Goal: Transaction & Acquisition: Purchase product/service

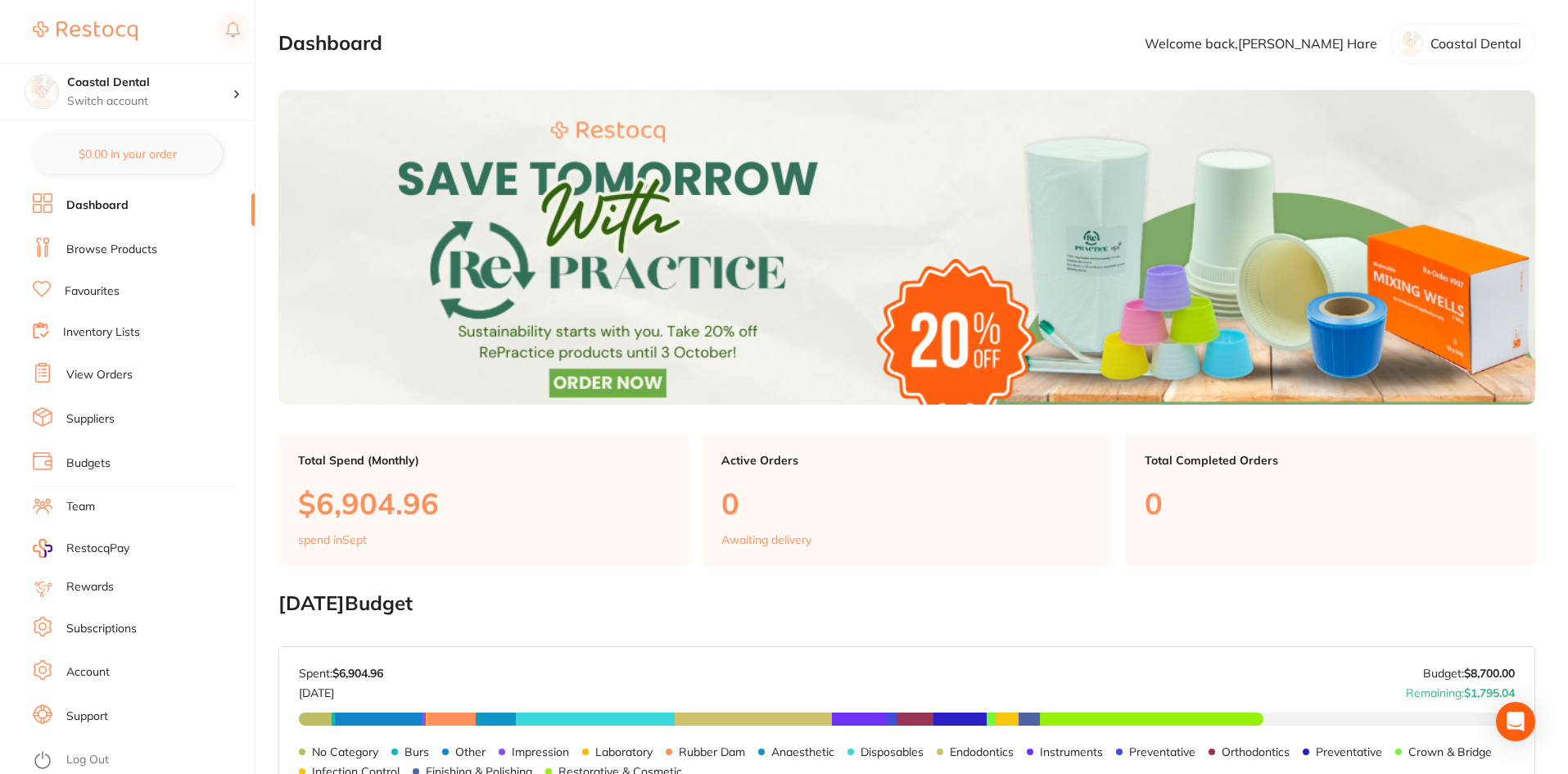
click at [79, 293] on link "Favourites" at bounding box center [92, 292] width 55 height 17
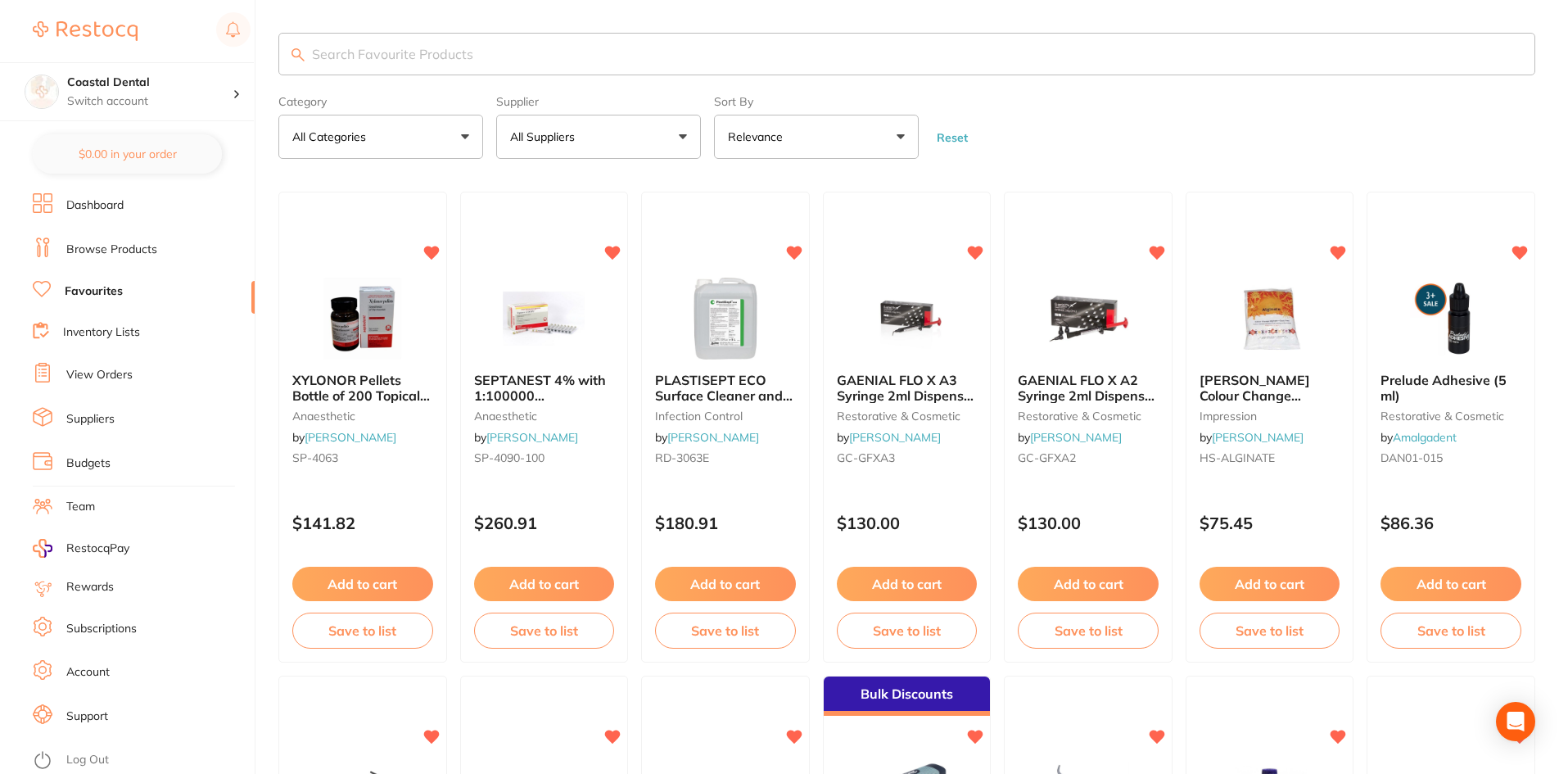
click at [388, 56] on input "search" at bounding box center [906, 54] width 1256 height 43
type input "[MEDICAL_DATA]"
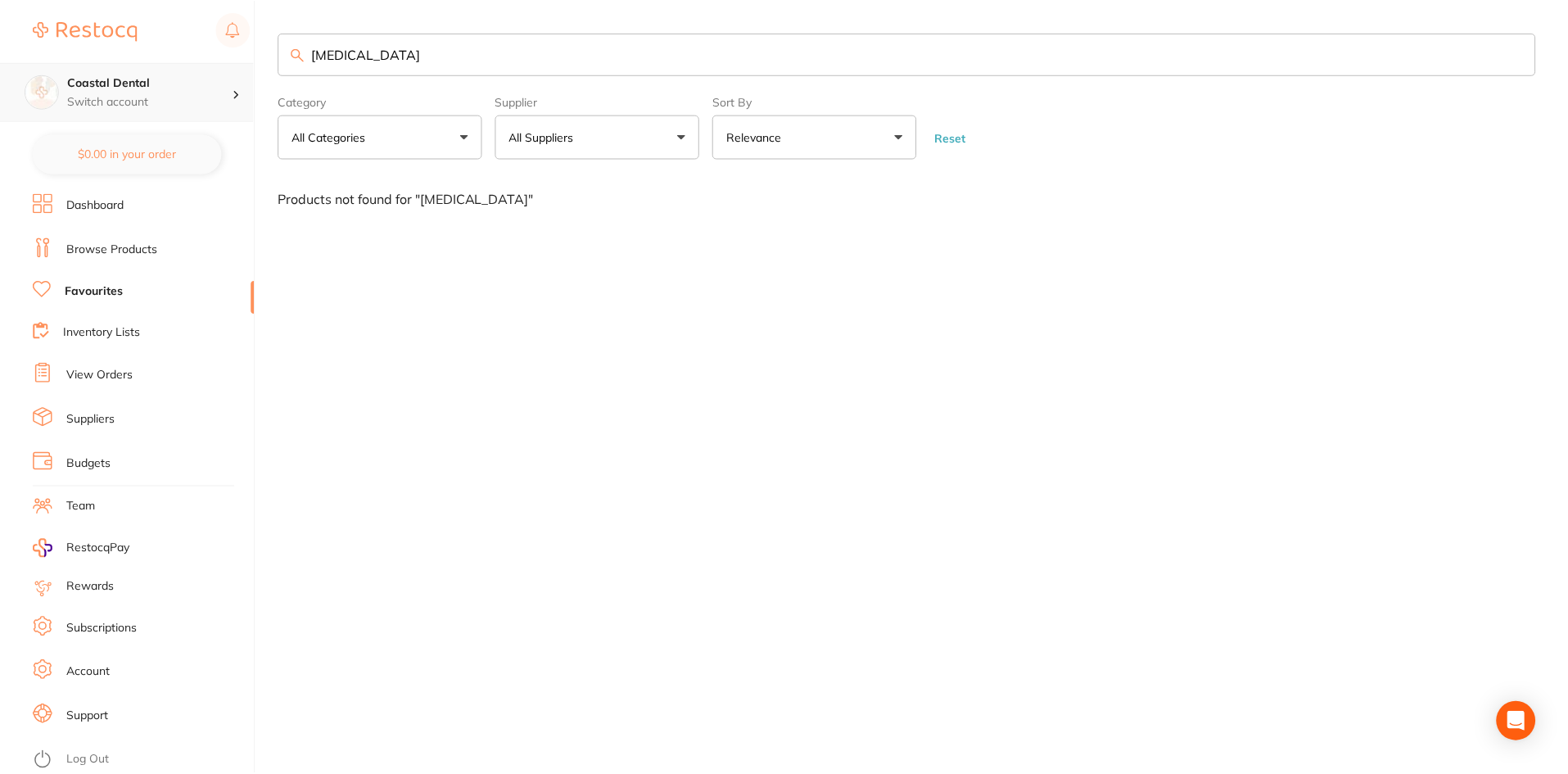
scroll to position [1, 0]
drag, startPoint x: 420, startPoint y: 51, endPoint x: 224, endPoint y: 72, distance: 197.1
click at [224, 72] on div "$142.10 Coastal Dental Switch account Coastal Dental Dental Sanctuary $0.00 in …" at bounding box center [786, 387] width 1572 height 774
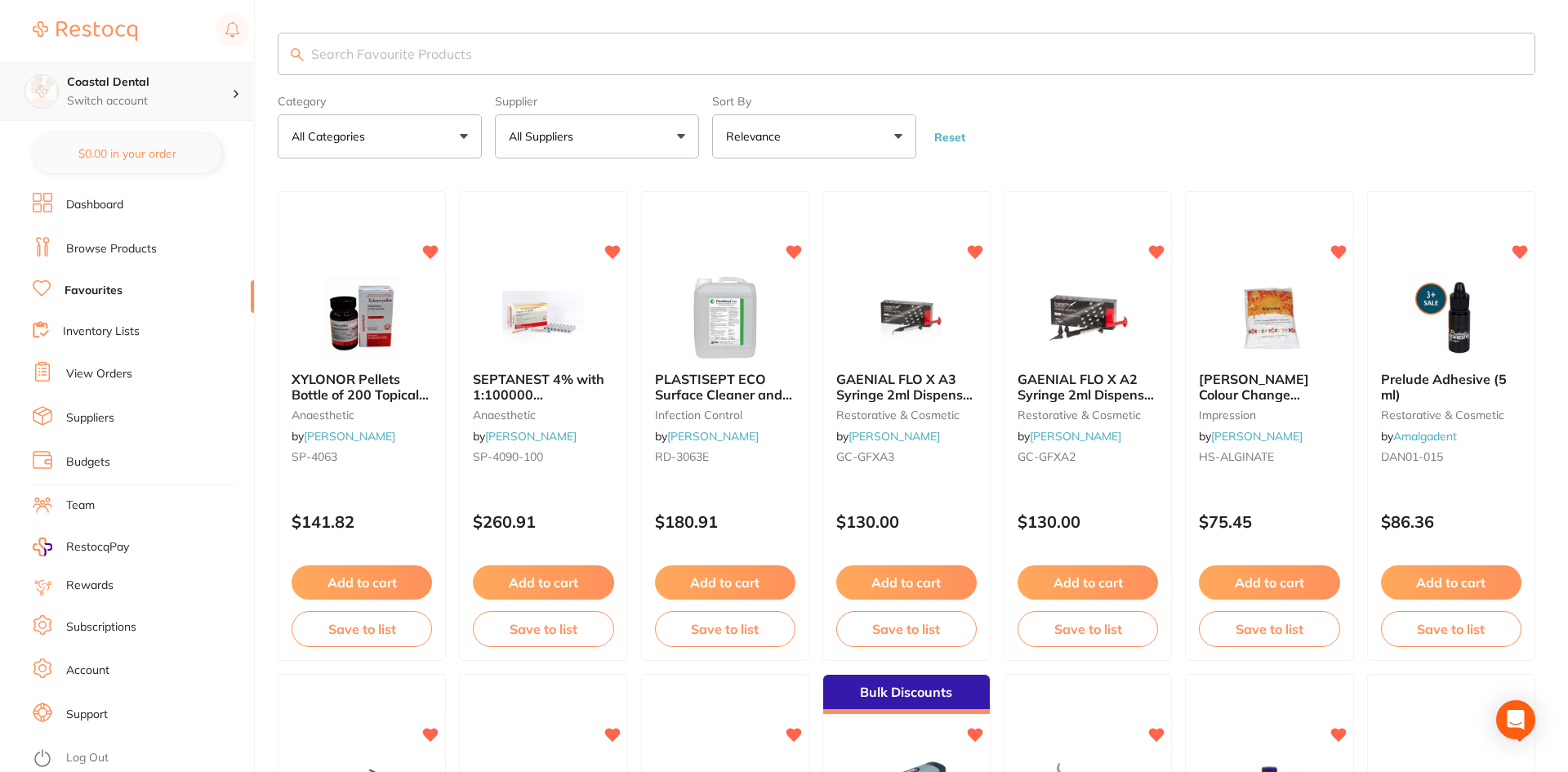
scroll to position [0, 0]
type input "f4 pro taper"
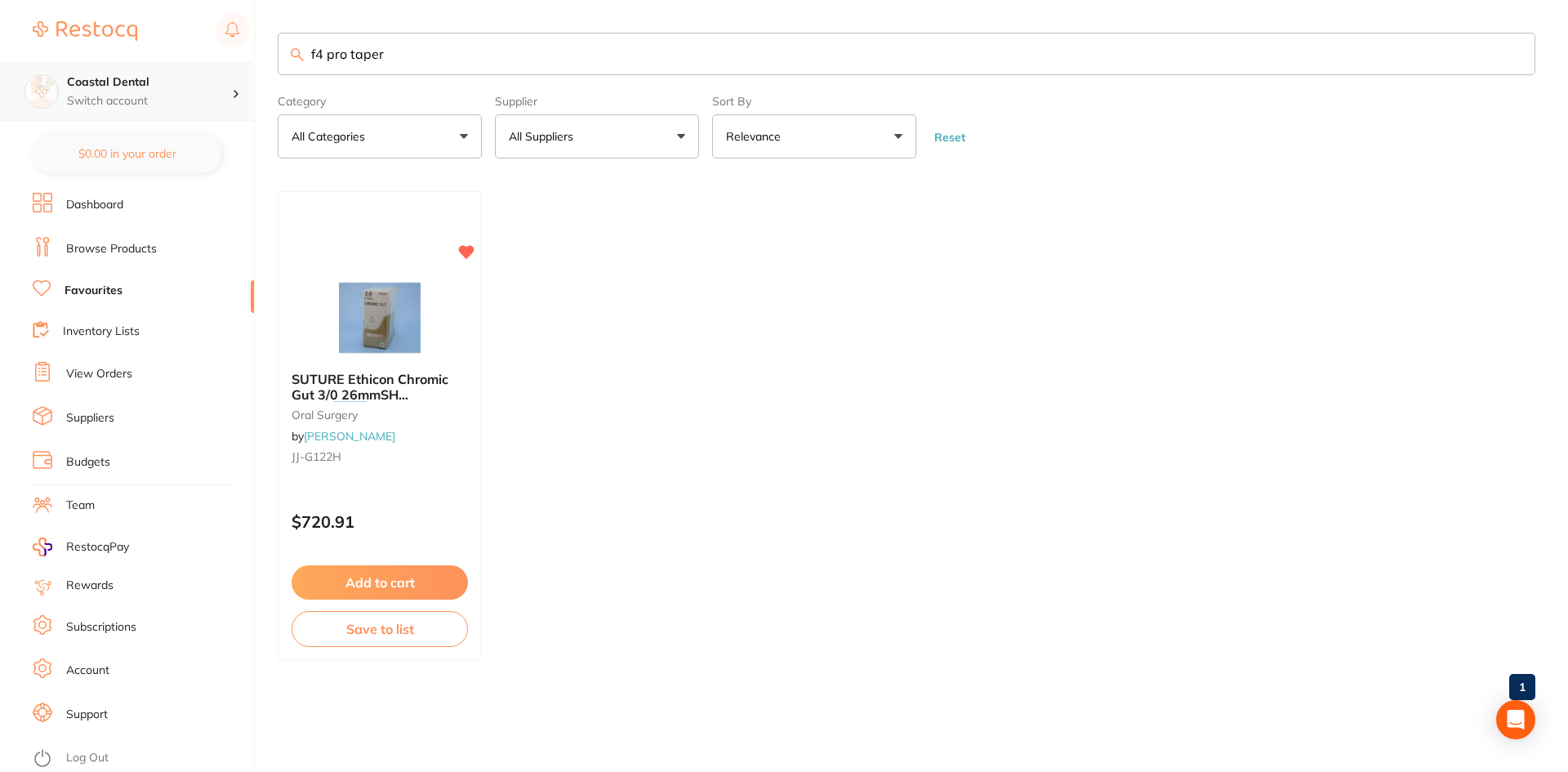
scroll to position [1, 0]
drag, startPoint x: 407, startPoint y: 52, endPoint x: 254, endPoint y: 60, distance: 153.2
click at [245, 63] on div "$142.10 Coastal Dental Switch account Coastal Dental Dental Sanctuary $0.00 in …" at bounding box center [784, 386] width 1568 height 772
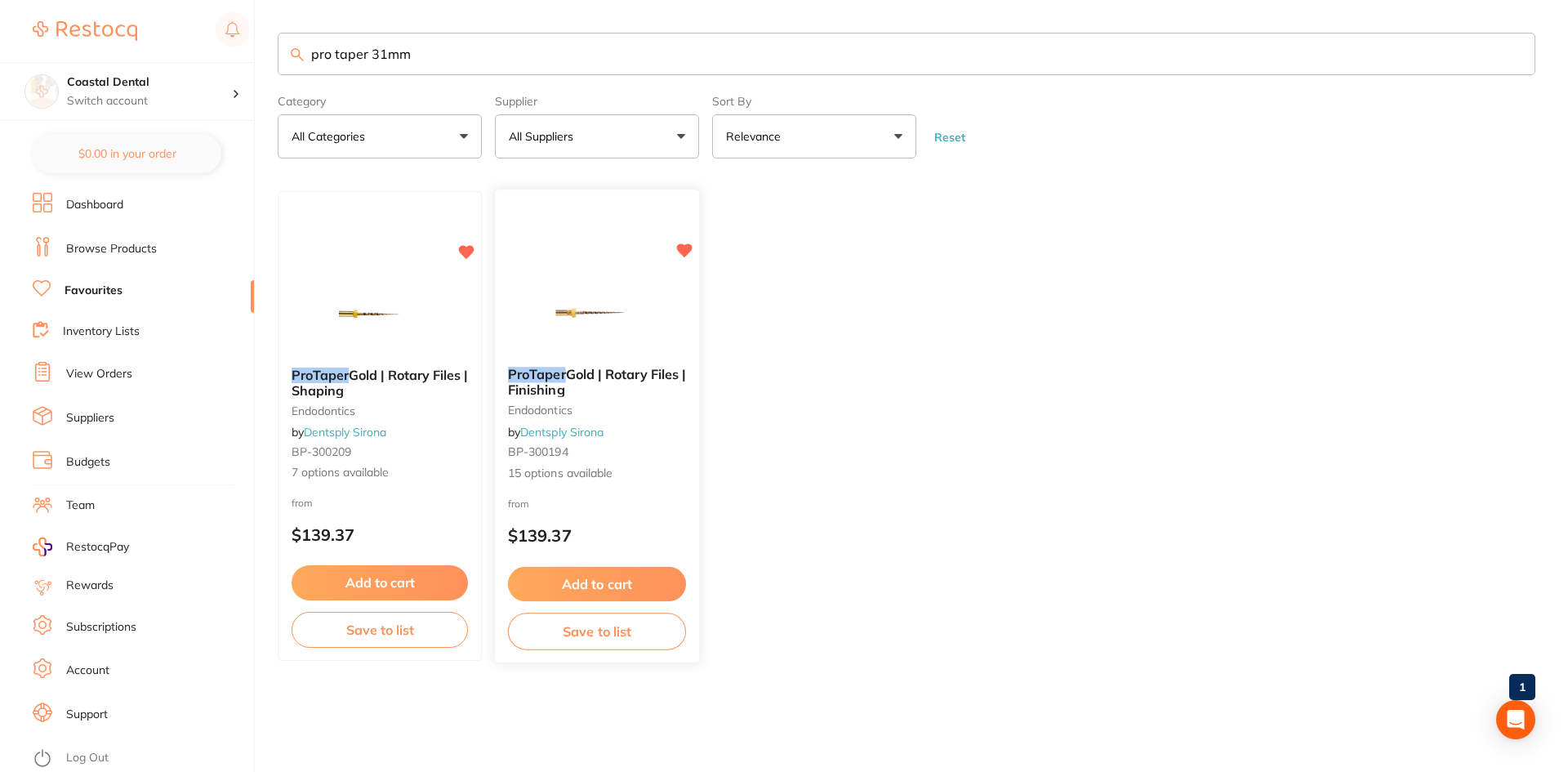
type input "pro taper 31mm"
click at [655, 413] on small "endodontics" at bounding box center [598, 411] width 178 height 13
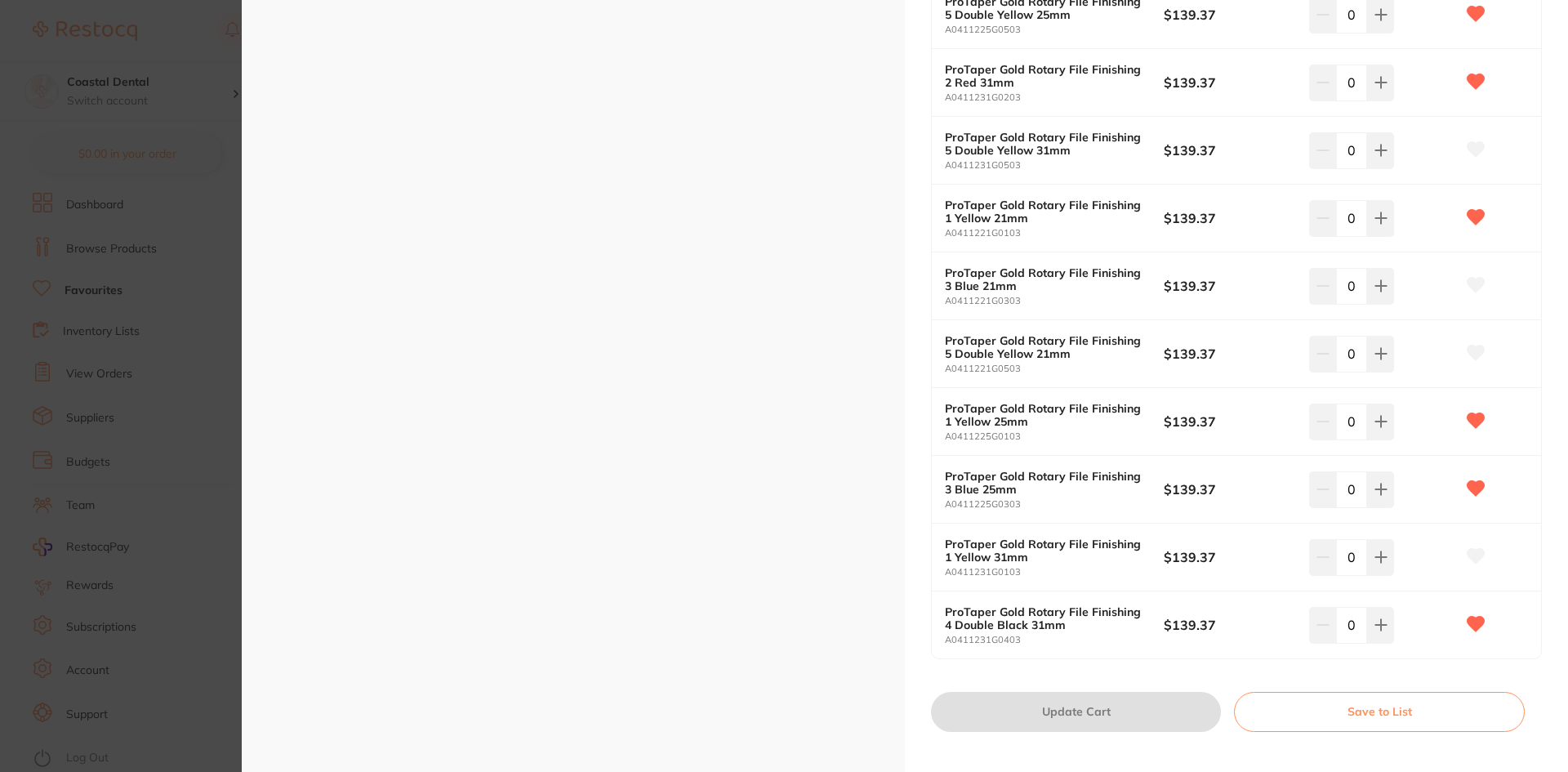
scroll to position [735, 0]
click at [1380, 625] on icon at bounding box center [1381, 622] width 13 height 13
type input "1"
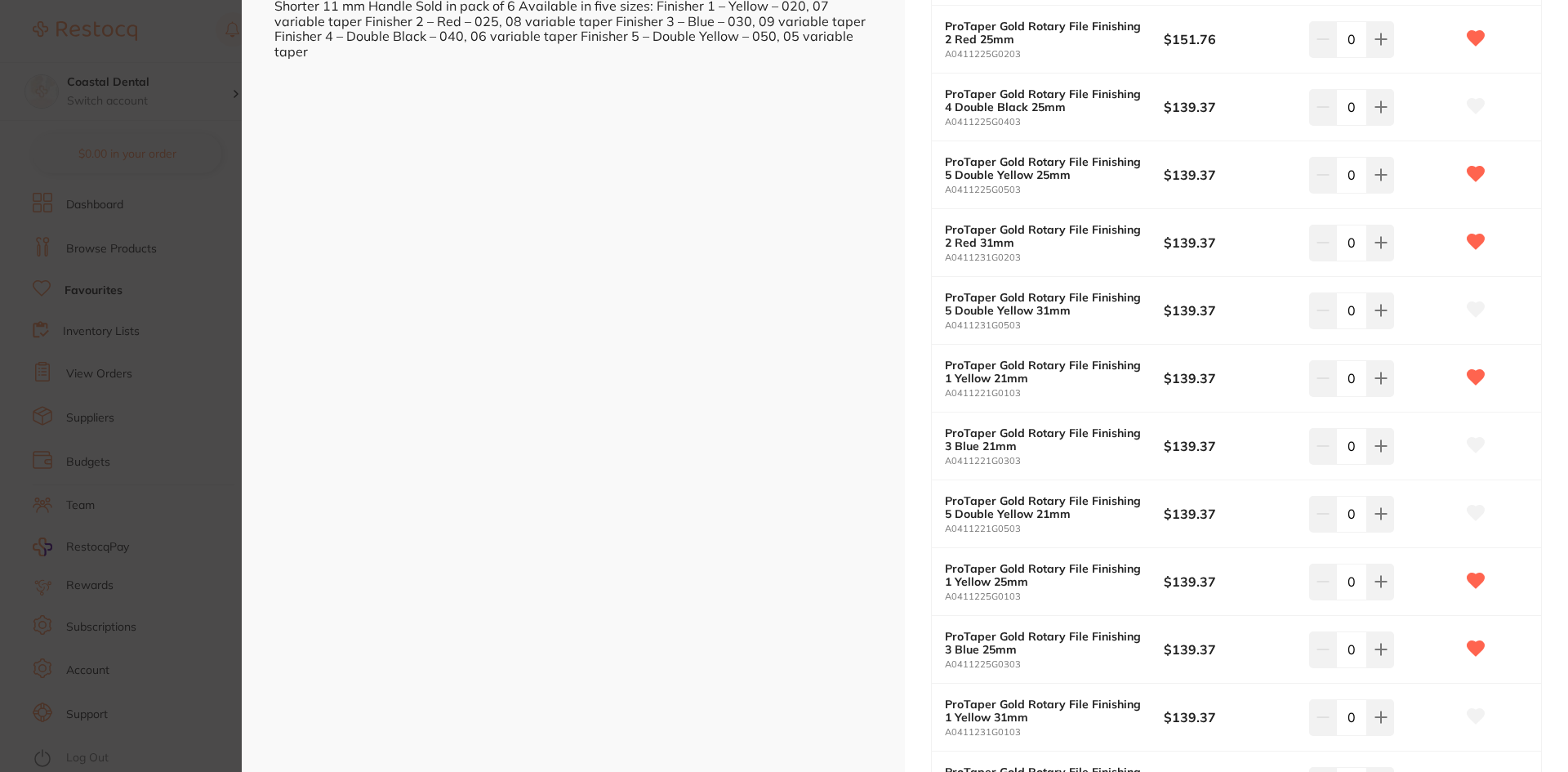
scroll to position [490, 0]
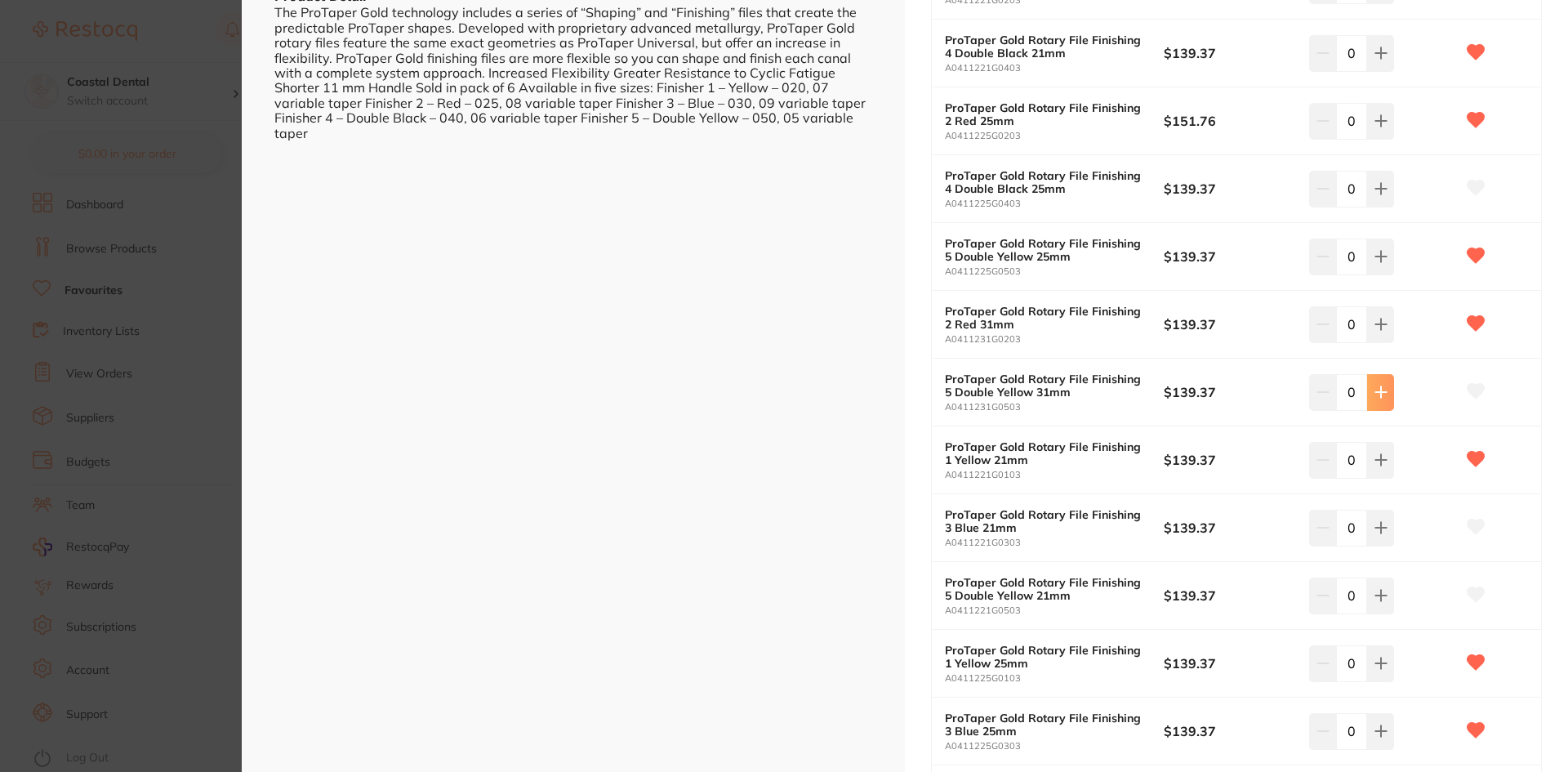
click at [1378, 392] on icon at bounding box center [1380, 392] width 10 height 10
type input "1"
click at [1472, 392] on icon at bounding box center [1476, 392] width 17 height 15
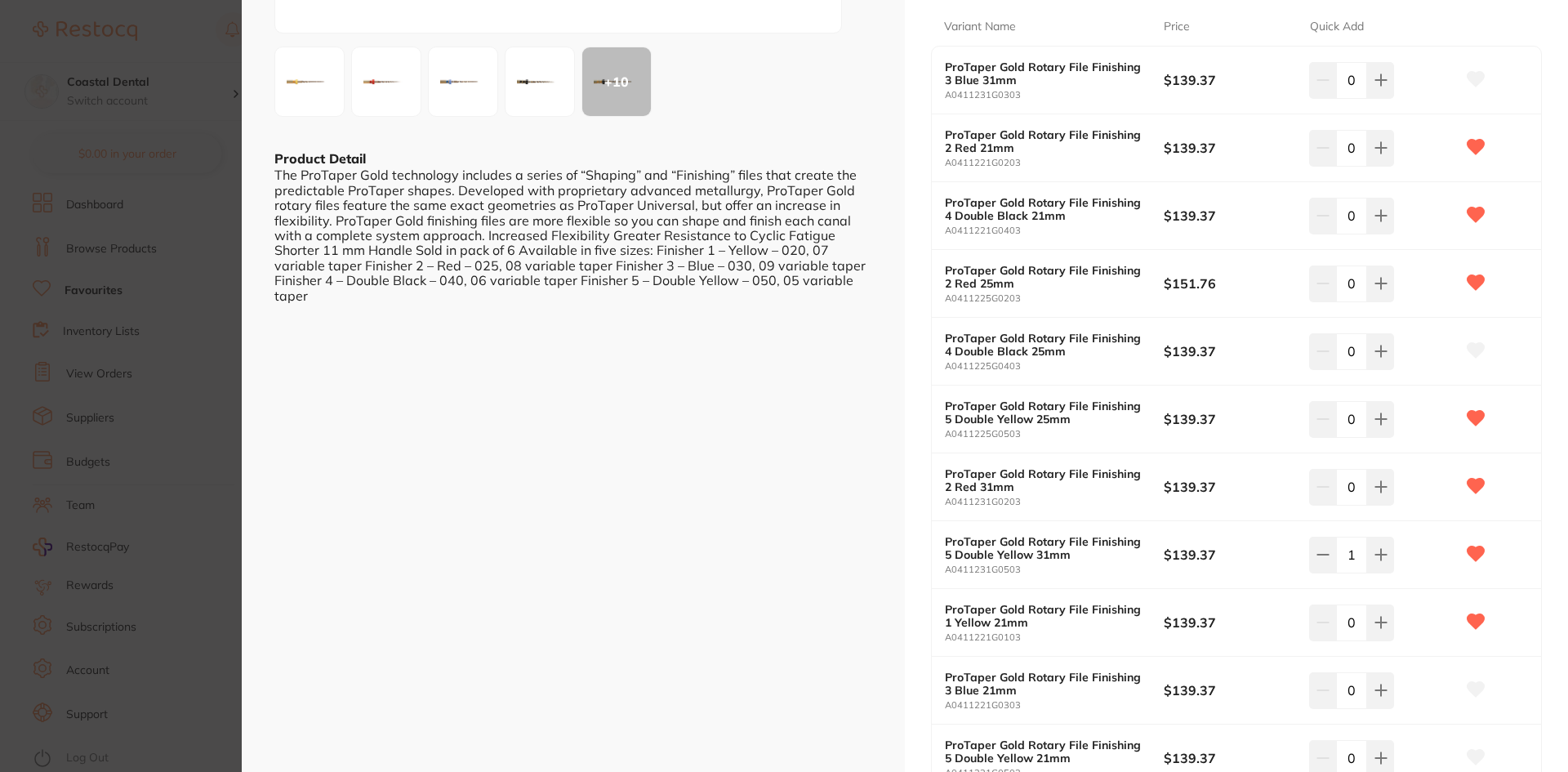
scroll to position [408, 0]
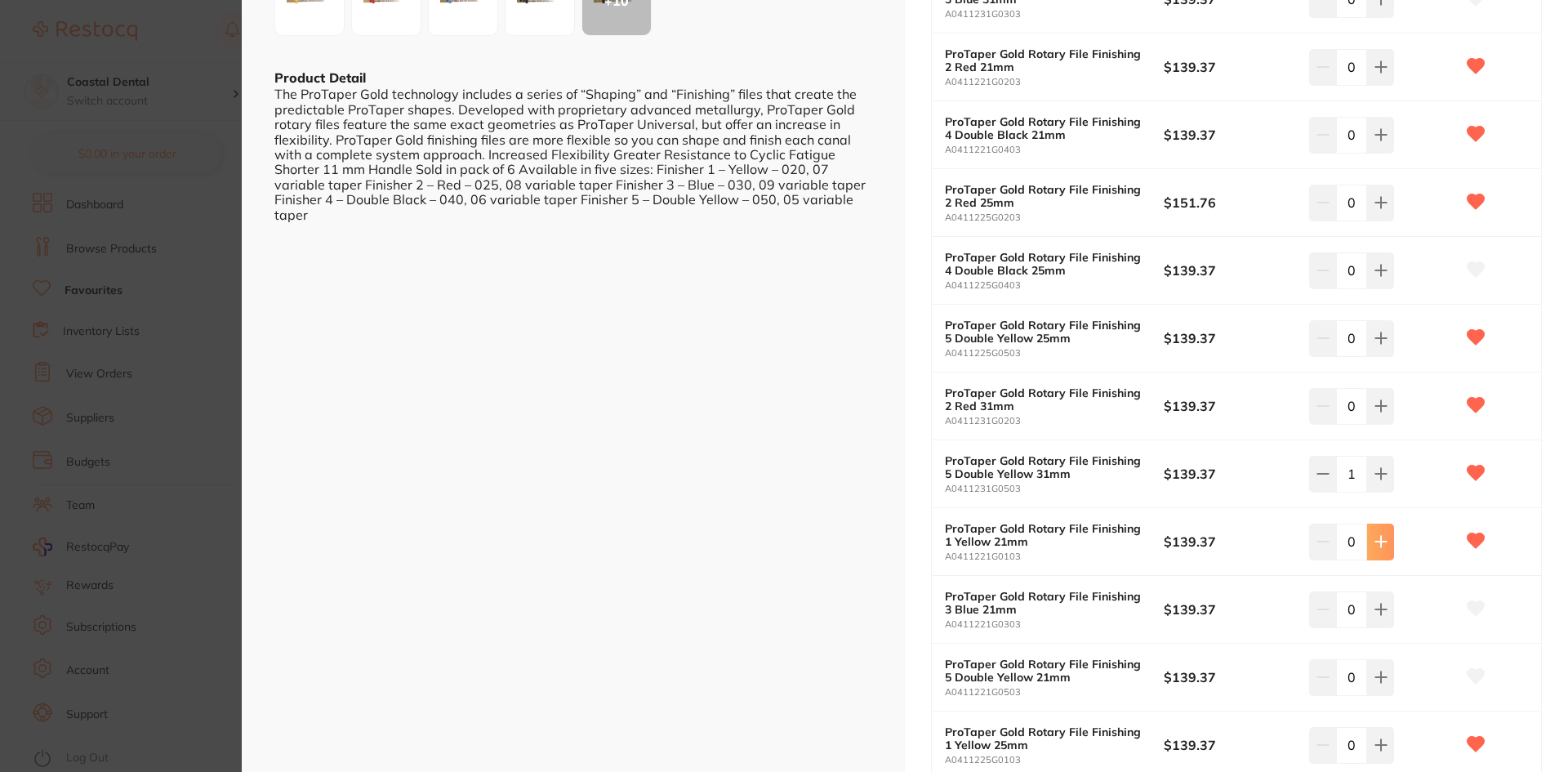
click at [1376, 543] on icon at bounding box center [1380, 541] width 10 height 10
type input "1"
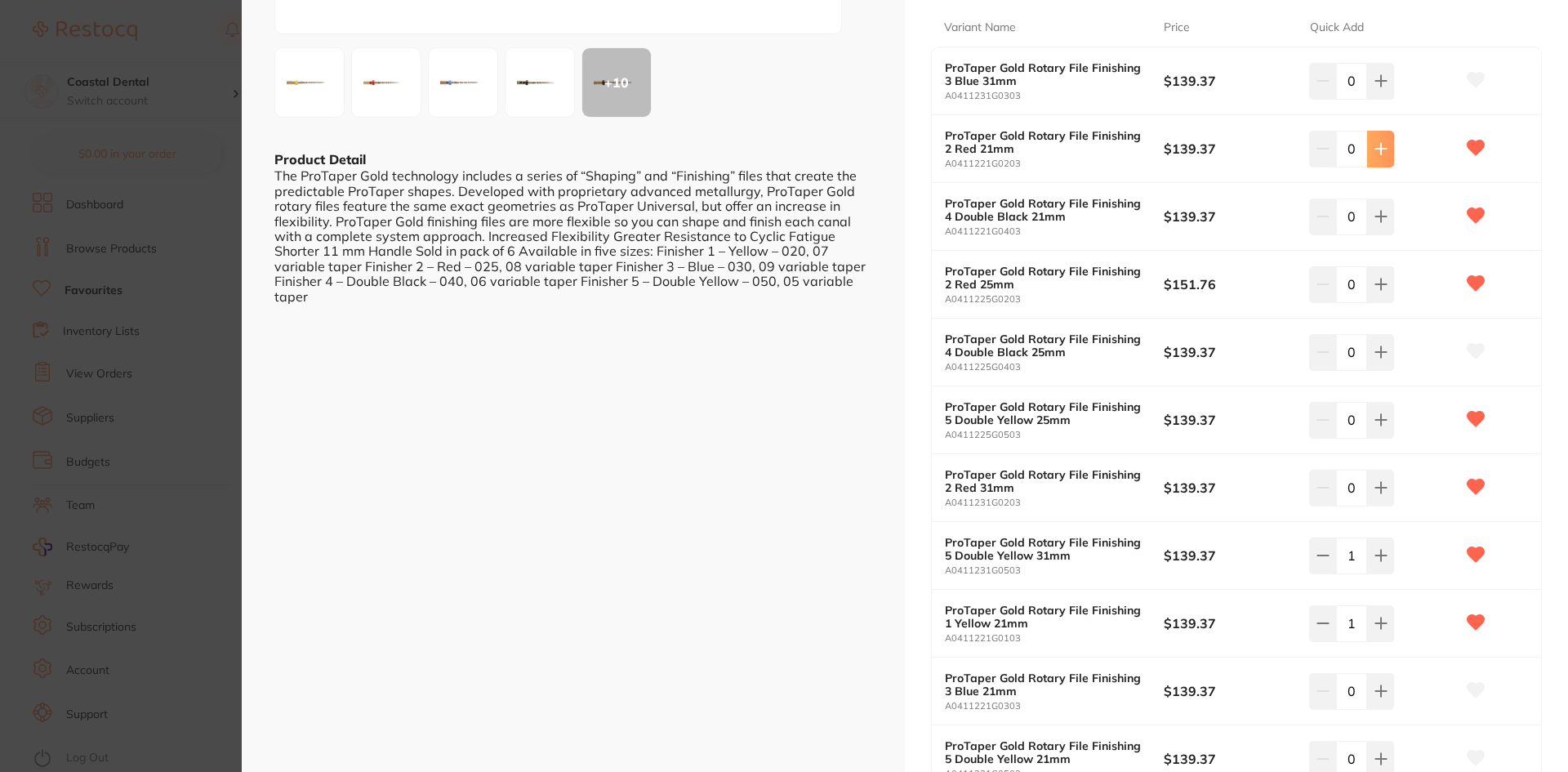
click at [1376, 151] on icon at bounding box center [1381, 148] width 13 height 13
type input "1"
click at [1381, 290] on icon at bounding box center [1381, 284] width 13 height 13
type input "1"
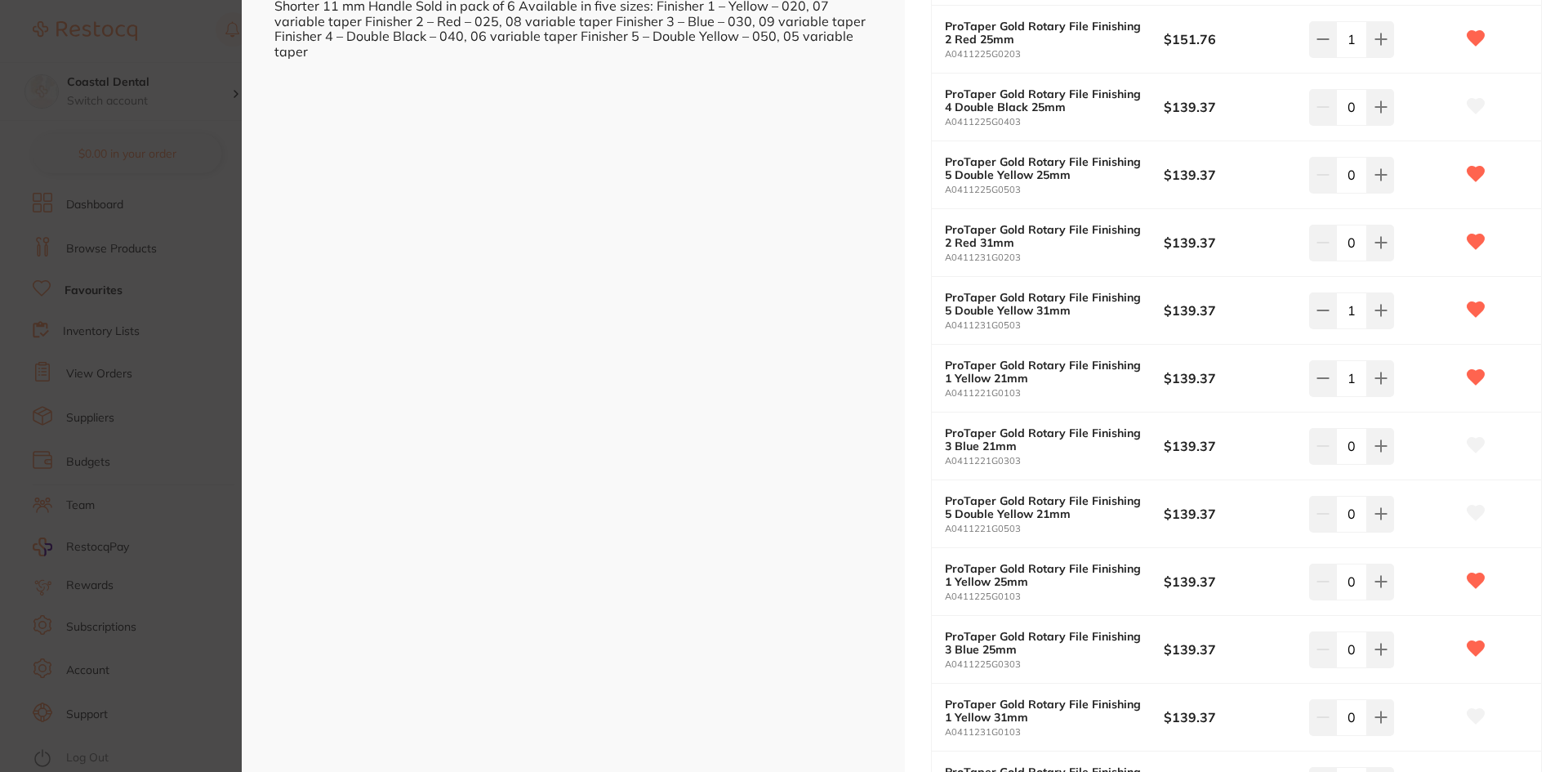
scroll to position [653, 0]
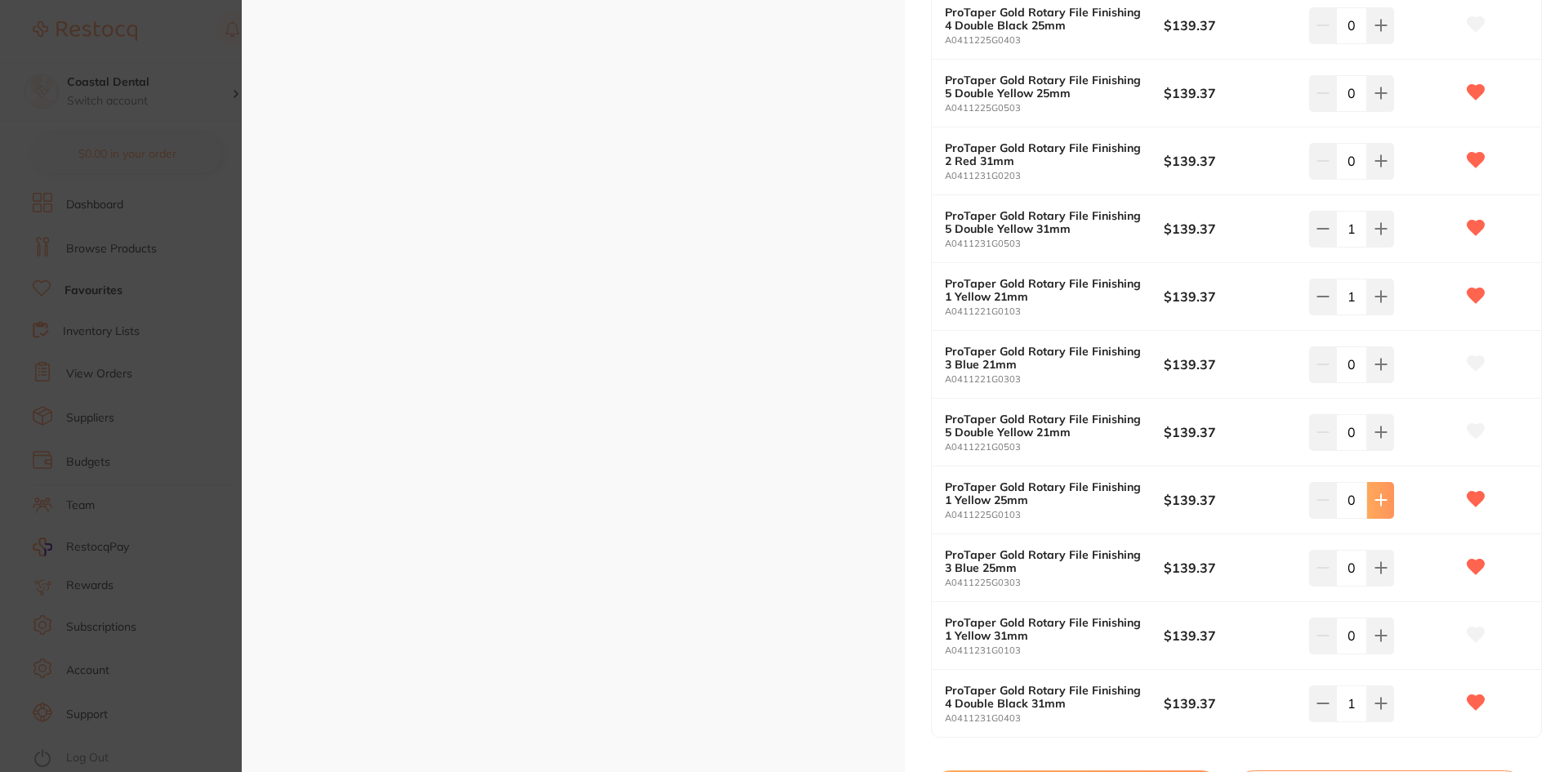
click at [1371, 508] on button at bounding box center [1381, 499] width 27 height 36
type input "1"
click at [1381, 568] on icon at bounding box center [1380, 568] width 10 height 10
type input "1"
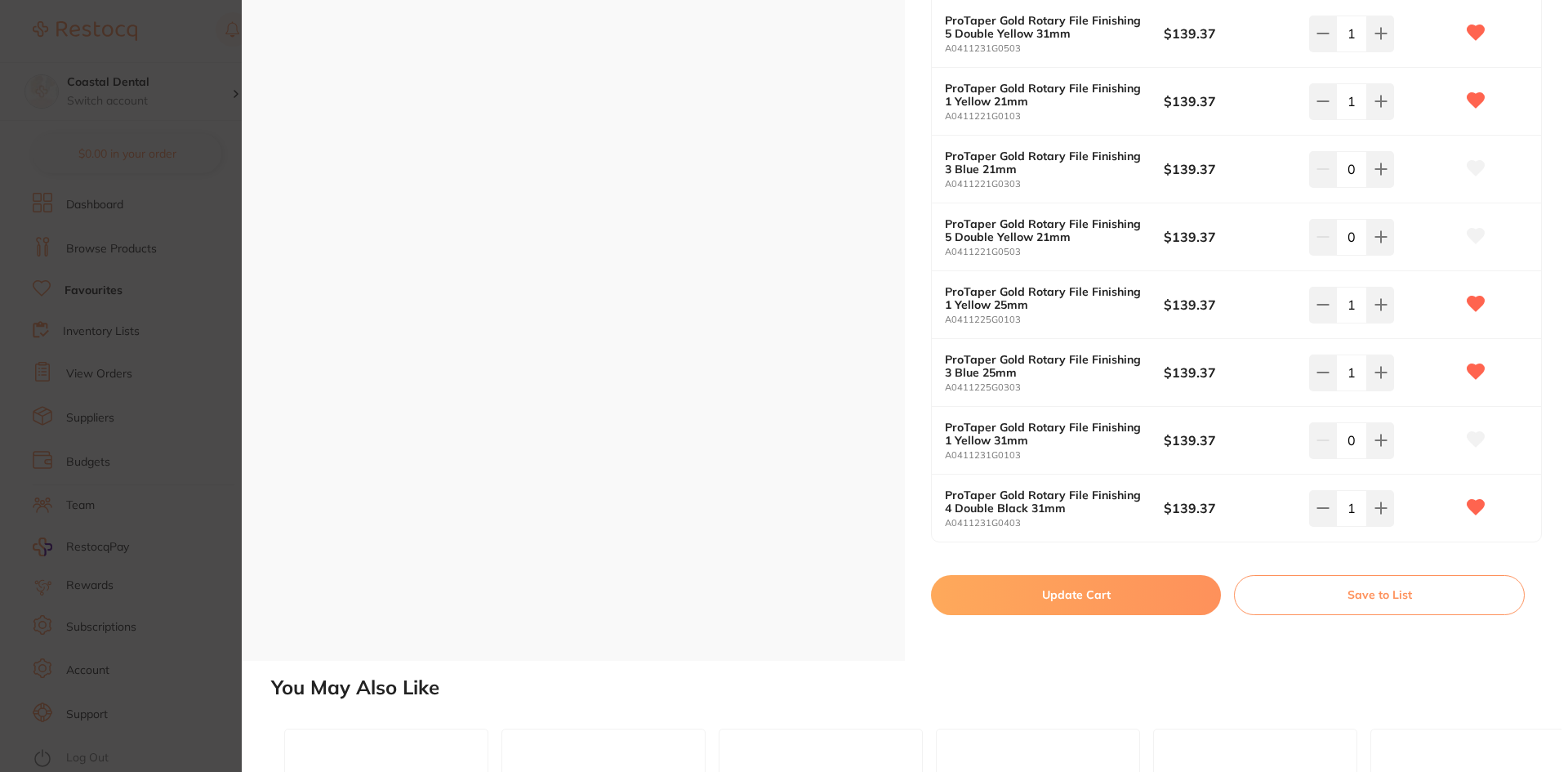
scroll to position [980, 0]
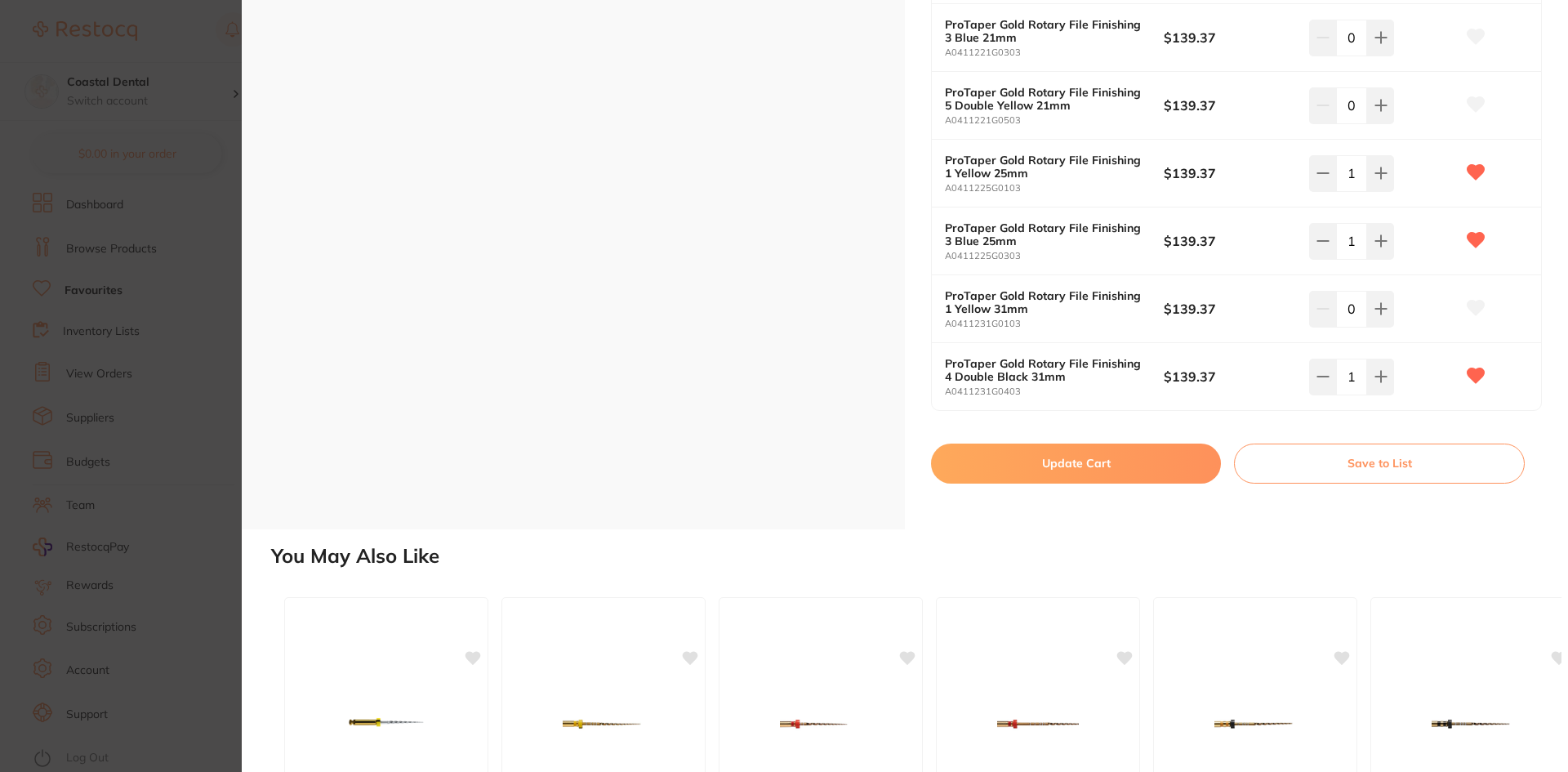
click at [1040, 457] on button "Update Cart" at bounding box center [1076, 463] width 289 height 39
checkbox input "false"
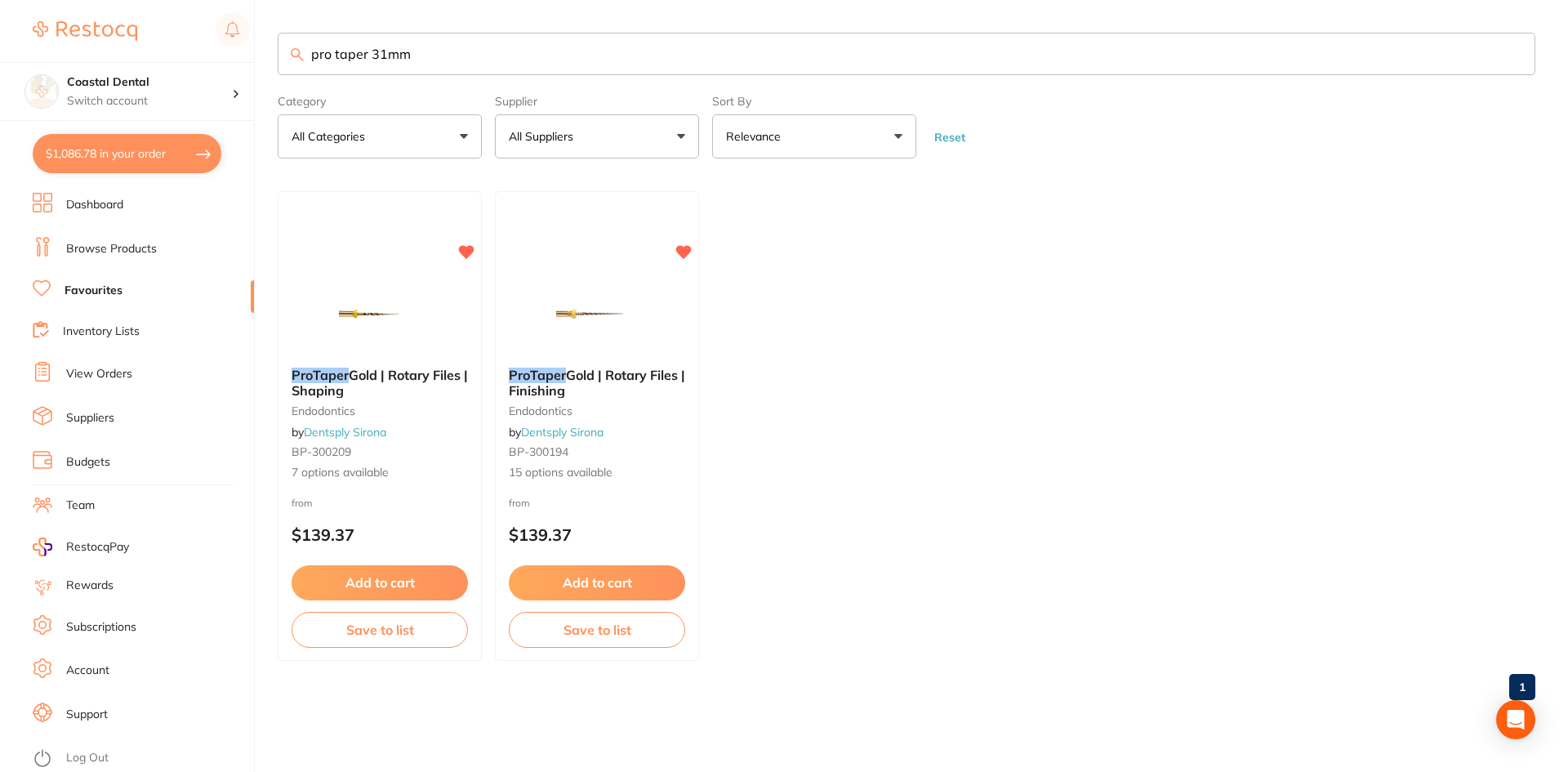
drag, startPoint x: 431, startPoint y: 51, endPoint x: 2, endPoint y: 41, distance: 429.1
click at [1, 43] on div "$1,086.78 Coastal Dental Switch account Coastal Dental Dental Sanctuary $1,086.…" at bounding box center [784, 386] width 1568 height 772
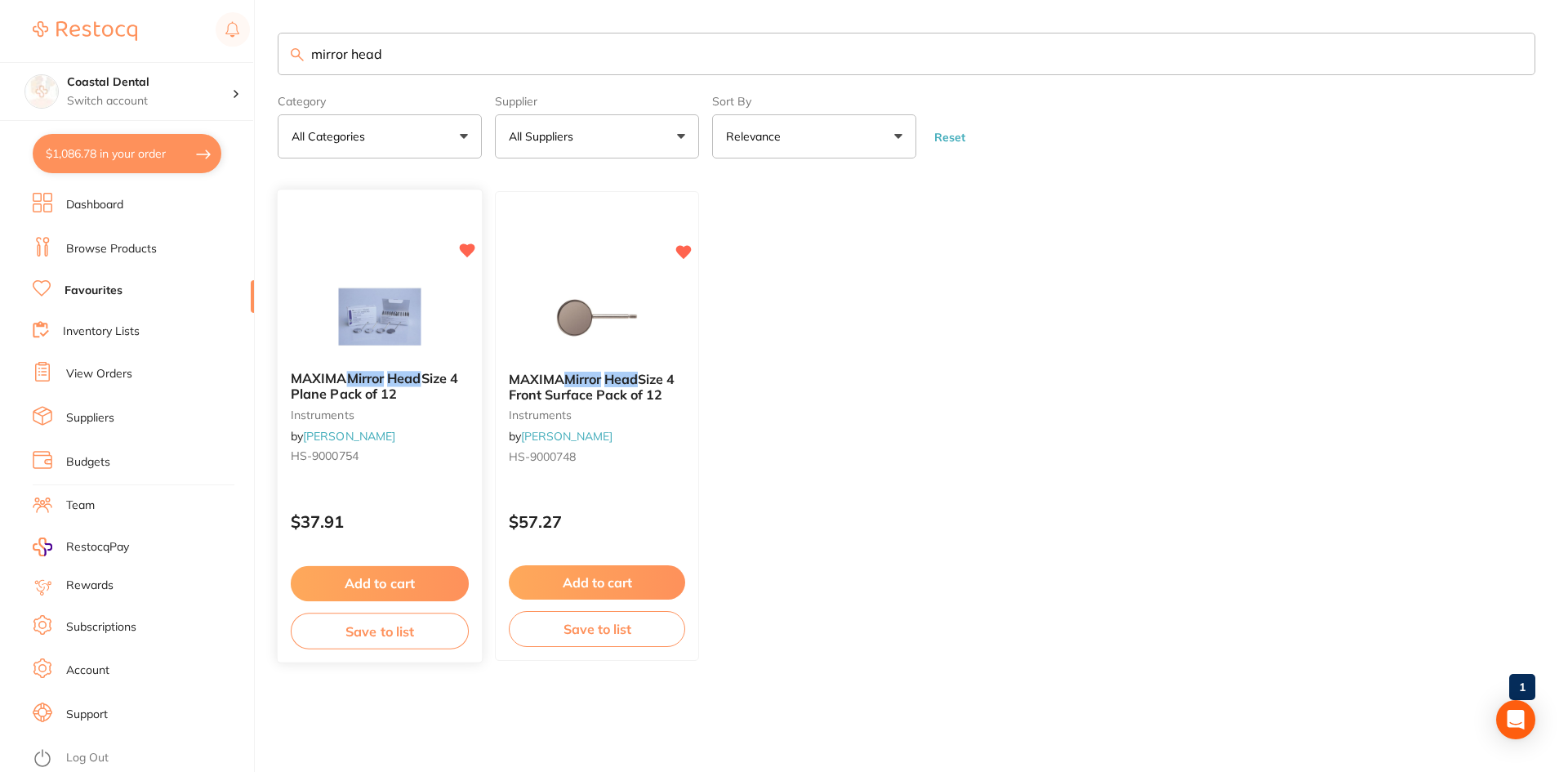
type input "mirror head"
click at [397, 529] on p "$37.91" at bounding box center [379, 522] width 178 height 19
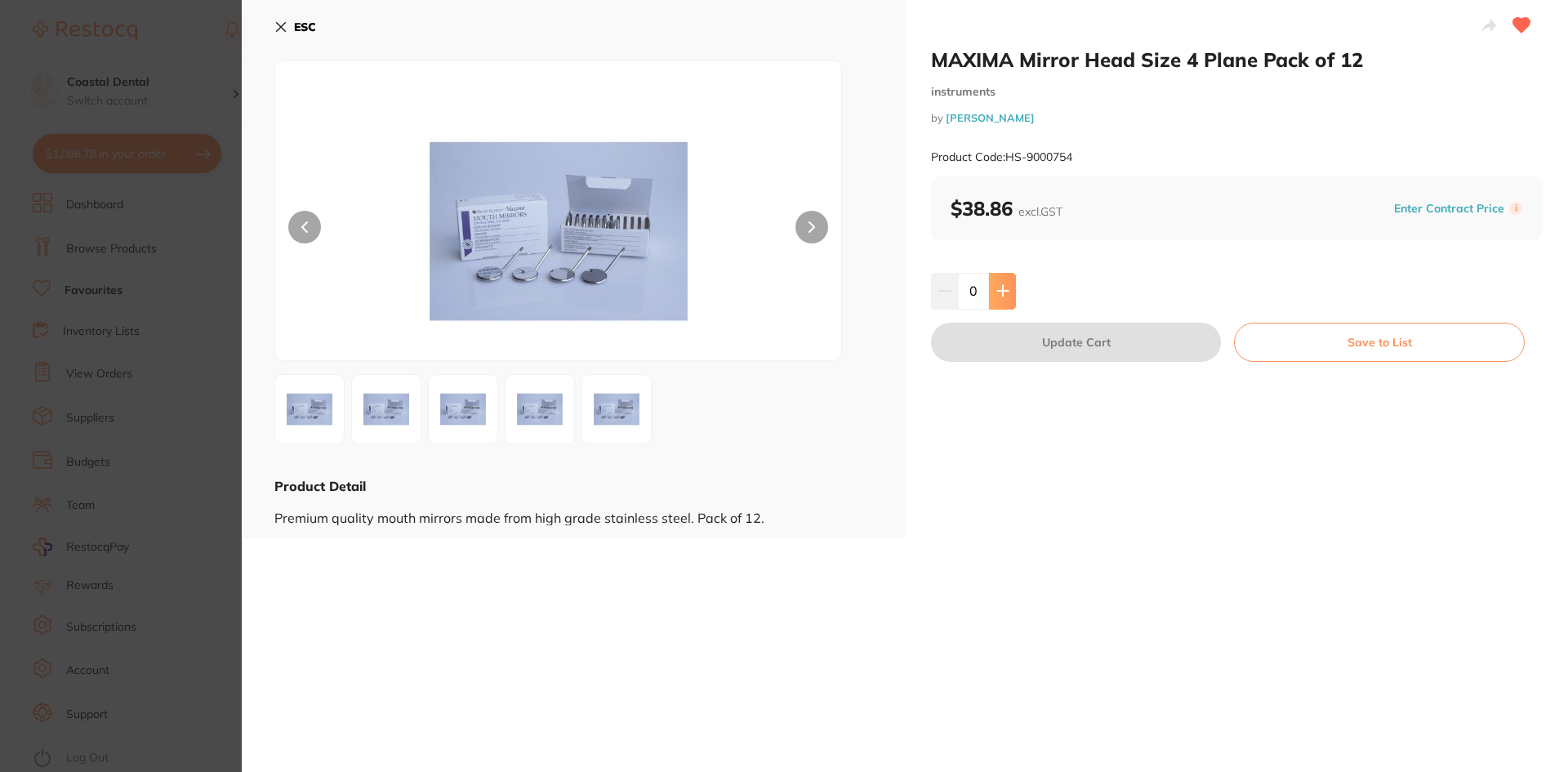
click at [999, 297] on icon at bounding box center [1003, 290] width 13 height 13
type input "1"
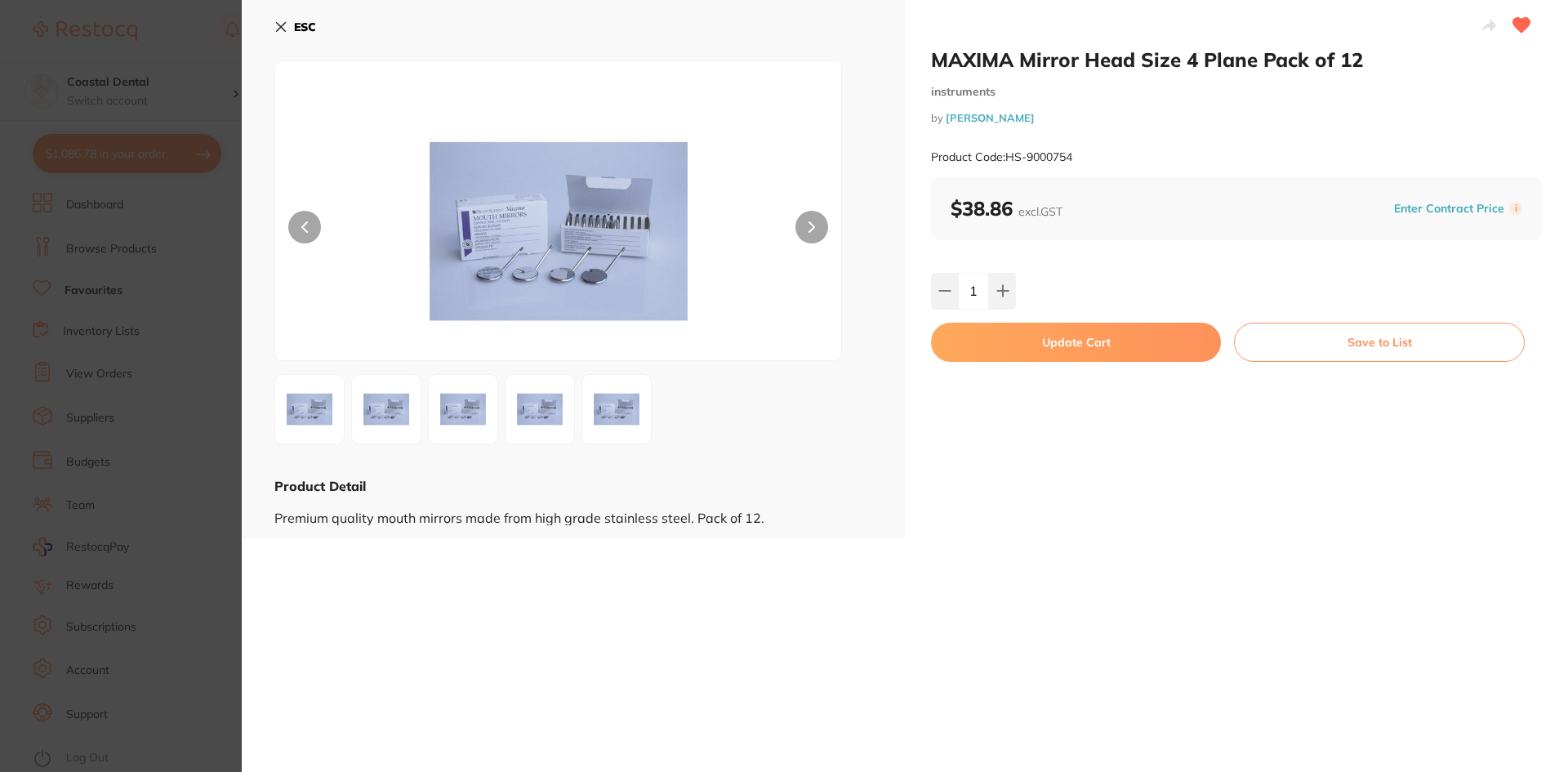
click at [995, 345] on button "Update Cart" at bounding box center [1076, 342] width 289 height 39
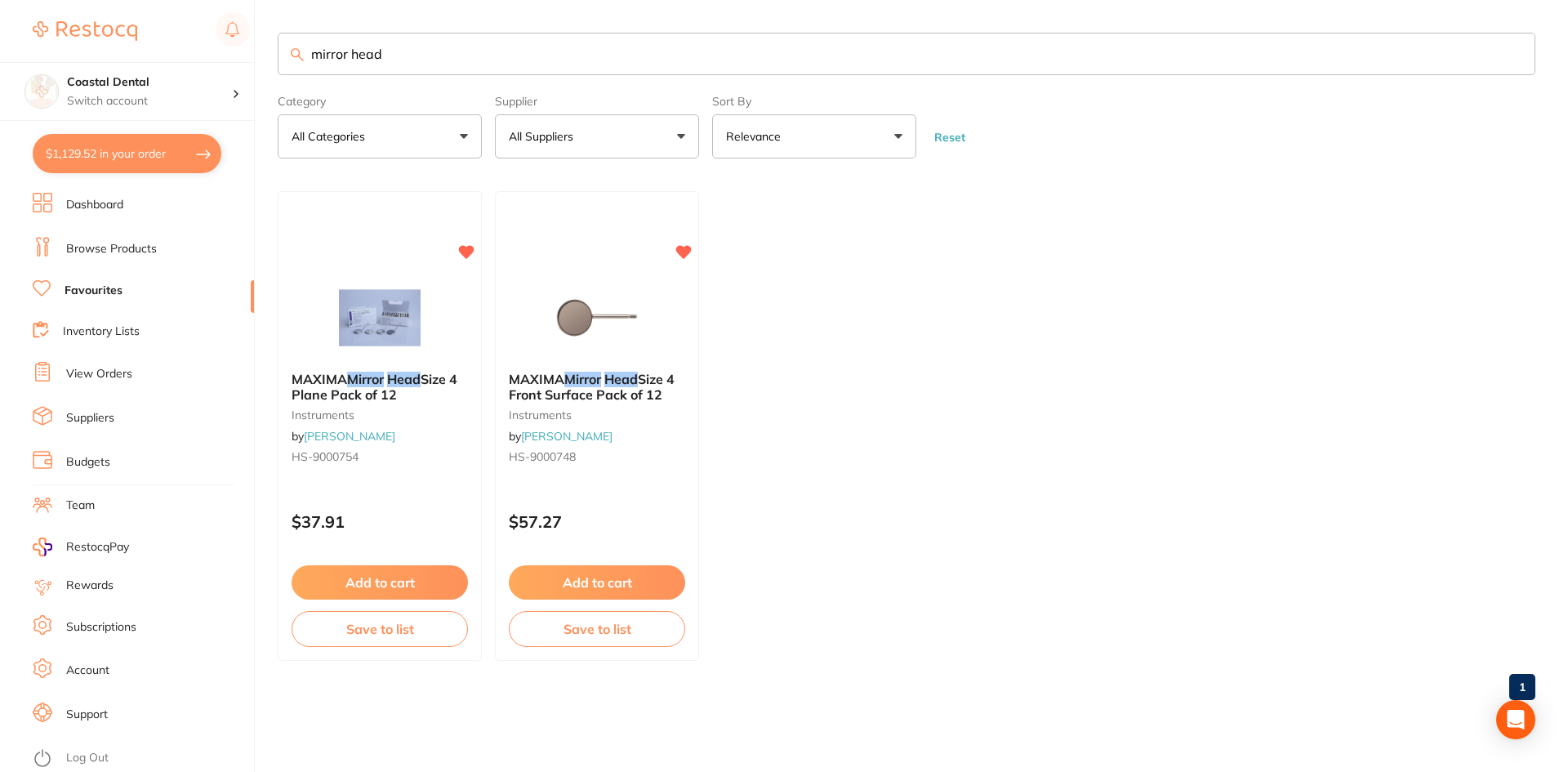
drag, startPoint x: 399, startPoint y: 57, endPoint x: 163, endPoint y: 47, distance: 236.2
click at [163, 47] on div "$1,129.52 Coastal Dental Switch account Coastal Dental Dental Sanctuary $1,129.…" at bounding box center [784, 386] width 1568 height 772
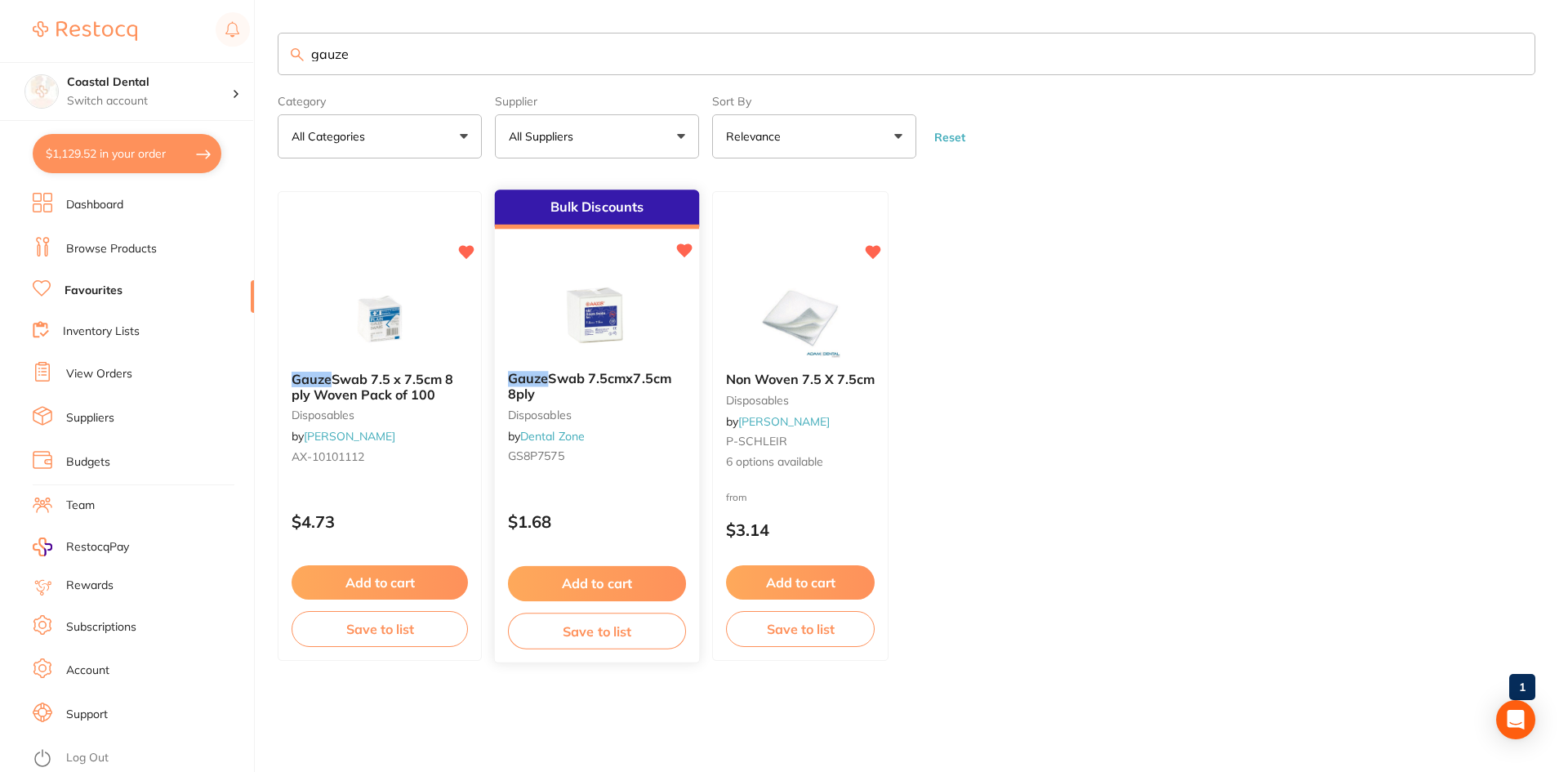
type input "gauze"
click at [675, 526] on p "$1.68" at bounding box center [598, 522] width 178 height 19
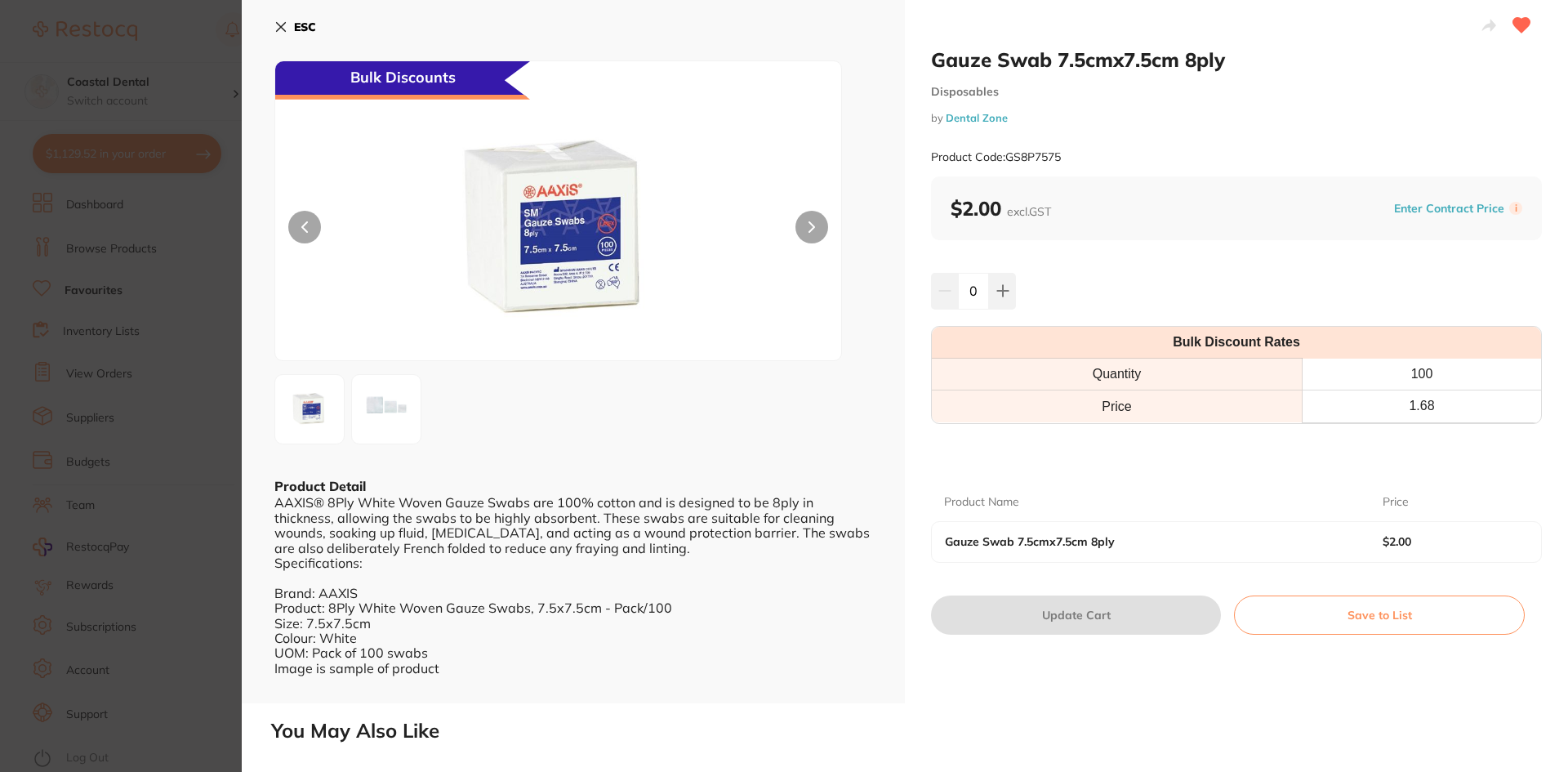
click at [276, 26] on icon at bounding box center [281, 27] width 13 height 13
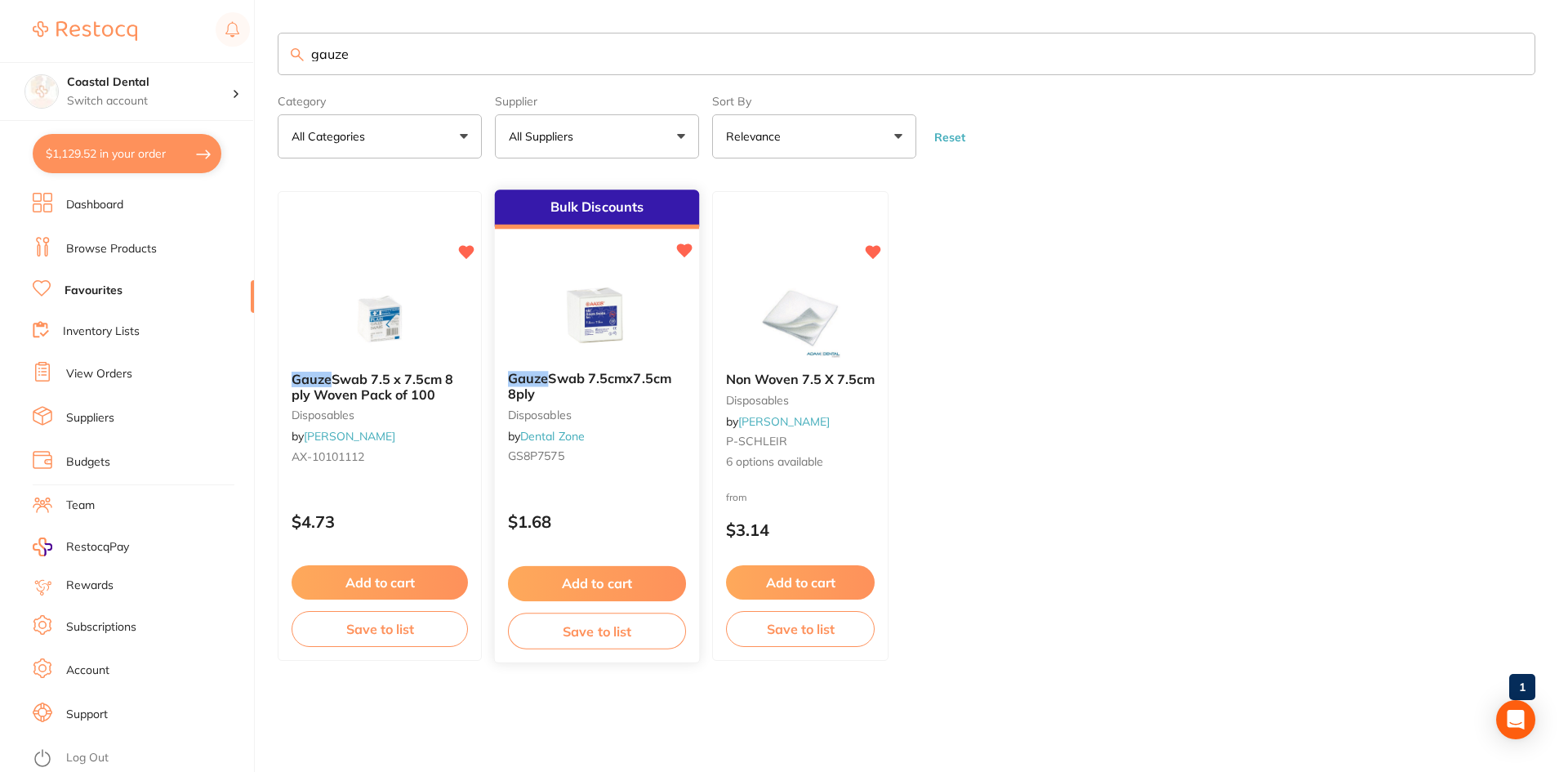
click at [621, 474] on div "Gauze Swab 7.5cmx7.5cm 8ply Disposables by Dental Zone GS8P7575" at bounding box center [597, 420] width 204 height 125
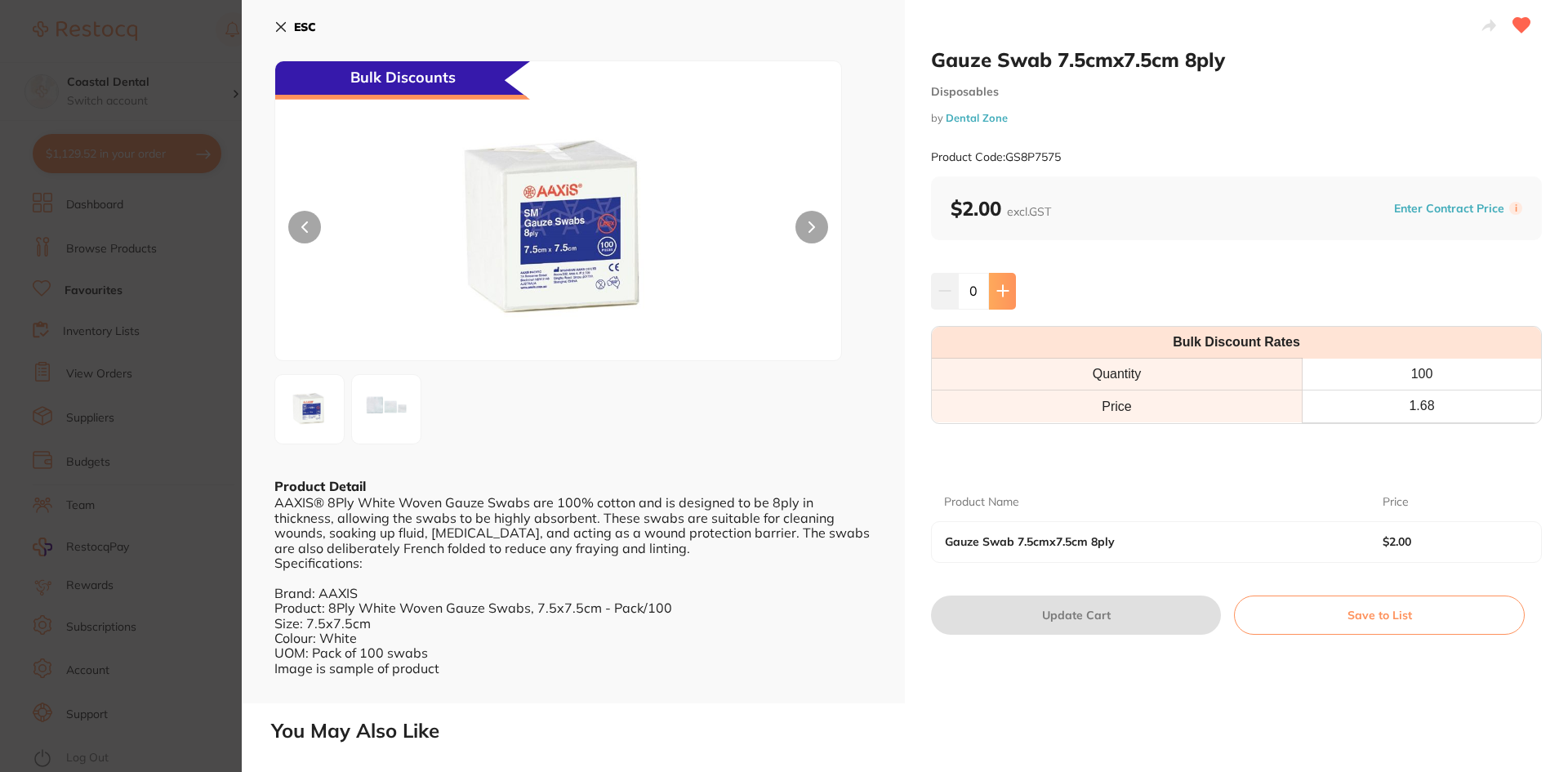
click at [997, 291] on icon at bounding box center [1002, 290] width 10 height 10
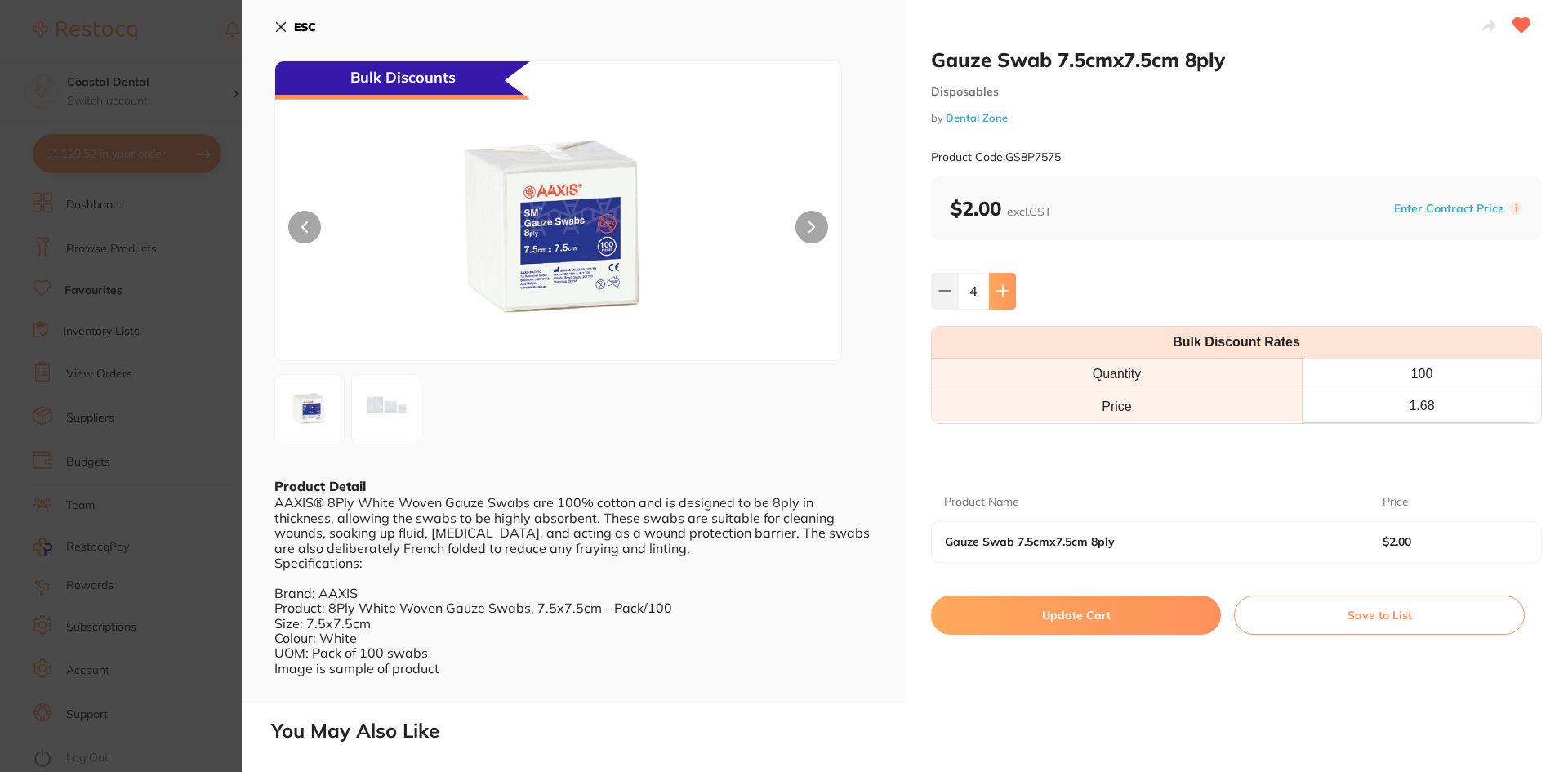
type input "5"
click at [1045, 619] on button "Update Cart" at bounding box center [1076, 615] width 289 height 39
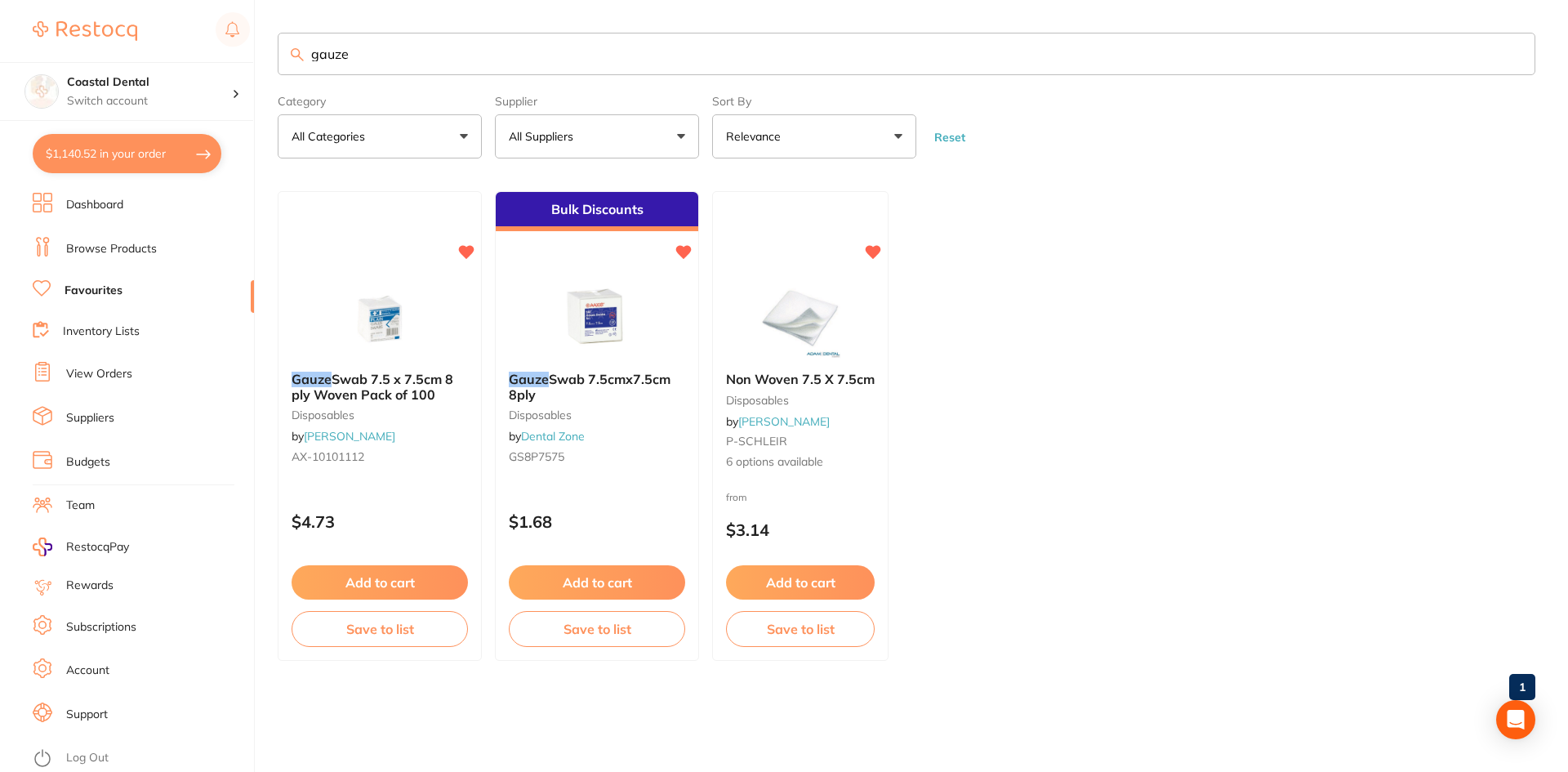
drag, startPoint x: 379, startPoint y: 60, endPoint x: 199, endPoint y: 51, distance: 180.2
click at [196, 53] on div "$1,140.52 Coastal Dental Switch account Coastal Dental Dental Sanctuary $1,140.…" at bounding box center [784, 386] width 1568 height 772
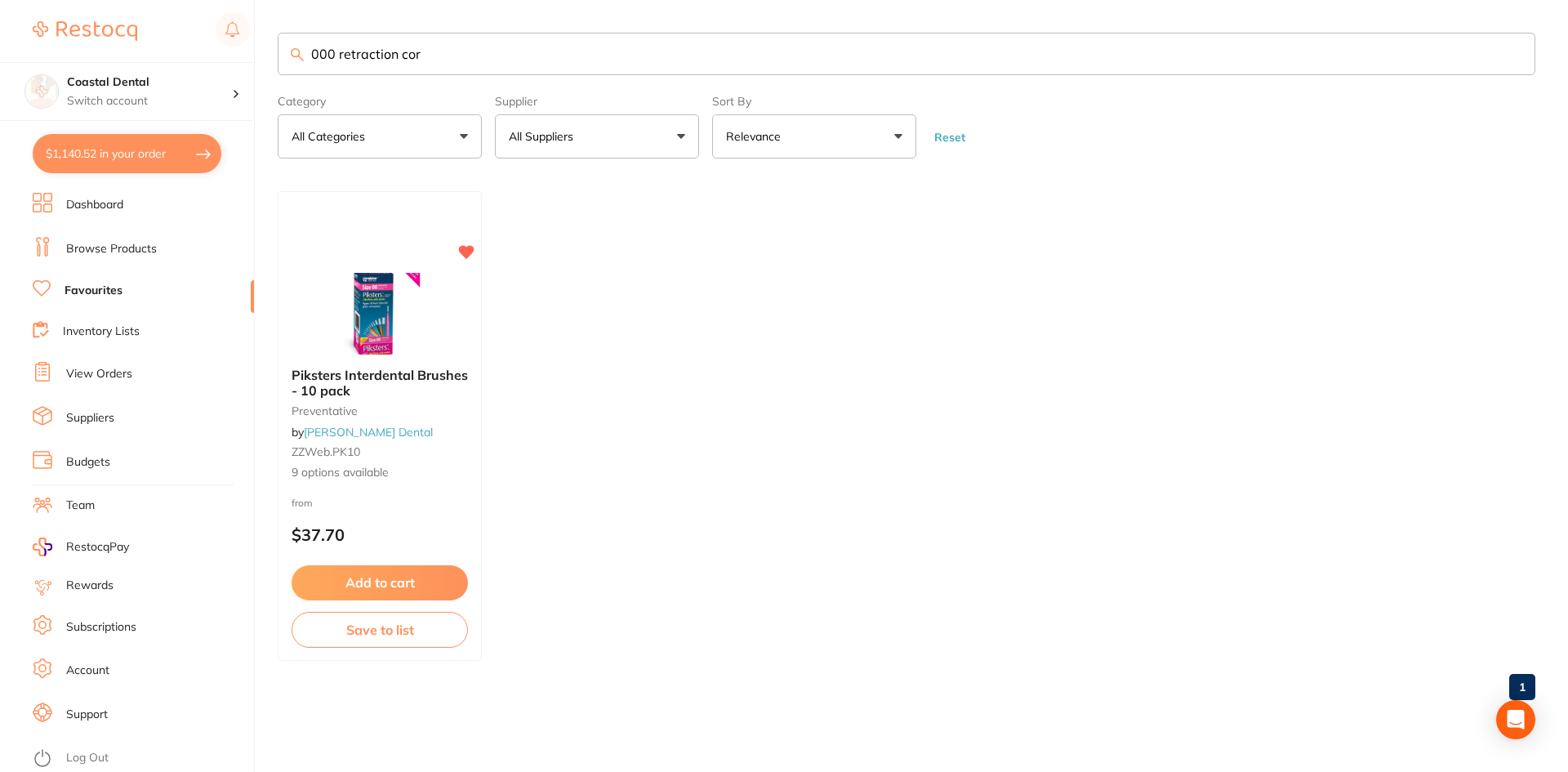
type input "000 retraction cord"
drag, startPoint x: 466, startPoint y: 47, endPoint x: 163, endPoint y: 35, distance: 303.2
click at [163, 36] on div "$1,140.52 Coastal Dental Switch account Coastal Dental Dental Sanctuary $1,140.…" at bounding box center [784, 386] width 1568 height 772
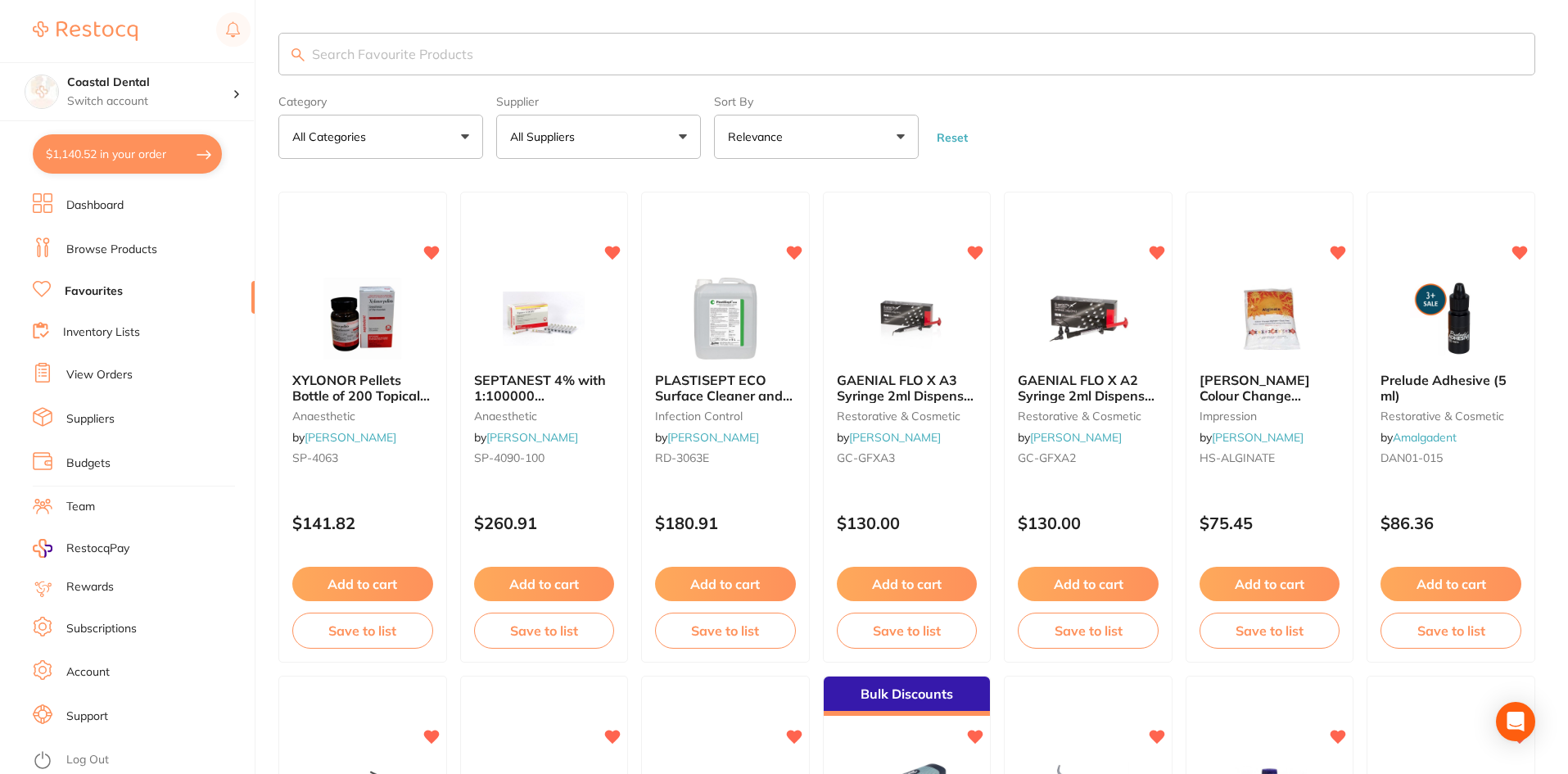
click at [113, 249] on link "Browse Products" at bounding box center [112, 250] width 91 height 17
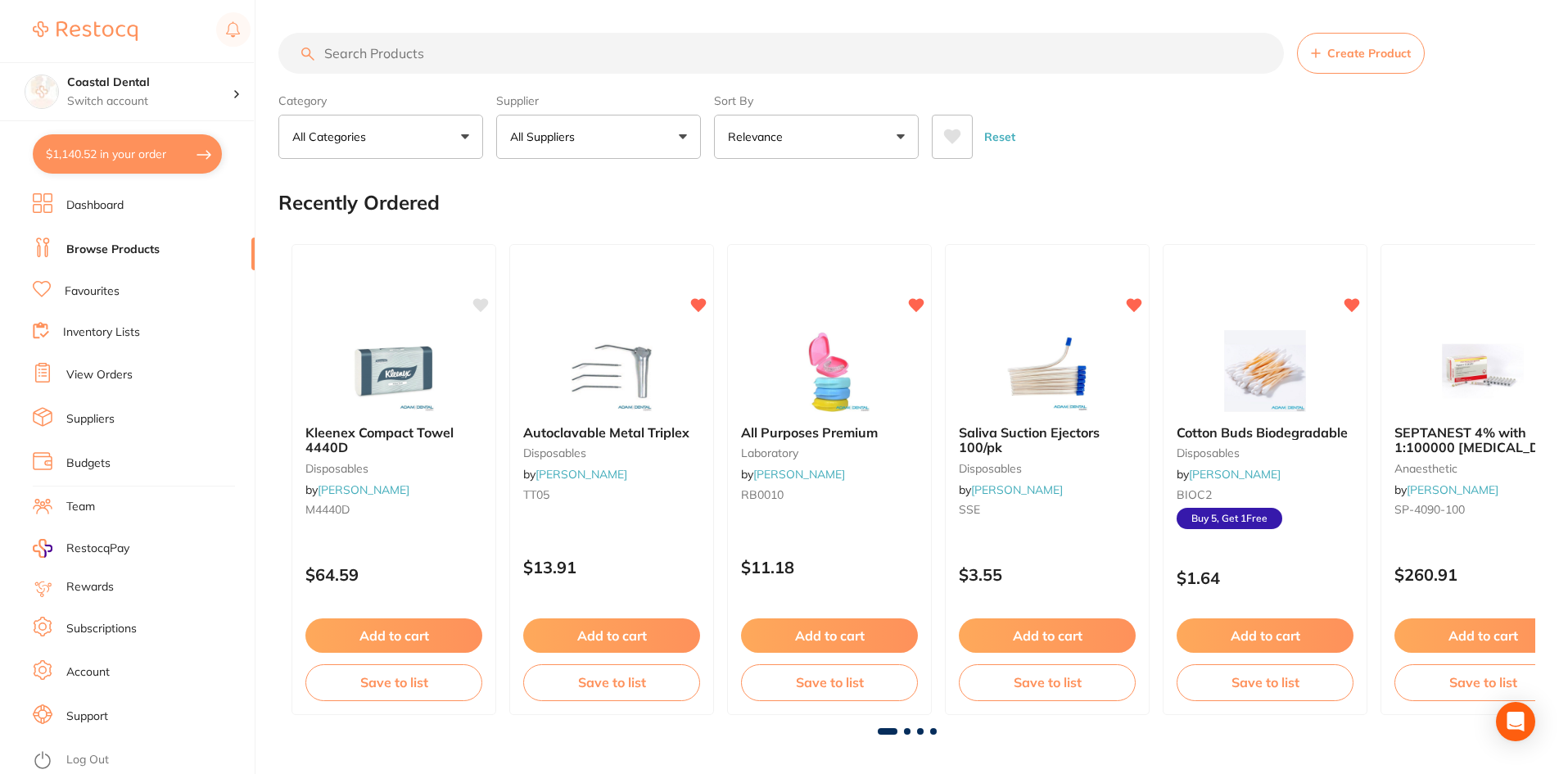
click at [392, 52] on input "search" at bounding box center [780, 53] width 1005 height 41
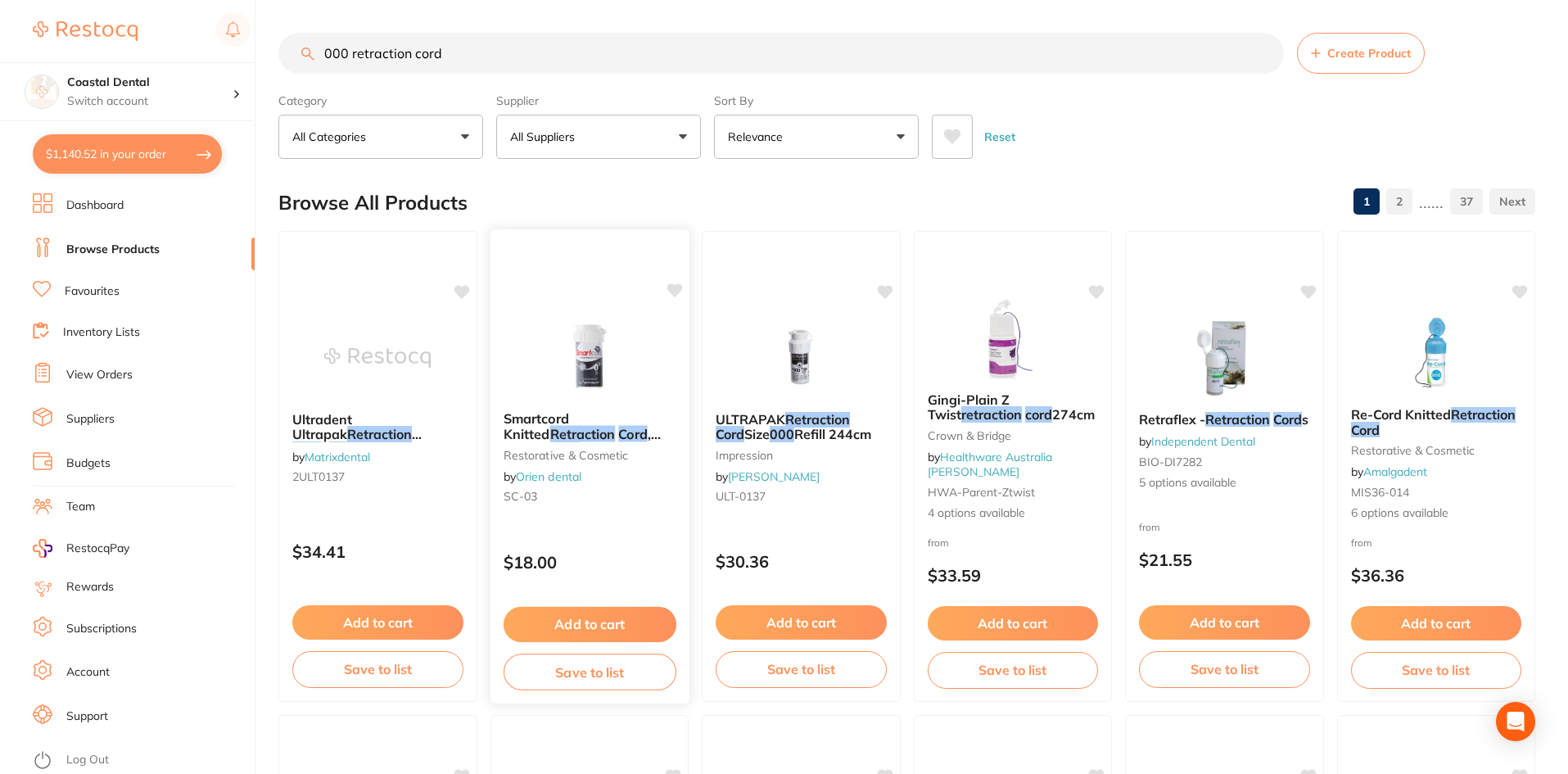
type input "000 retraction cord"
click at [590, 539] on div "$18.00" at bounding box center [589, 559] width 199 height 45
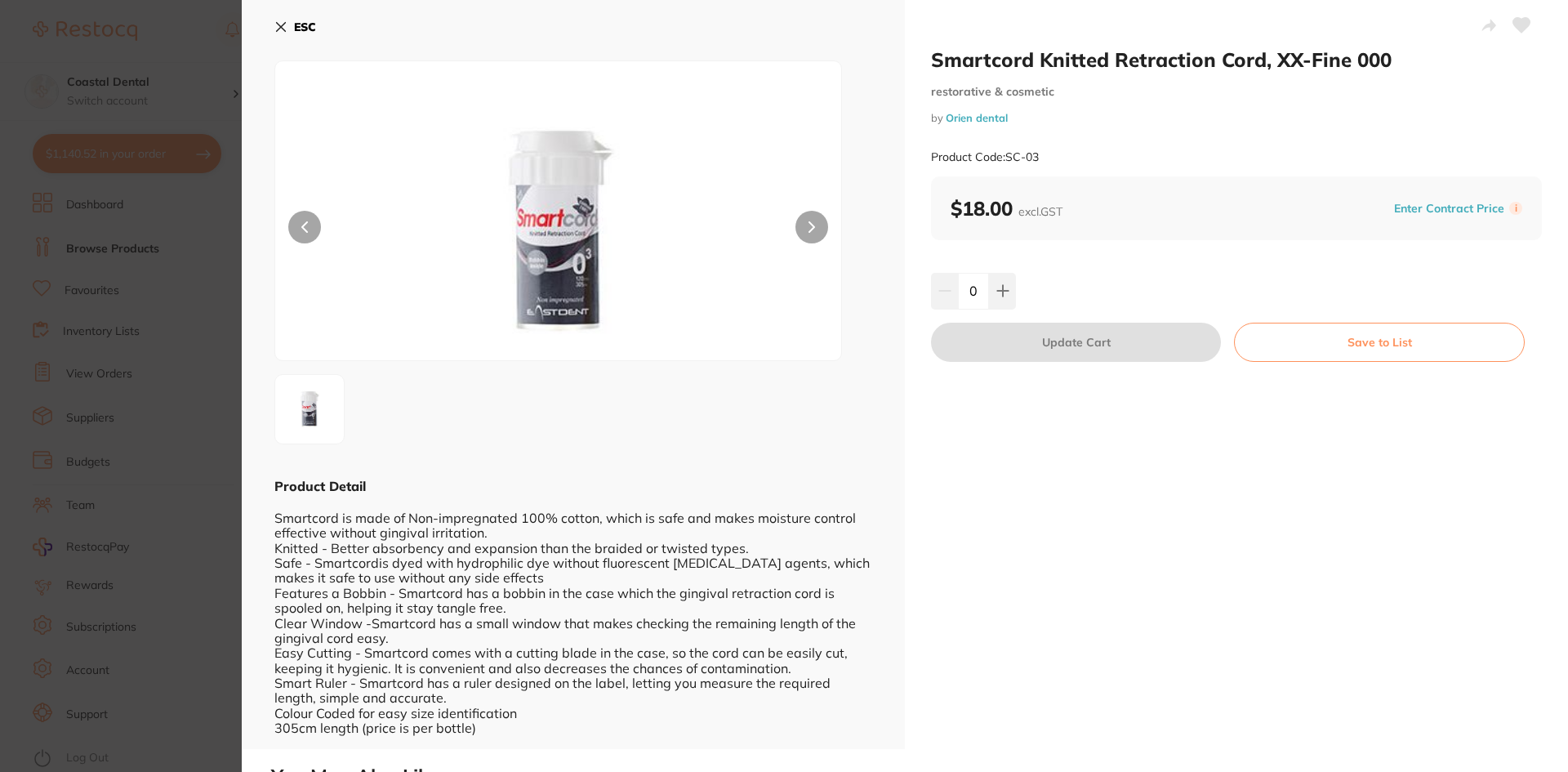
click at [276, 23] on icon at bounding box center [281, 28] width 9 height 9
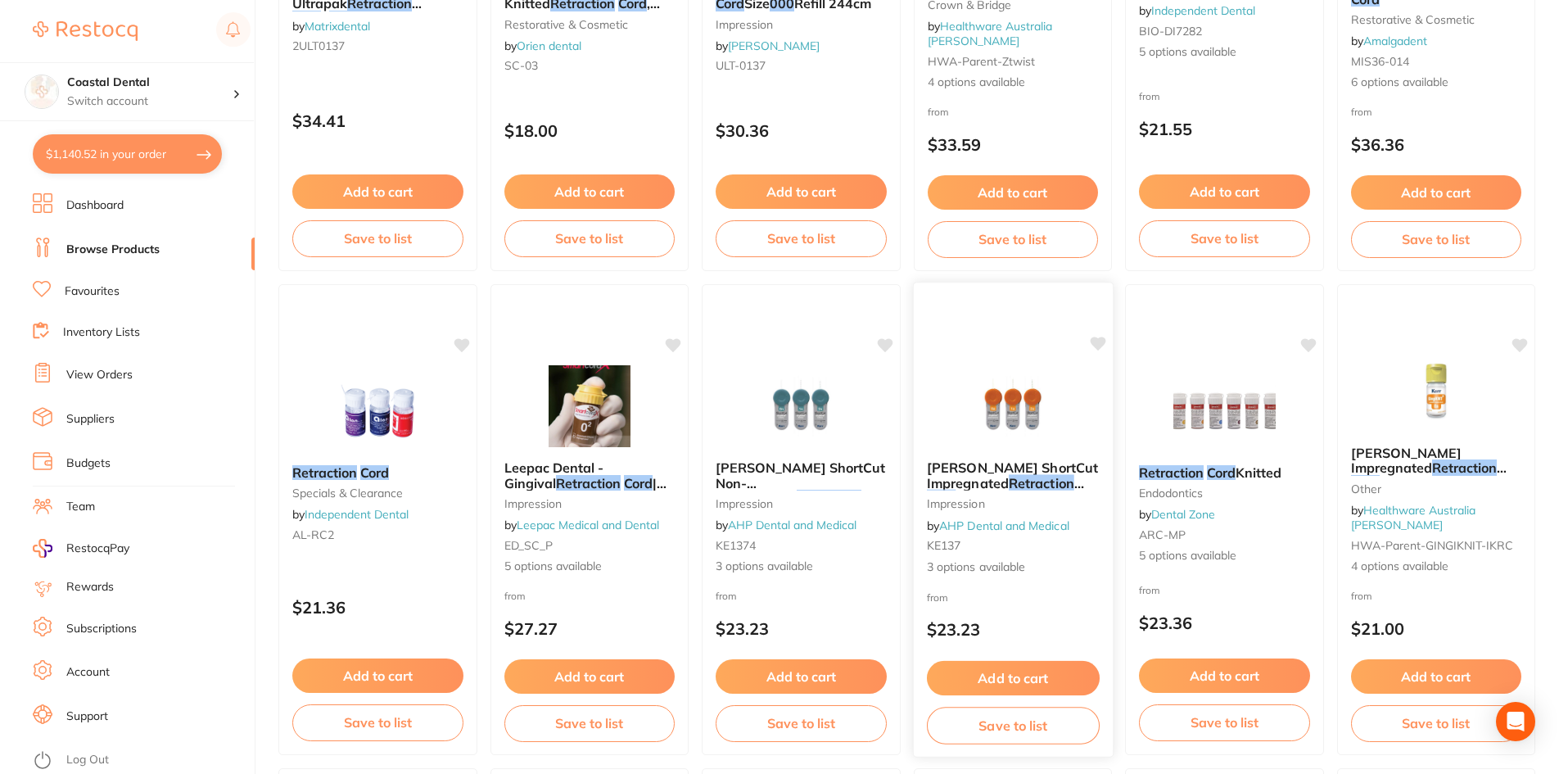
scroll to position [491, 0]
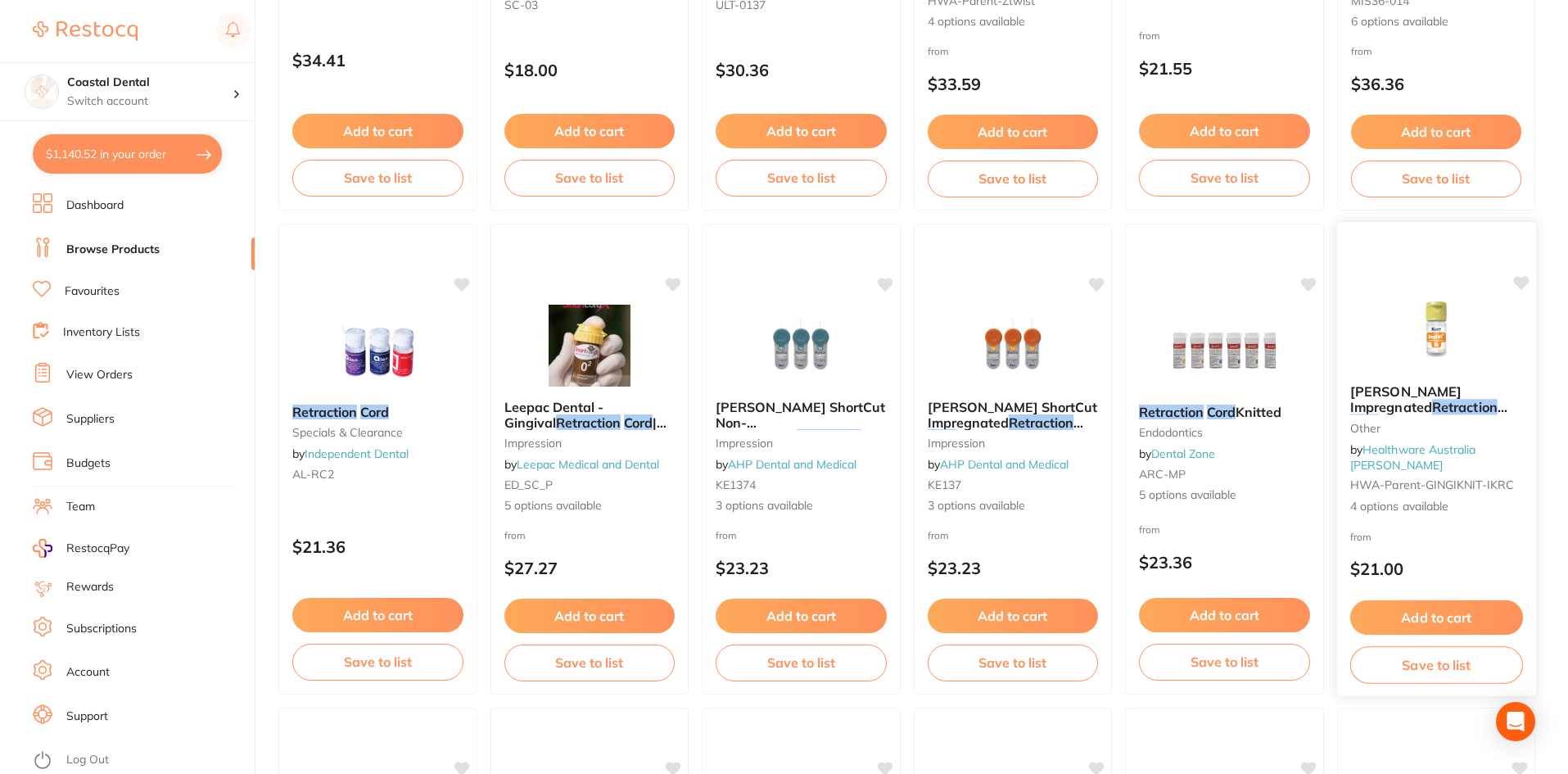
click at [1473, 535] on div "from $21.00" at bounding box center [1436, 556] width 199 height 59
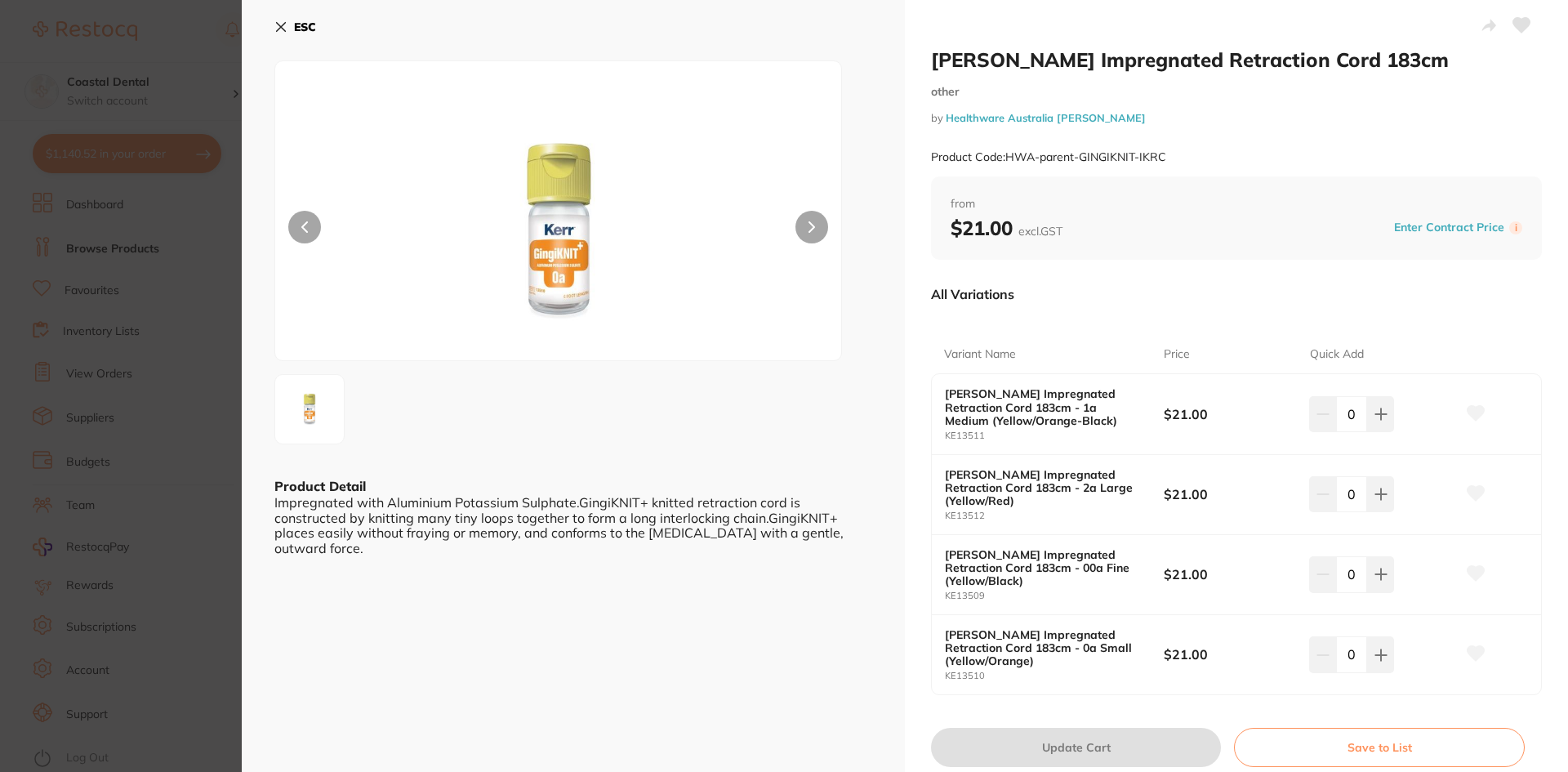
click at [281, 30] on icon at bounding box center [281, 27] width 13 height 13
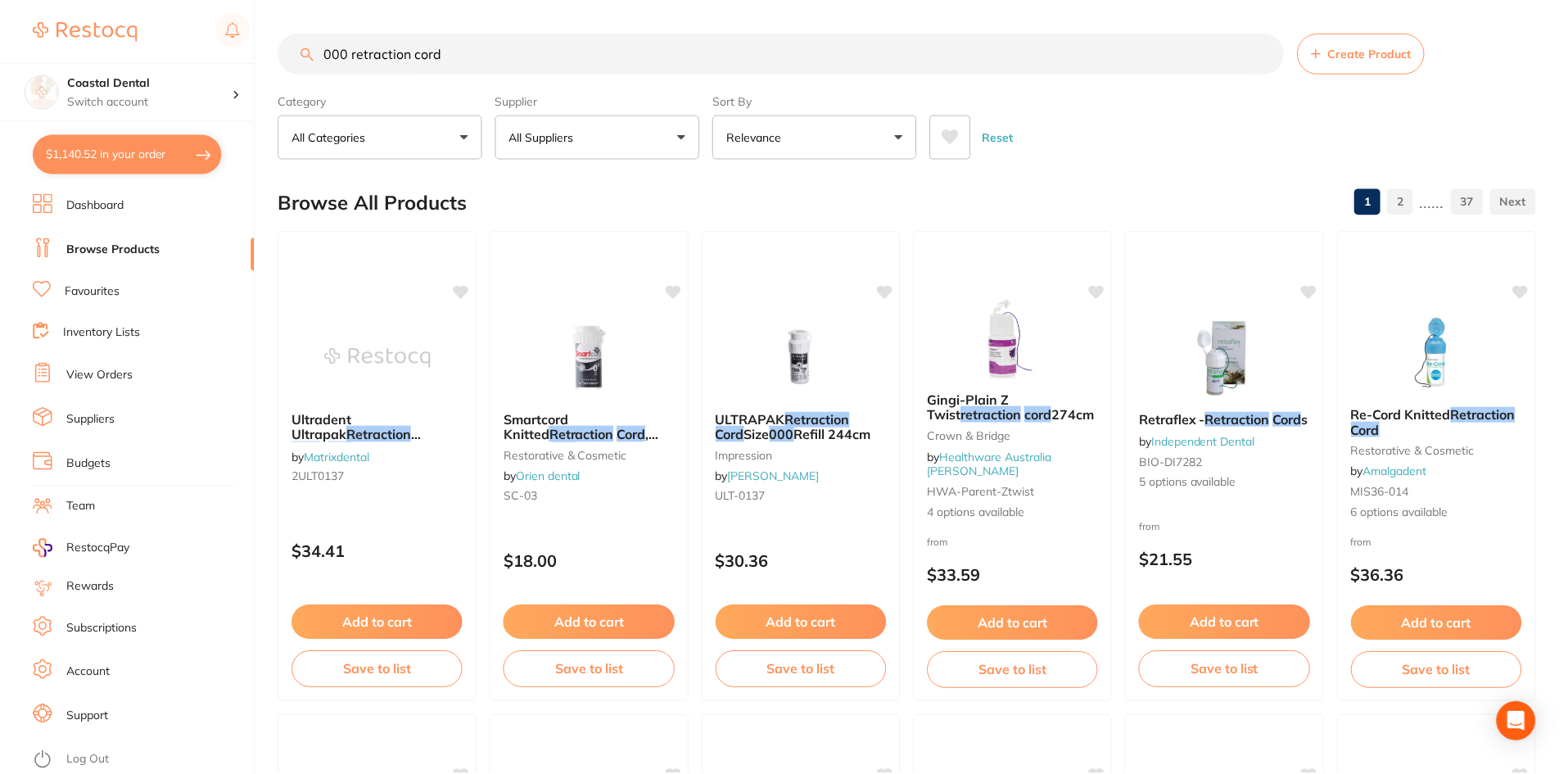
scroll to position [491, 0]
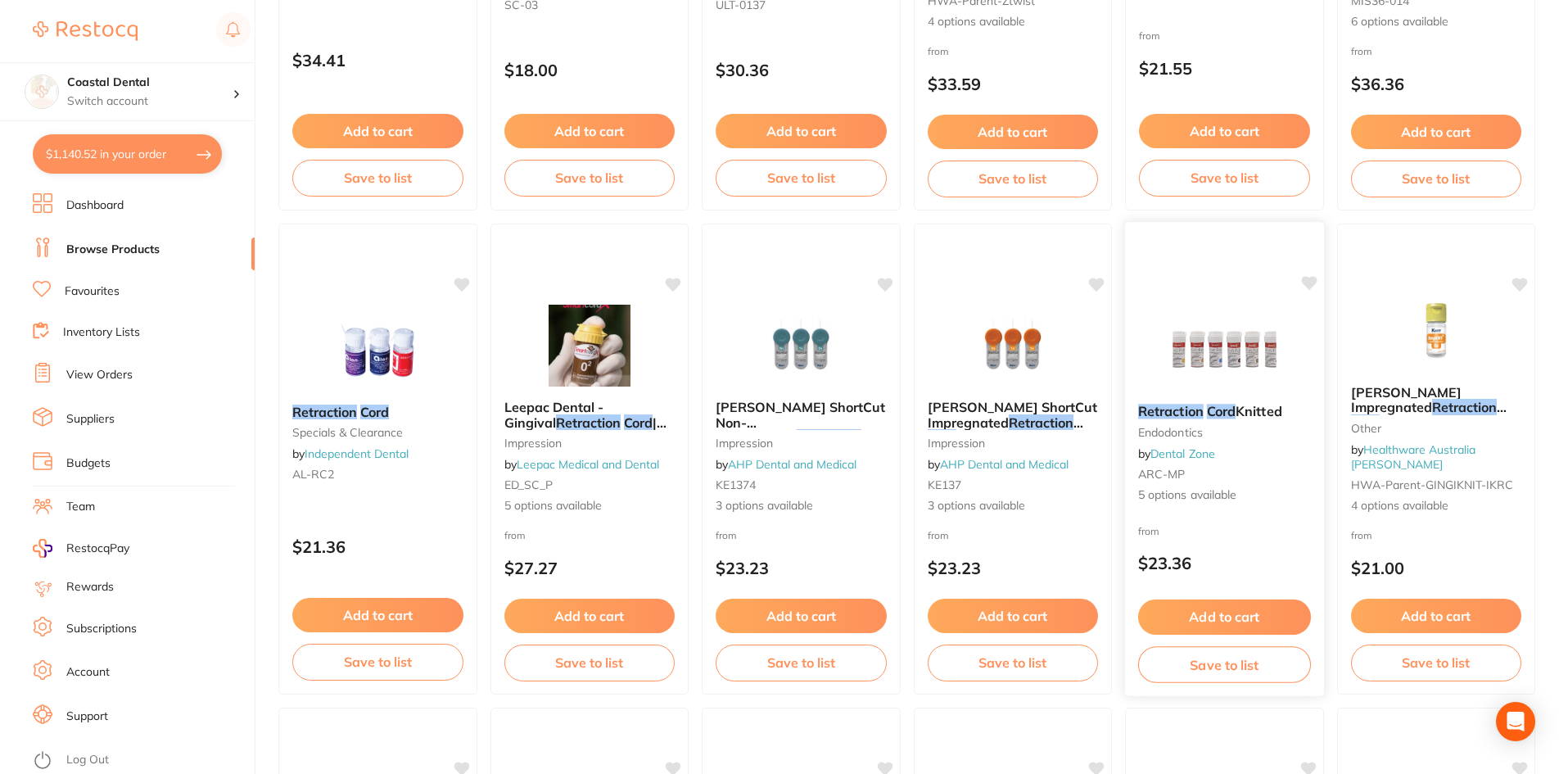
click at [1270, 468] on small "ARC-MP" at bounding box center [1225, 474] width 173 height 13
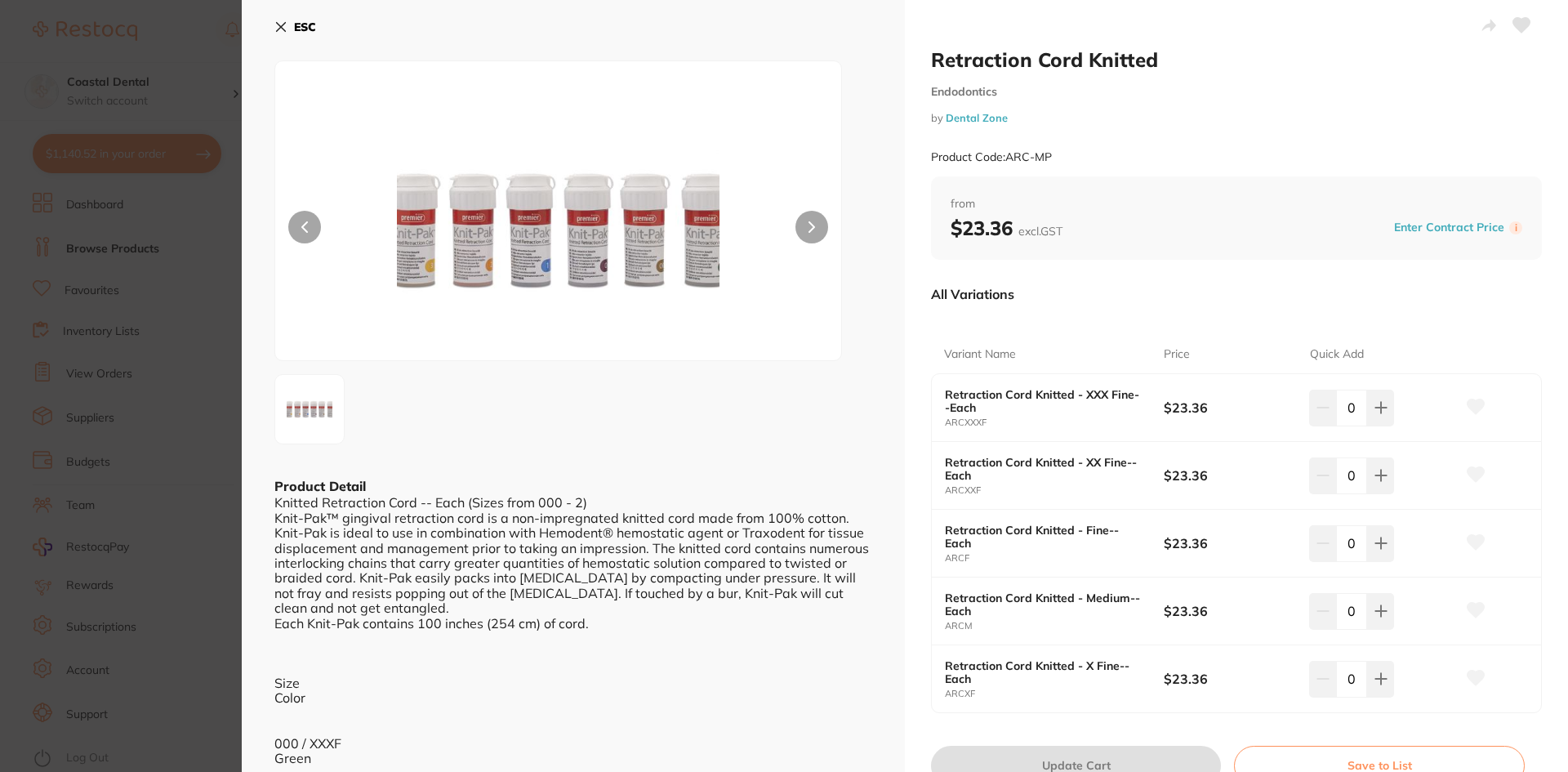
click at [280, 30] on icon at bounding box center [281, 27] width 13 height 13
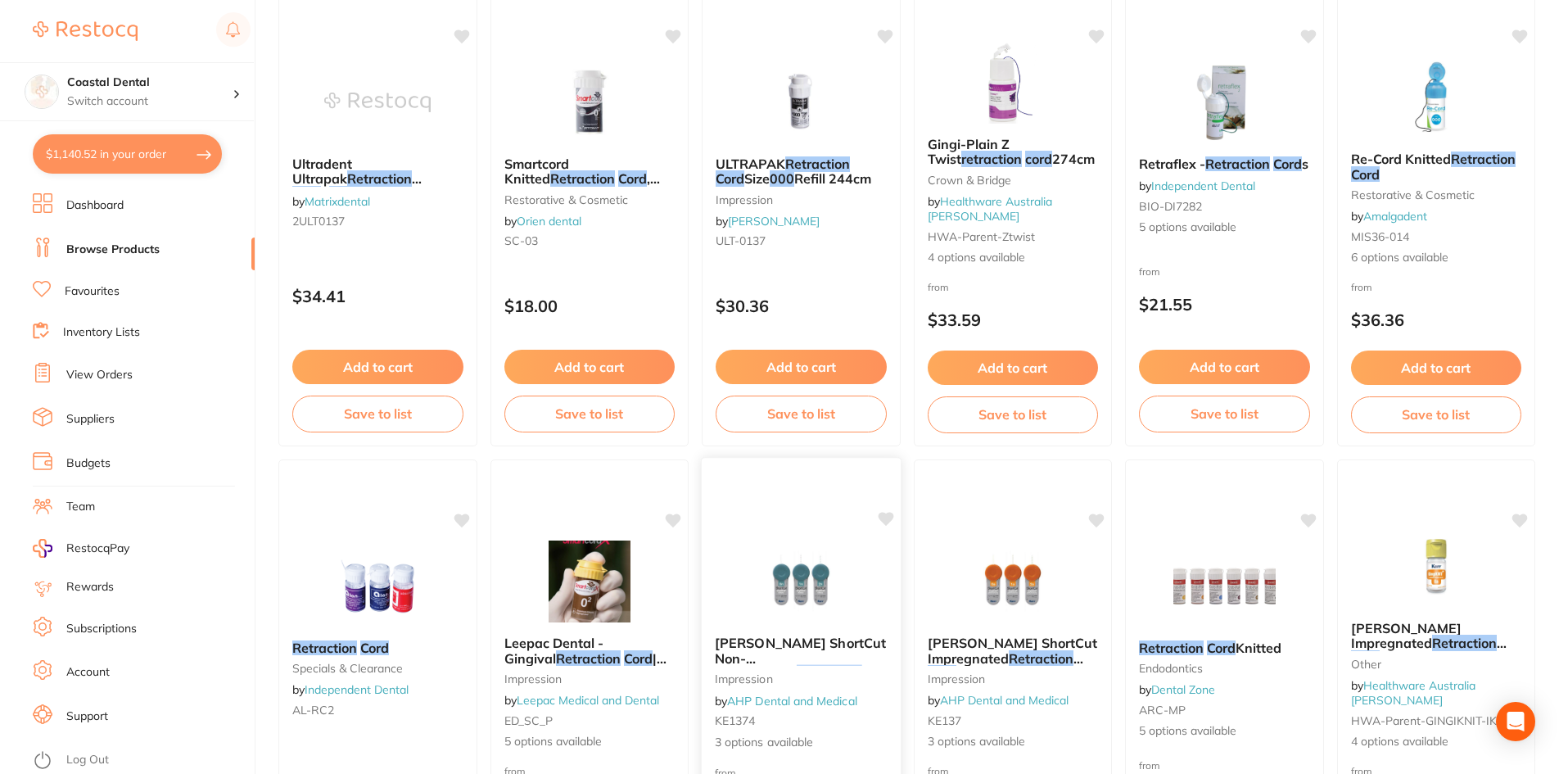
scroll to position [246, 0]
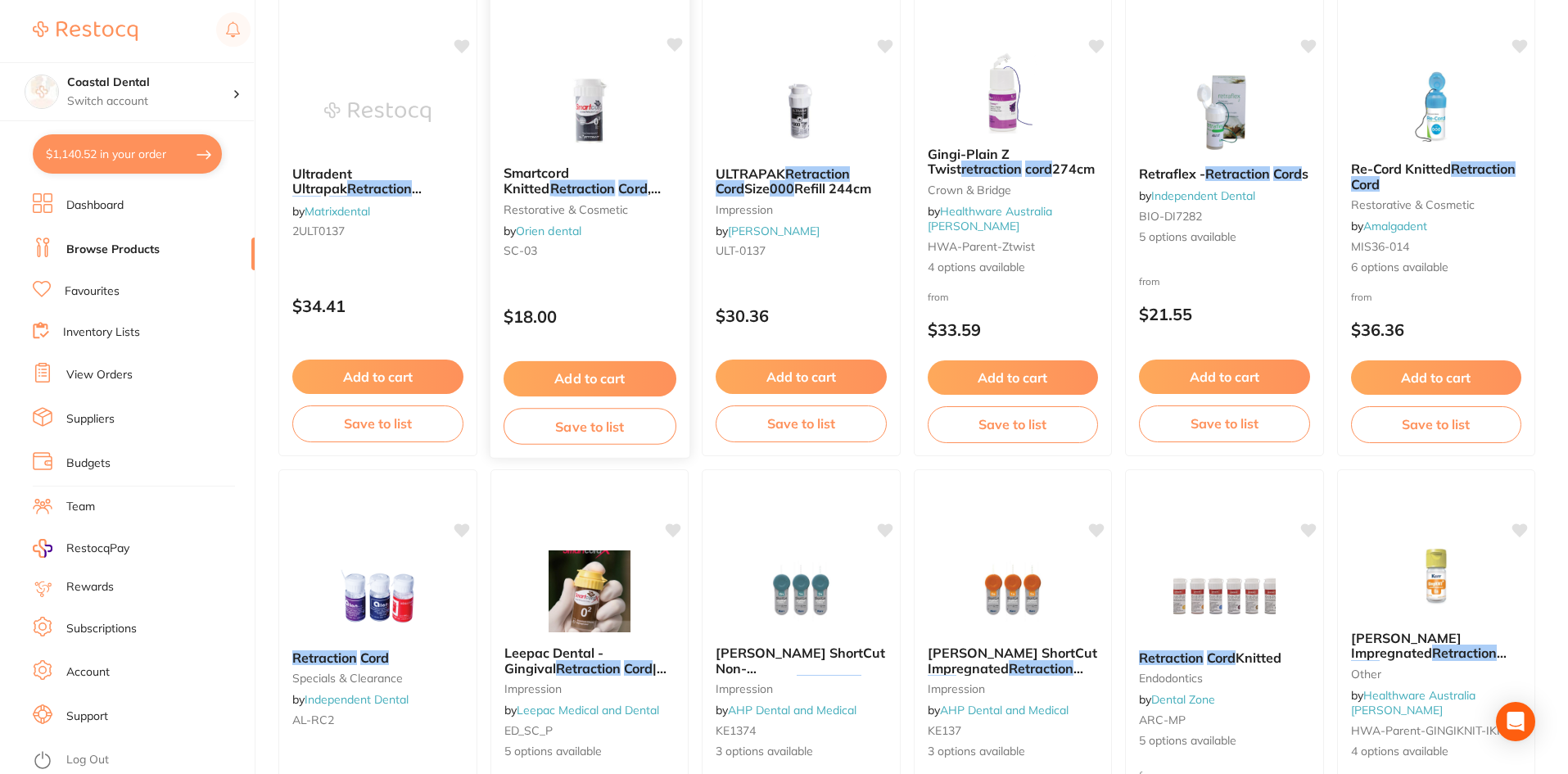
click at [607, 270] on div "Smartcord Knitted Retraction Cord , XX-Fine 000 restorative & cosmetic by Orien…" at bounding box center [589, 215] width 199 height 126
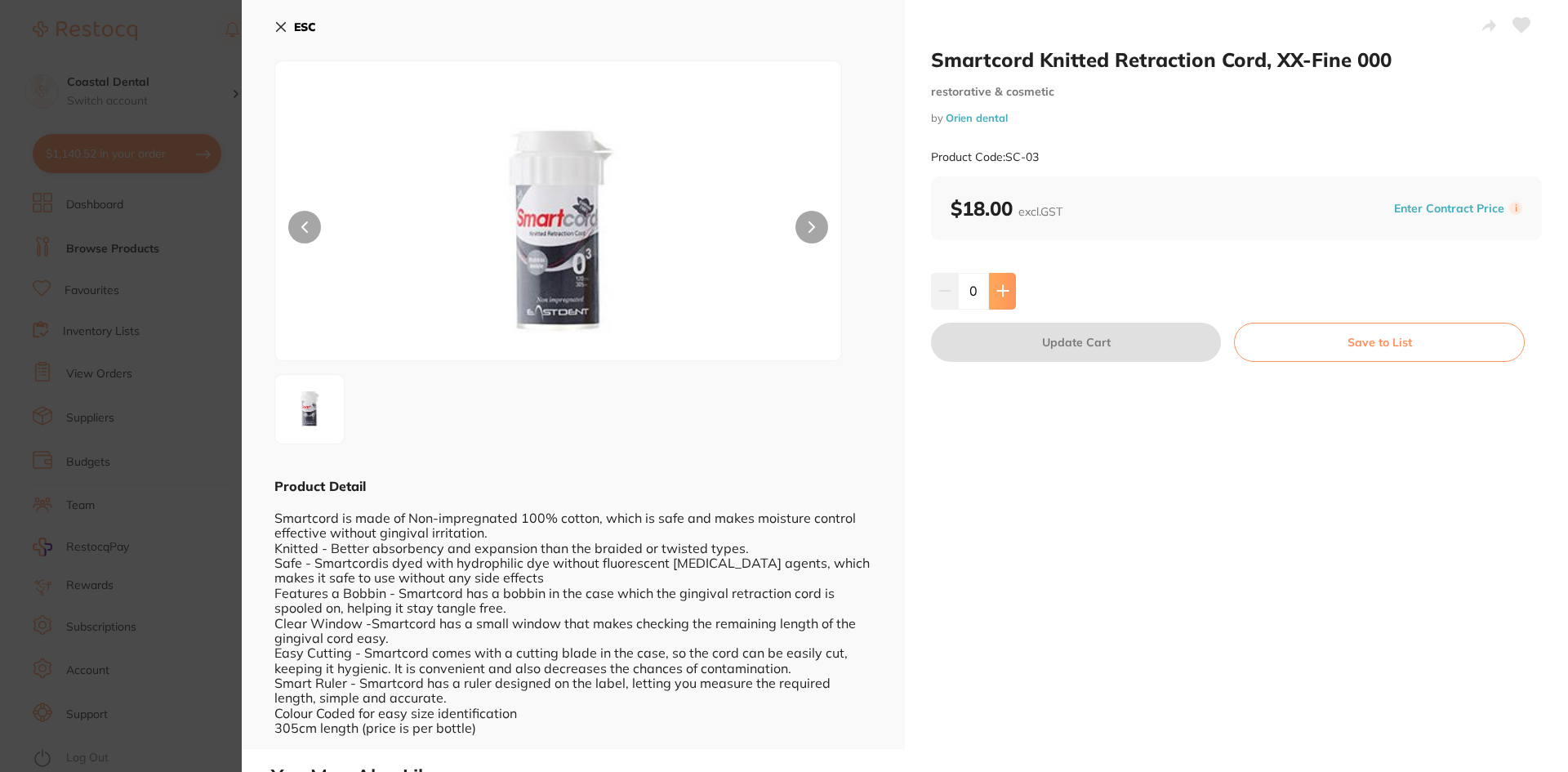
click at [1000, 287] on icon at bounding box center [1002, 290] width 10 height 10
type input "1"
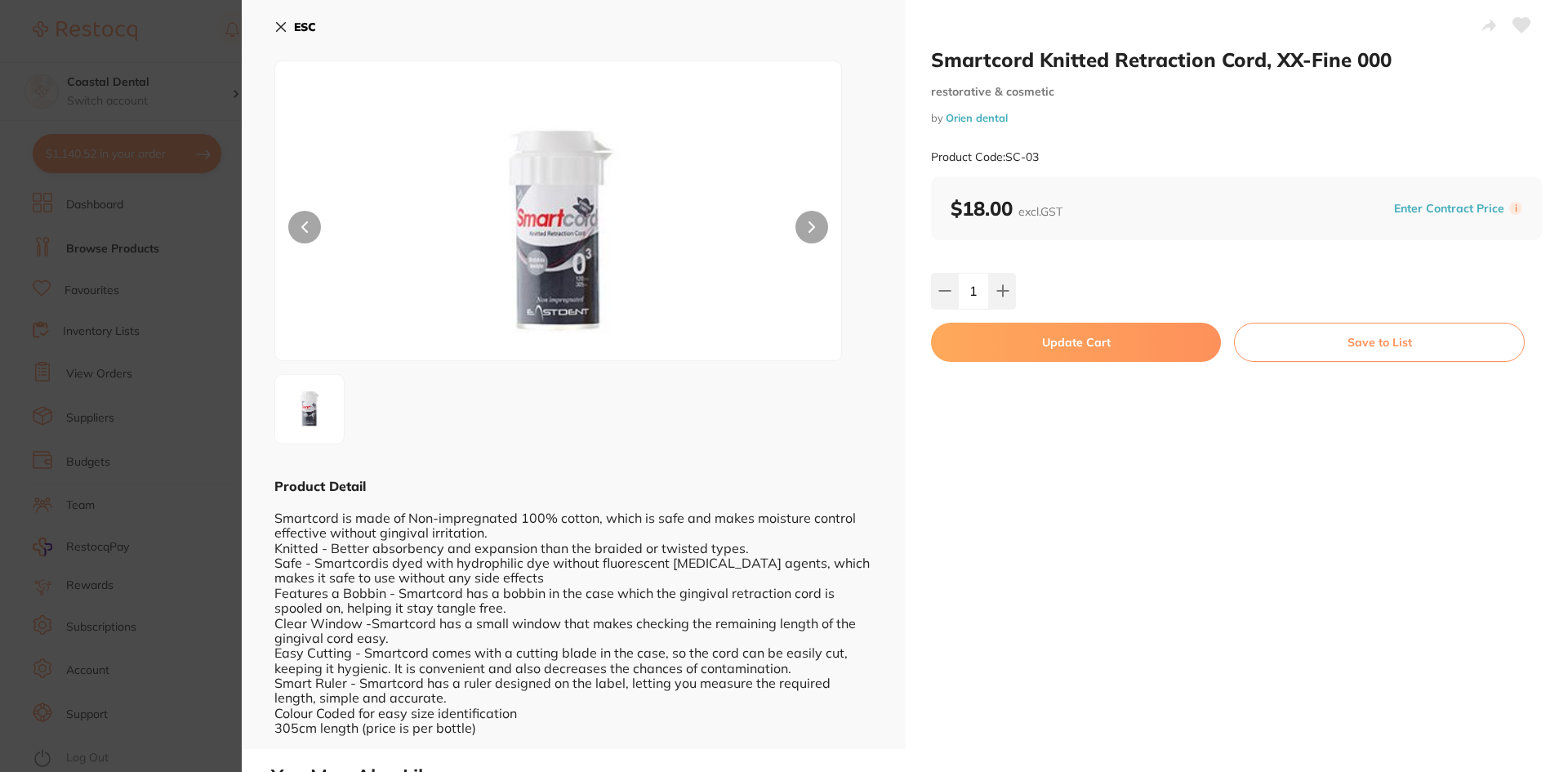
click at [1028, 352] on button "Update Cart" at bounding box center [1076, 342] width 289 height 39
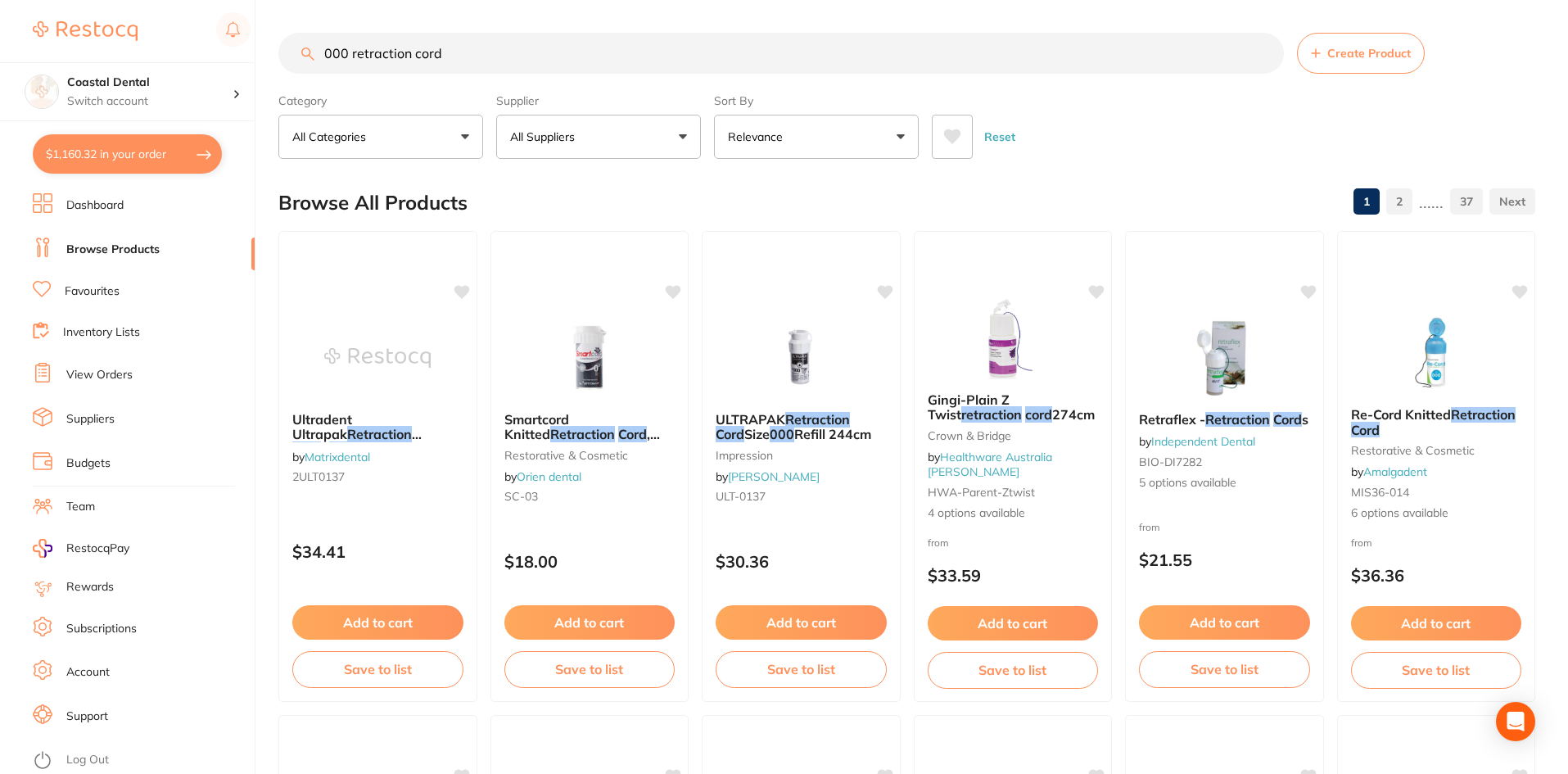
click at [104, 293] on link "Favourites" at bounding box center [92, 292] width 55 height 17
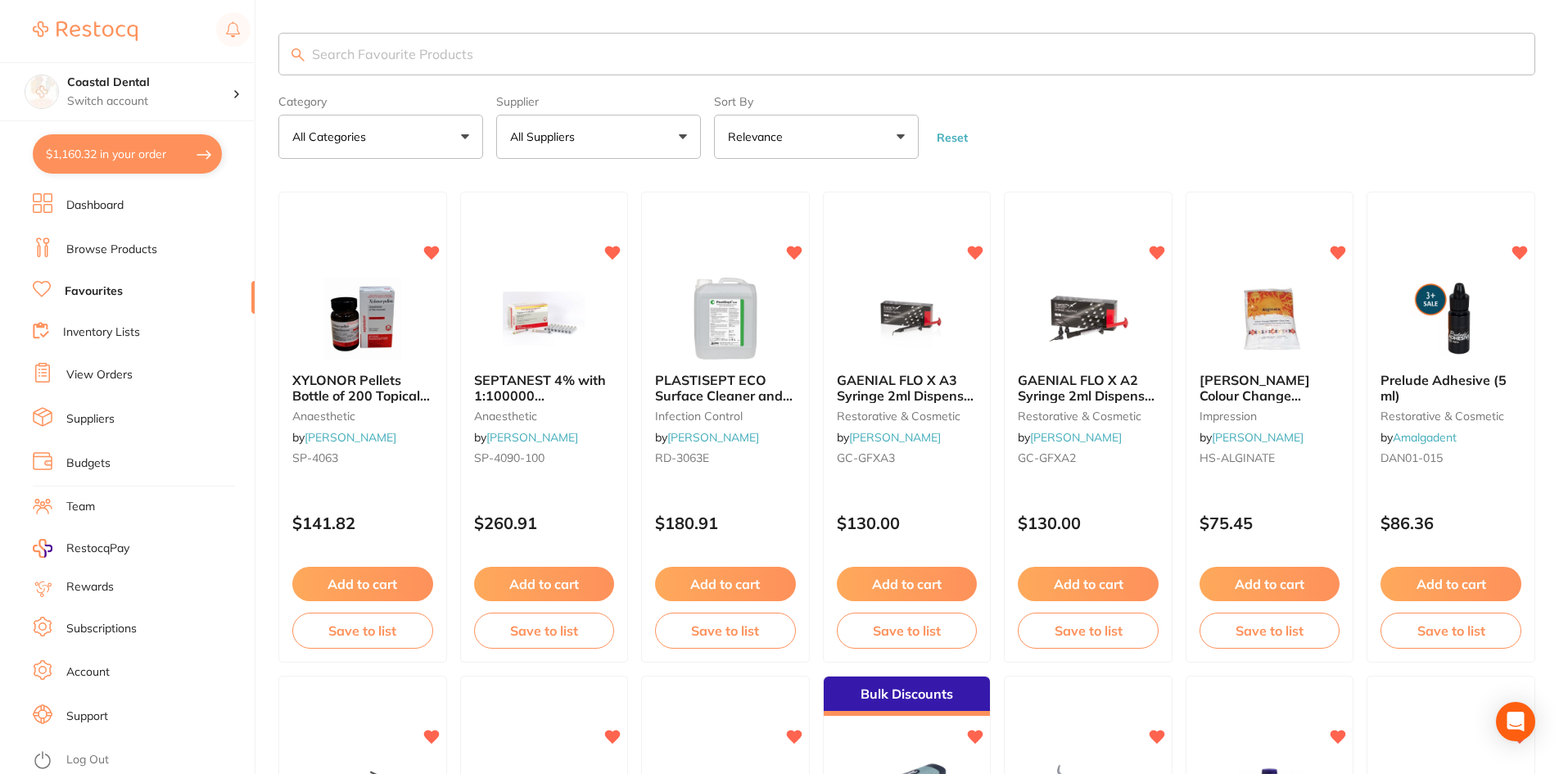
click at [420, 51] on input "search" at bounding box center [906, 54] width 1256 height 43
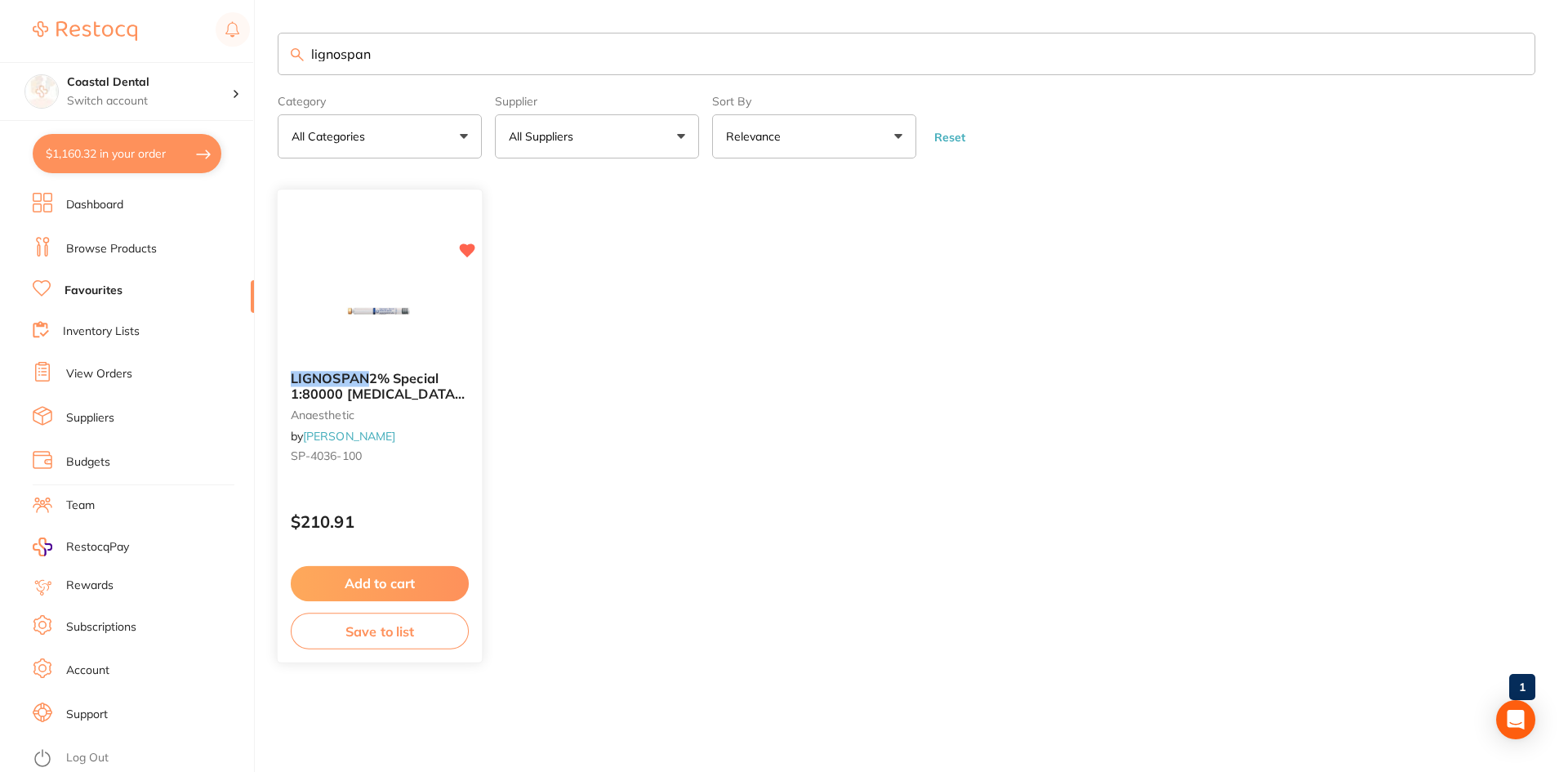
type input "lignospan"
click at [425, 471] on div "LIGNOSPAN 2% Special 1:80000 [MEDICAL_DATA] 2.2ml 2xBox 50 Blue anaesthetic by …" at bounding box center [379, 419] width 202 height 123
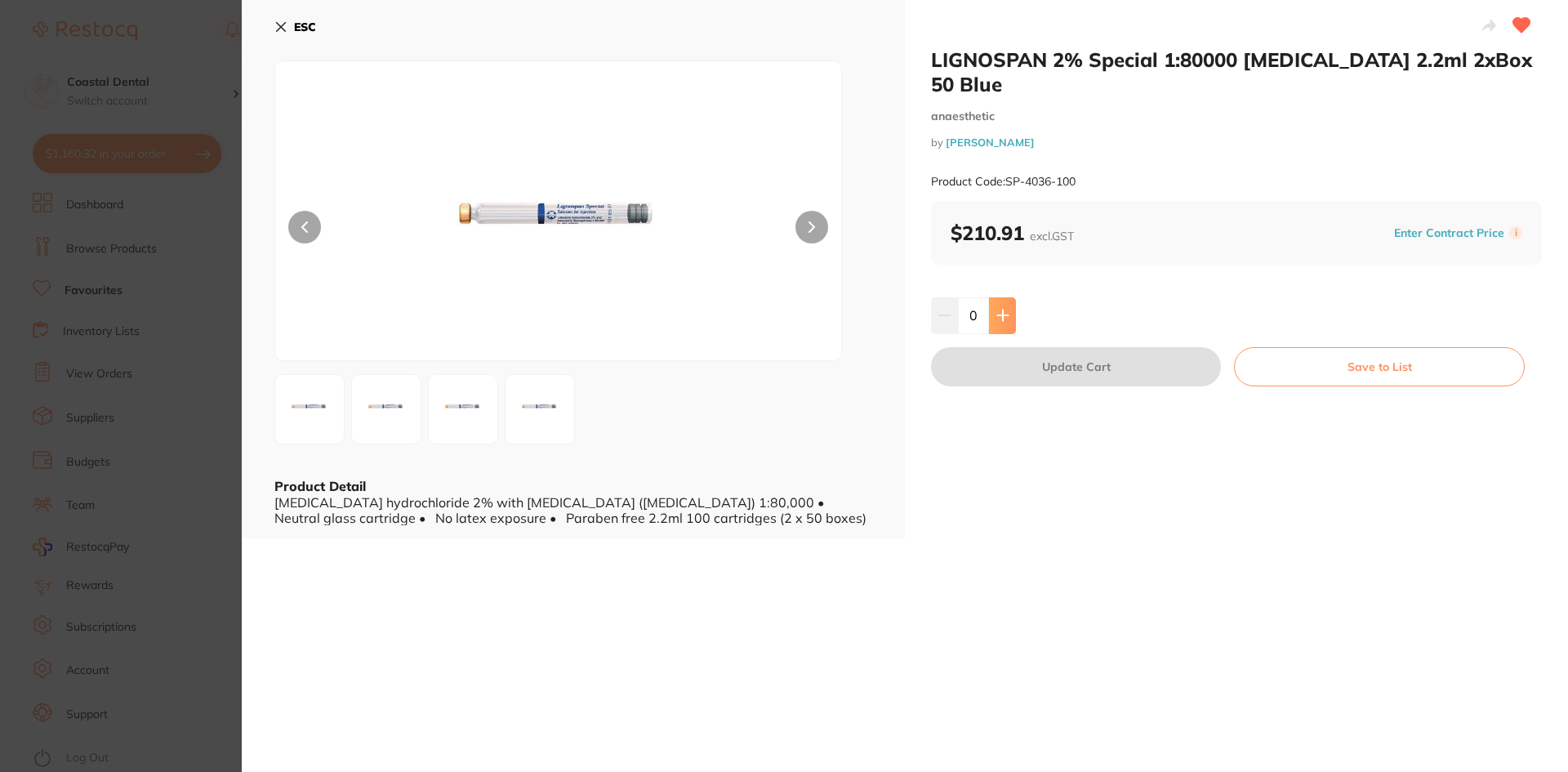
click at [999, 311] on icon at bounding box center [1002, 315] width 10 height 10
type input "1"
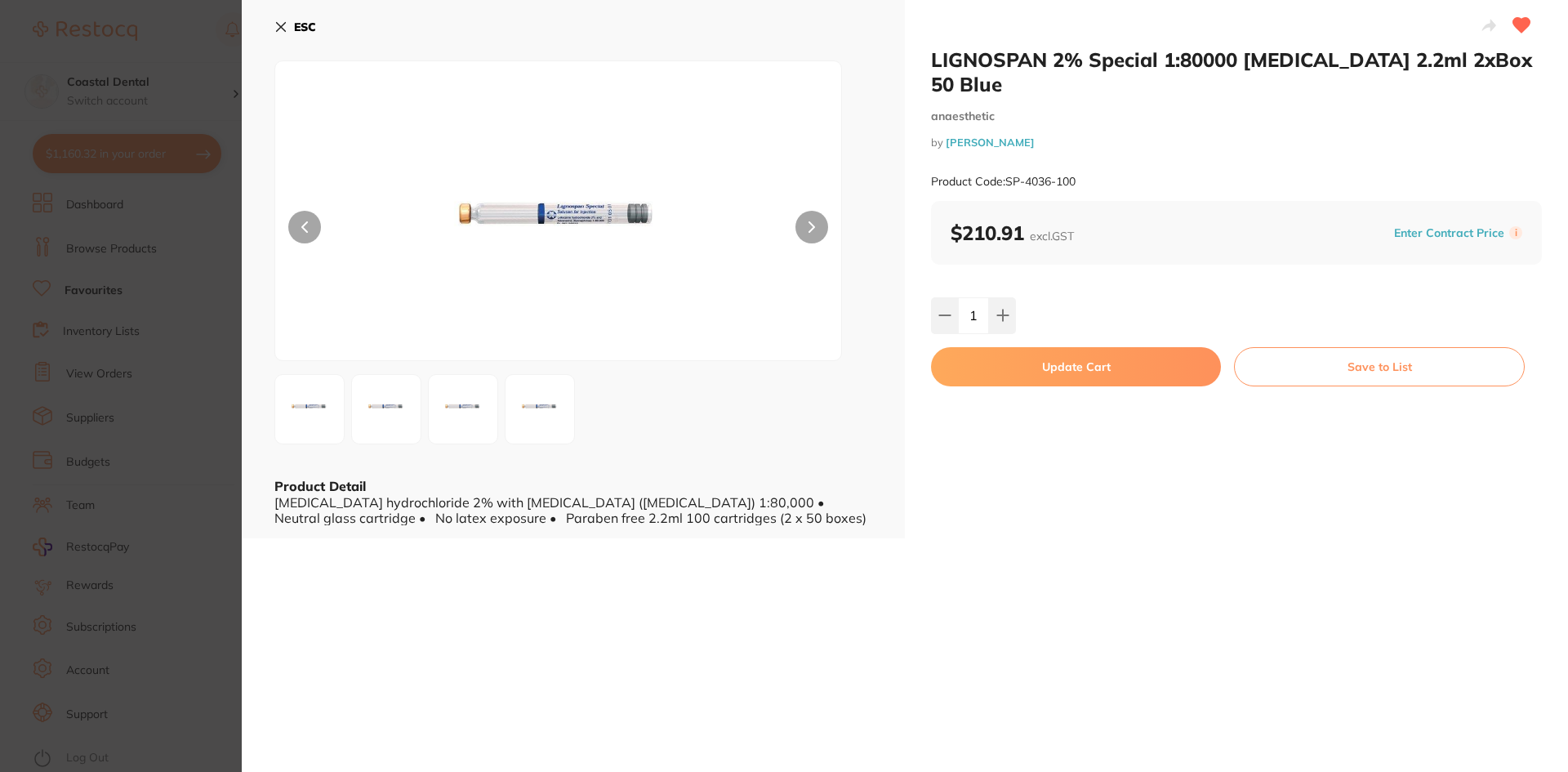
click at [1031, 347] on button "Update Cart" at bounding box center [1076, 367] width 289 height 39
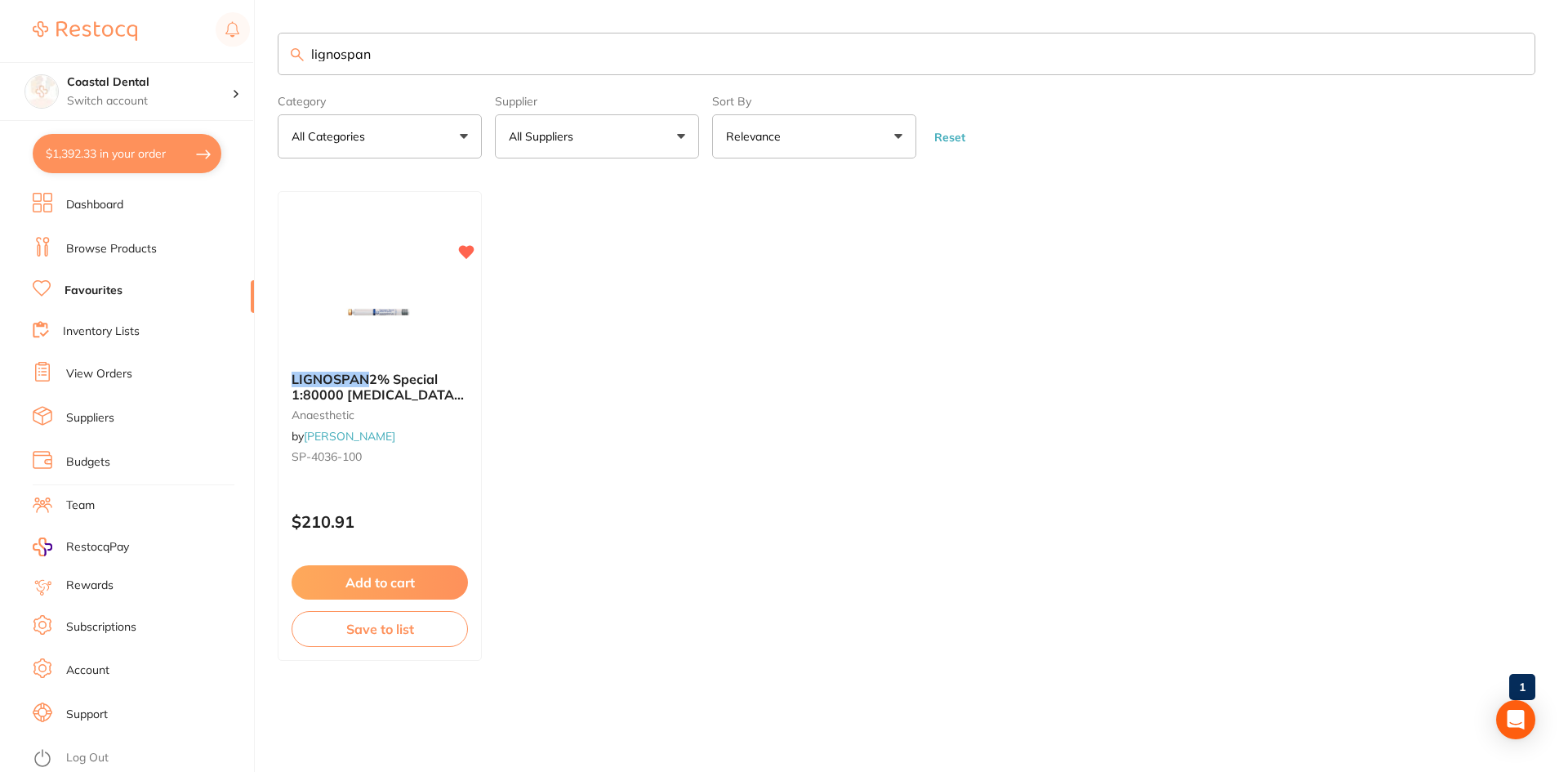
drag, startPoint x: 333, startPoint y: 43, endPoint x: 201, endPoint y: 37, distance: 132.1
click at [201, 37] on div "$1,392.33 Coastal Dental Switch account Coastal Dental Dental Sanctuary $1,392.…" at bounding box center [784, 386] width 1568 height 772
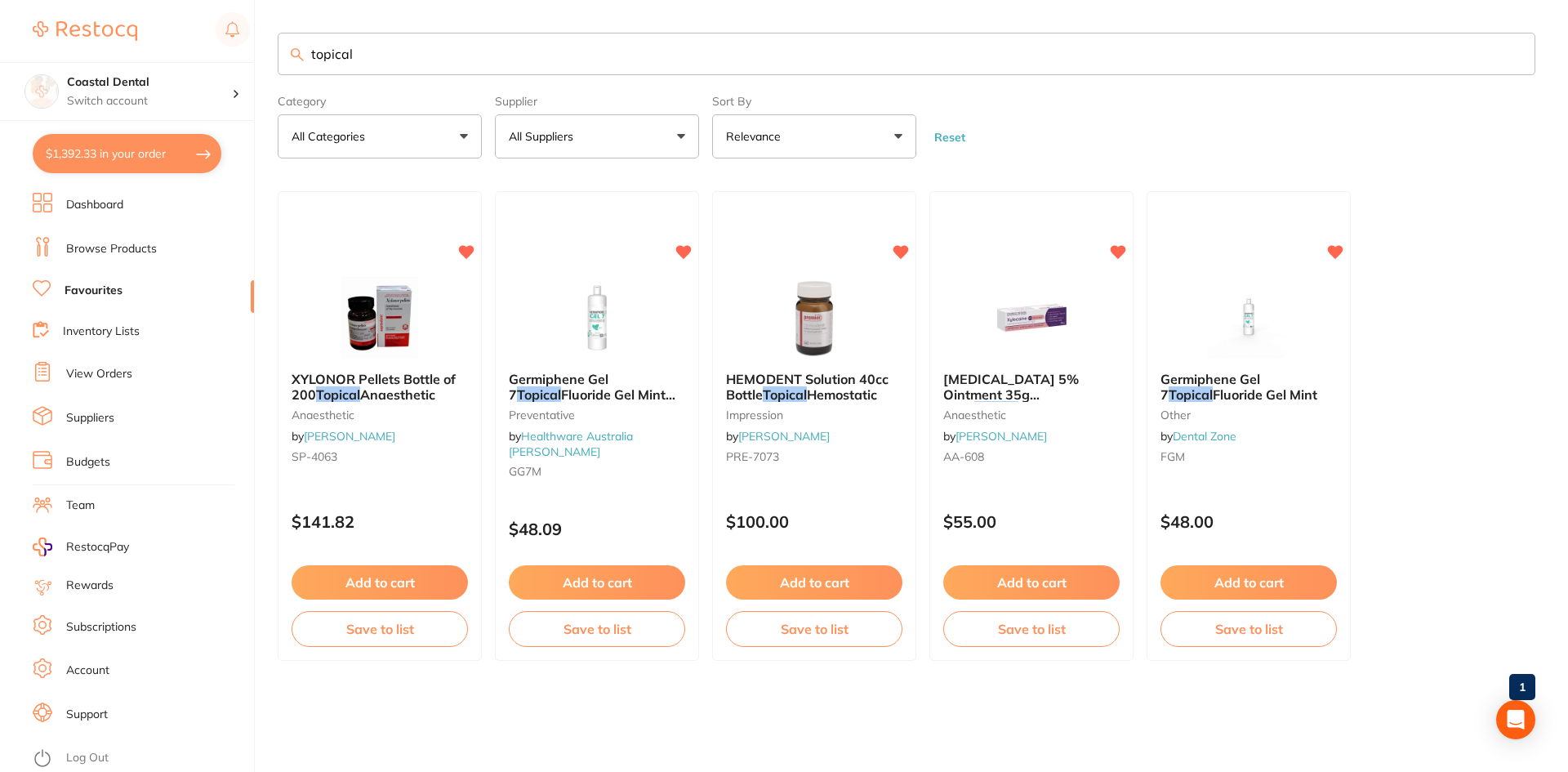
type input "topical"
click at [108, 249] on link "Browse Products" at bounding box center [111, 250] width 91 height 17
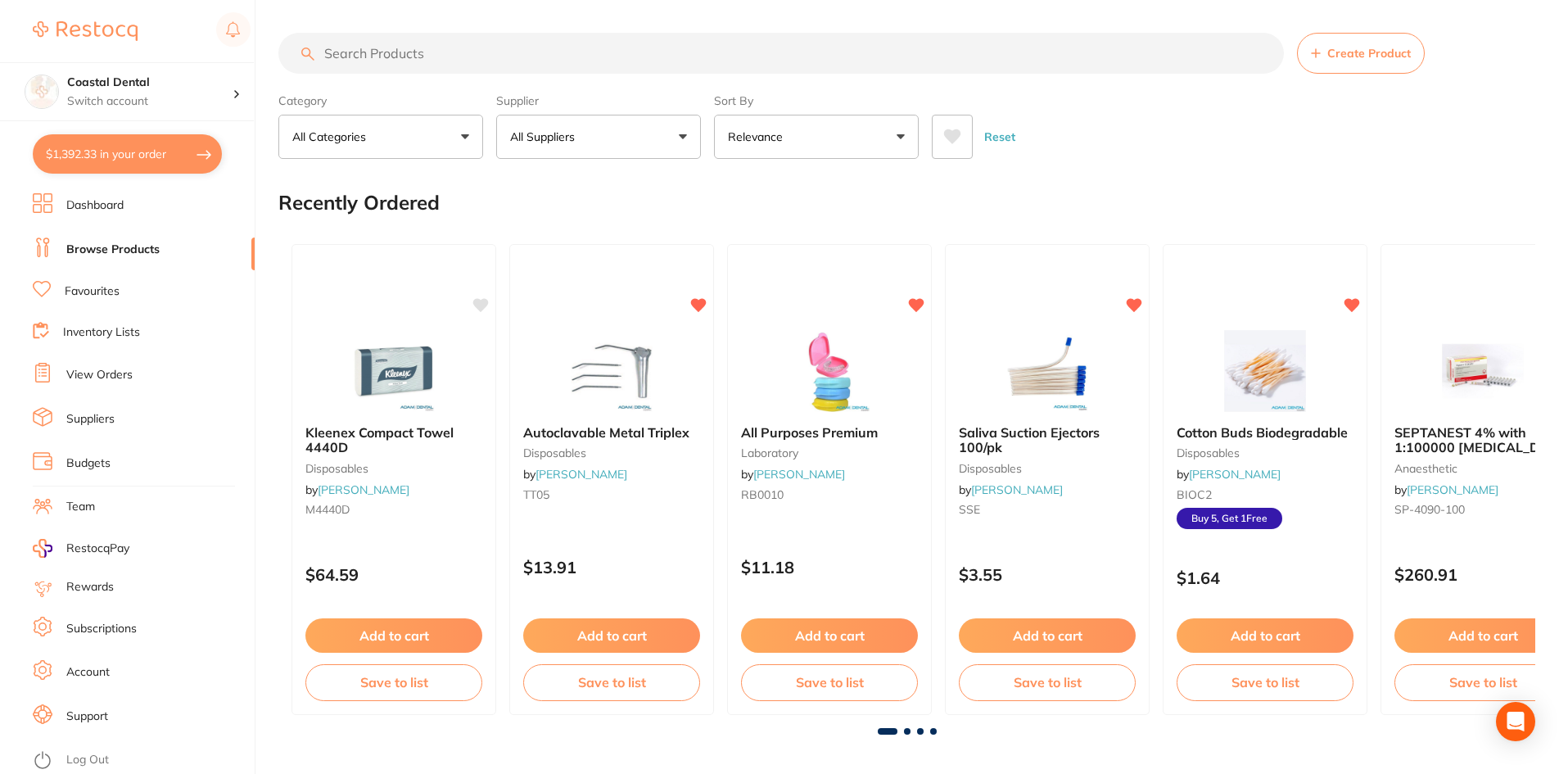
click at [352, 53] on input "search" at bounding box center [780, 53] width 1005 height 41
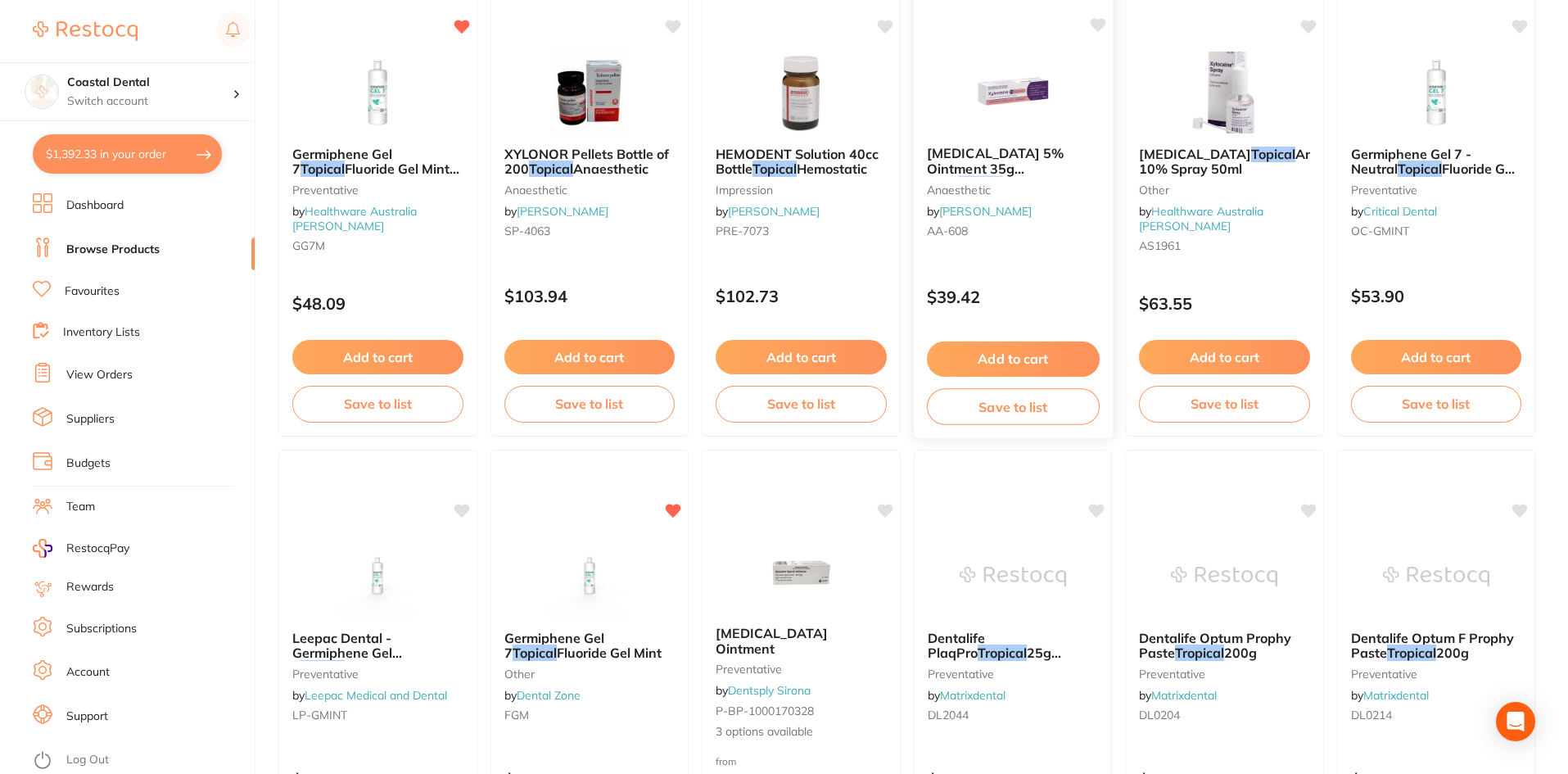
scroll to position [246, 0]
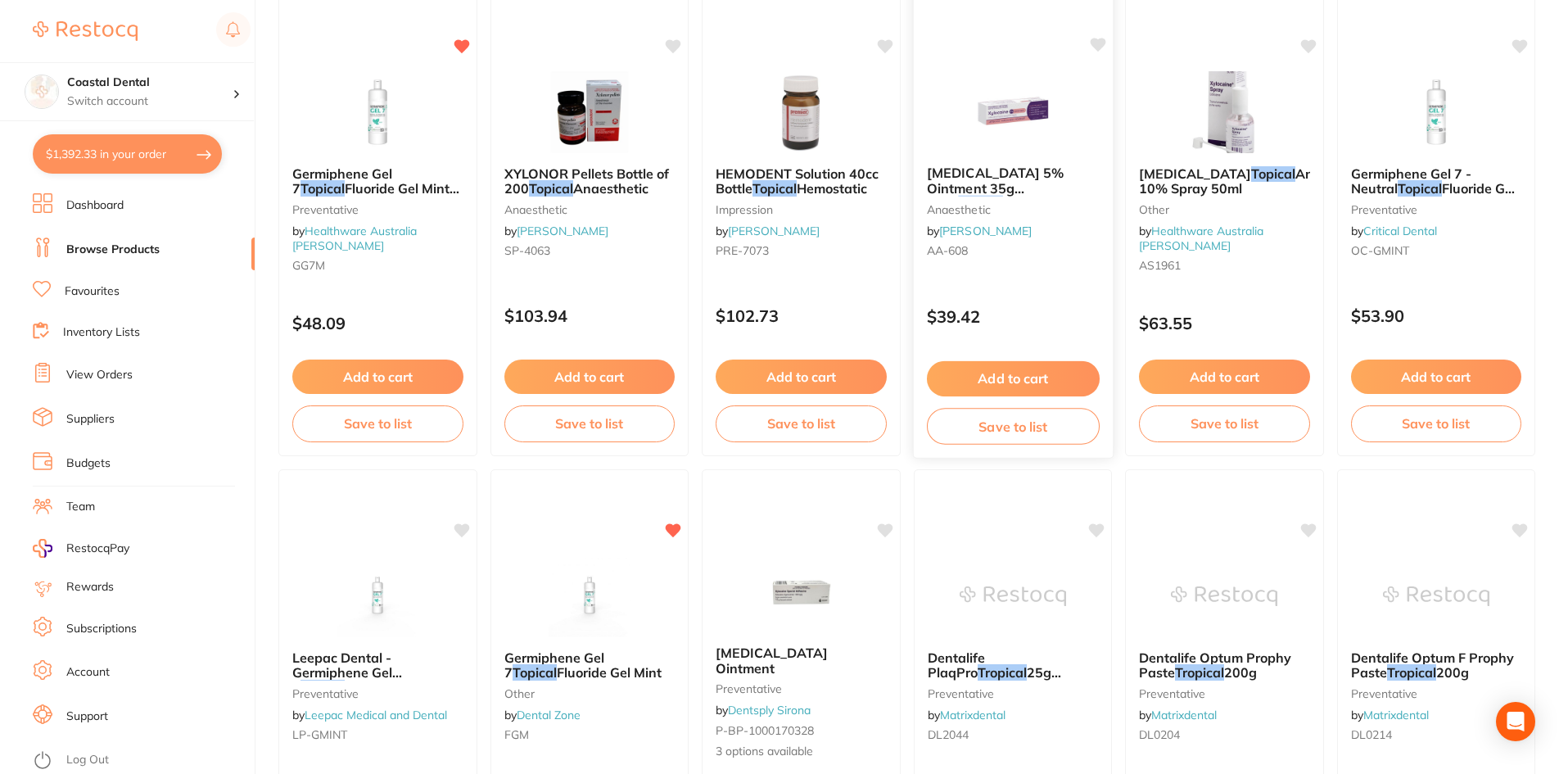
type input "topical"
click at [1042, 300] on div "$39.42" at bounding box center [1013, 313] width 199 height 45
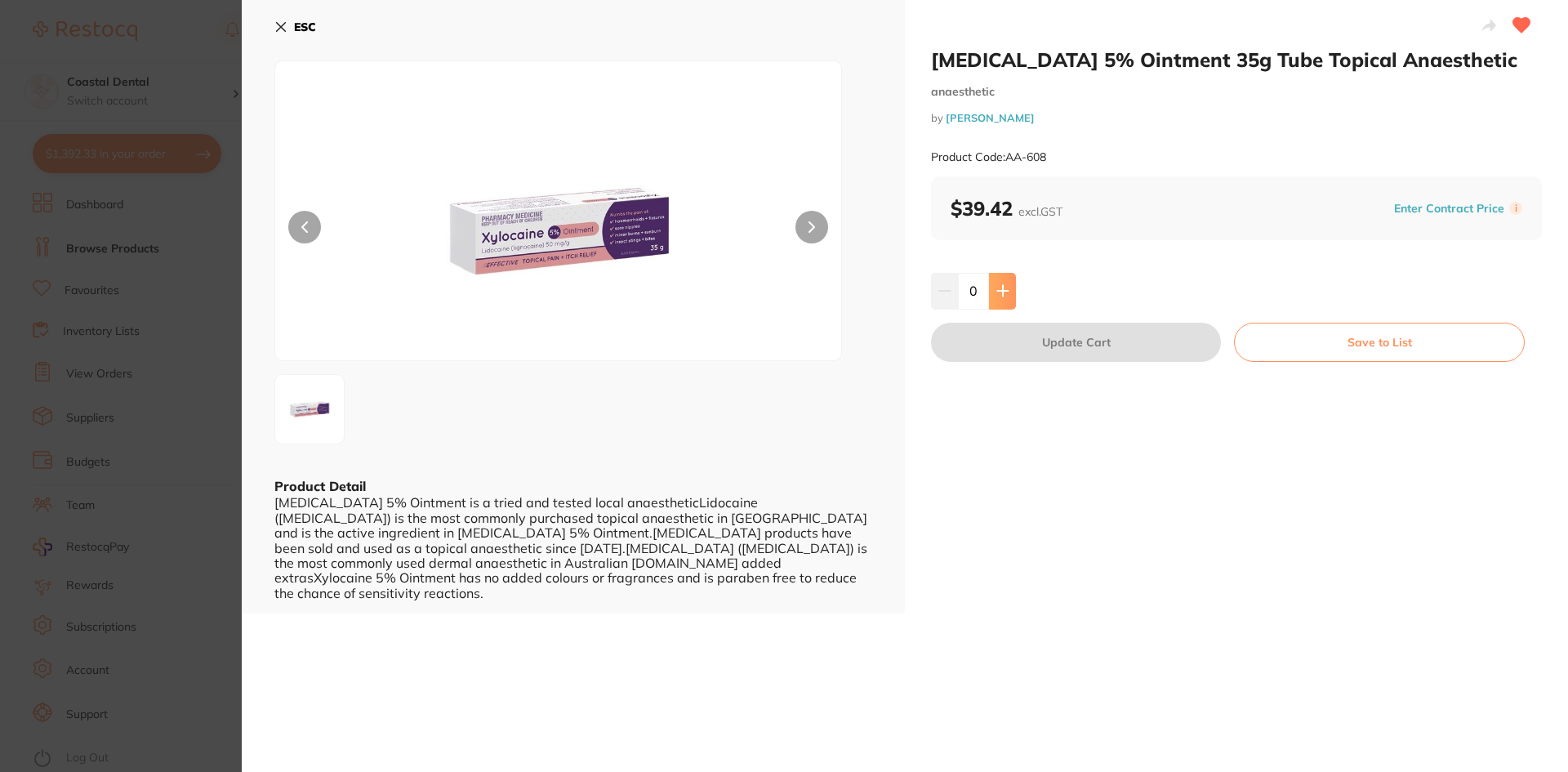
click at [1006, 300] on button at bounding box center [1002, 290] width 27 height 36
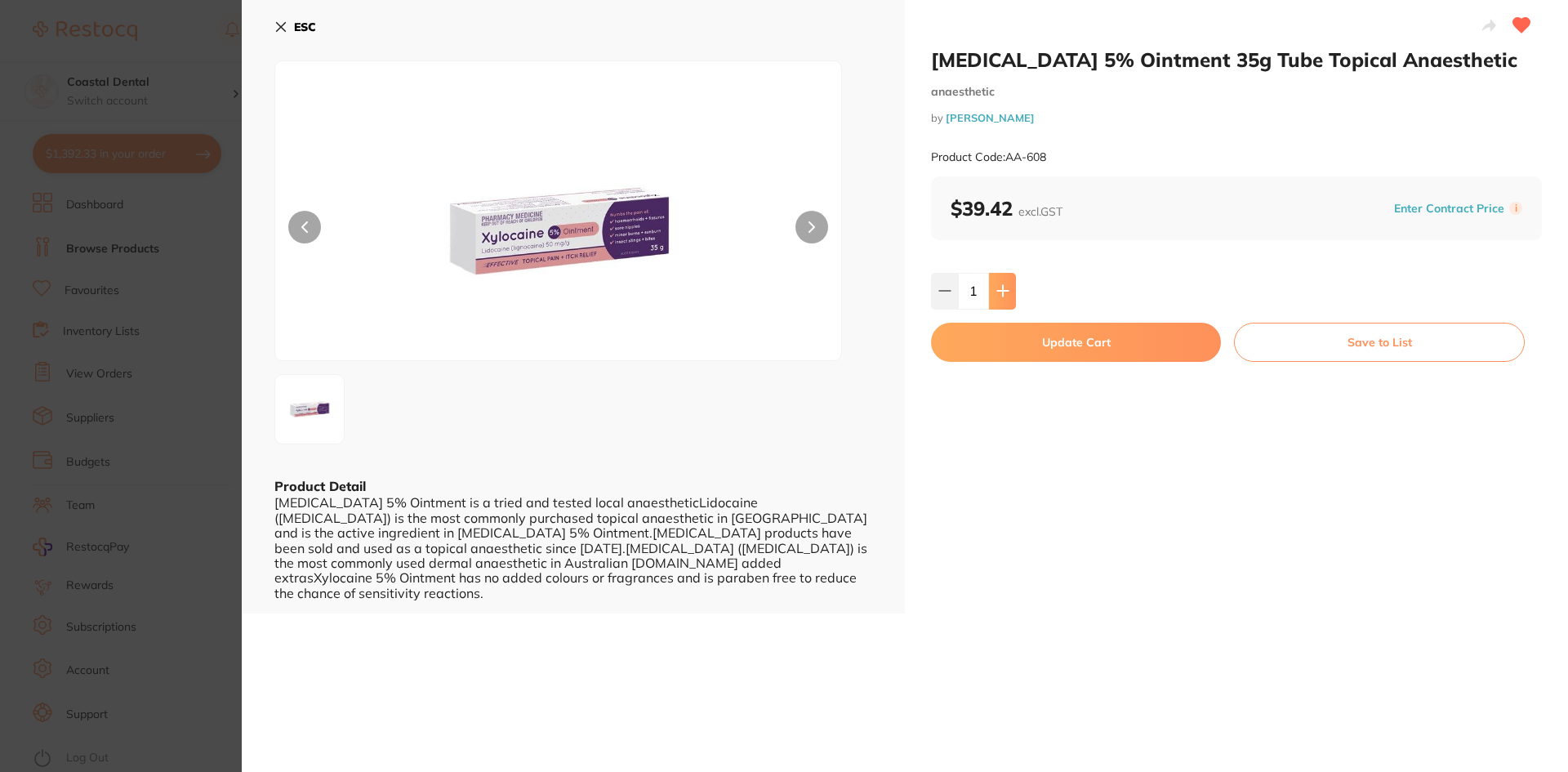
type input "1"
click at [1082, 347] on button "Update Cart" at bounding box center [1076, 342] width 289 height 39
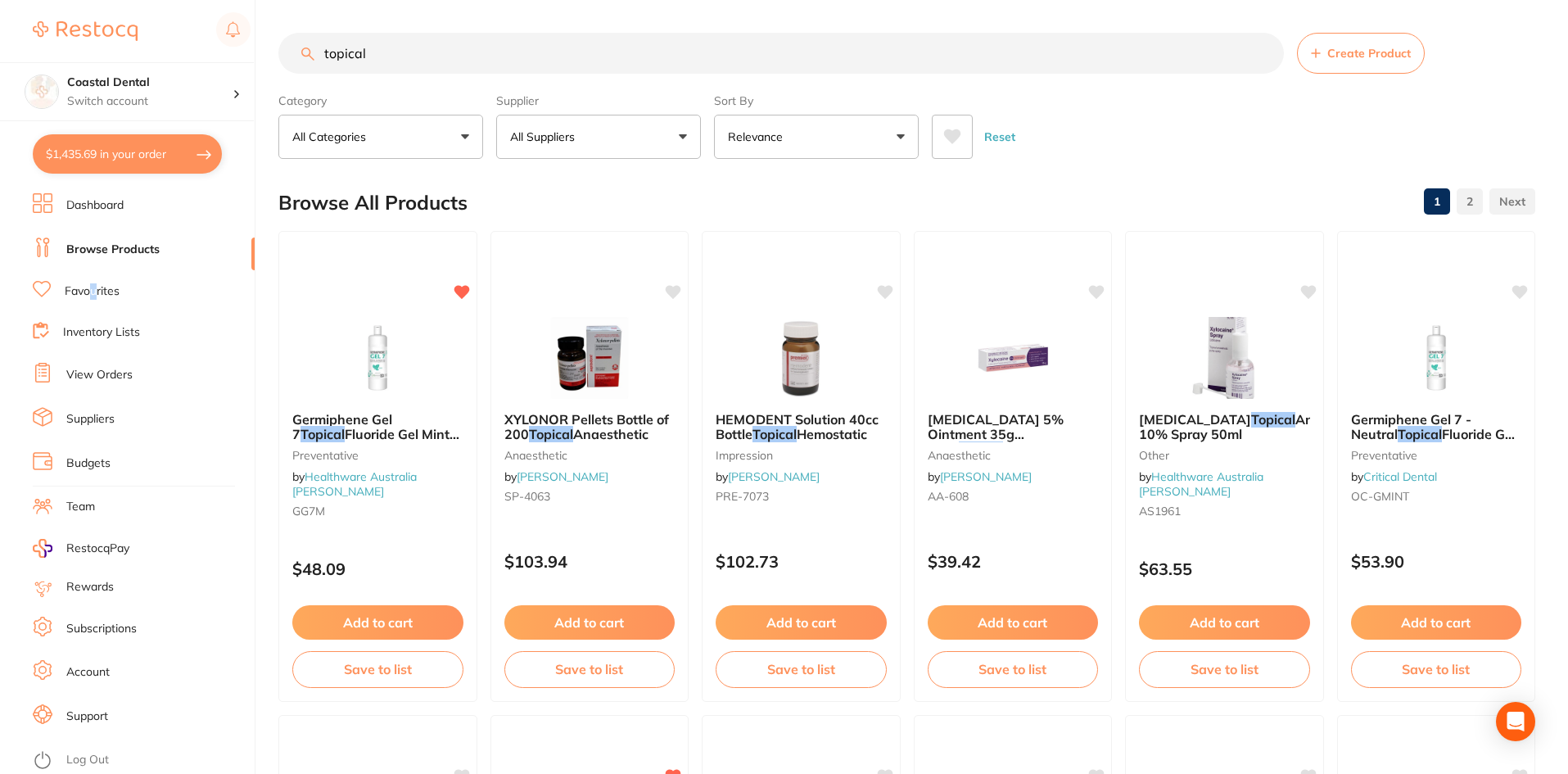
click at [94, 290] on link "Favourites" at bounding box center [92, 292] width 55 height 17
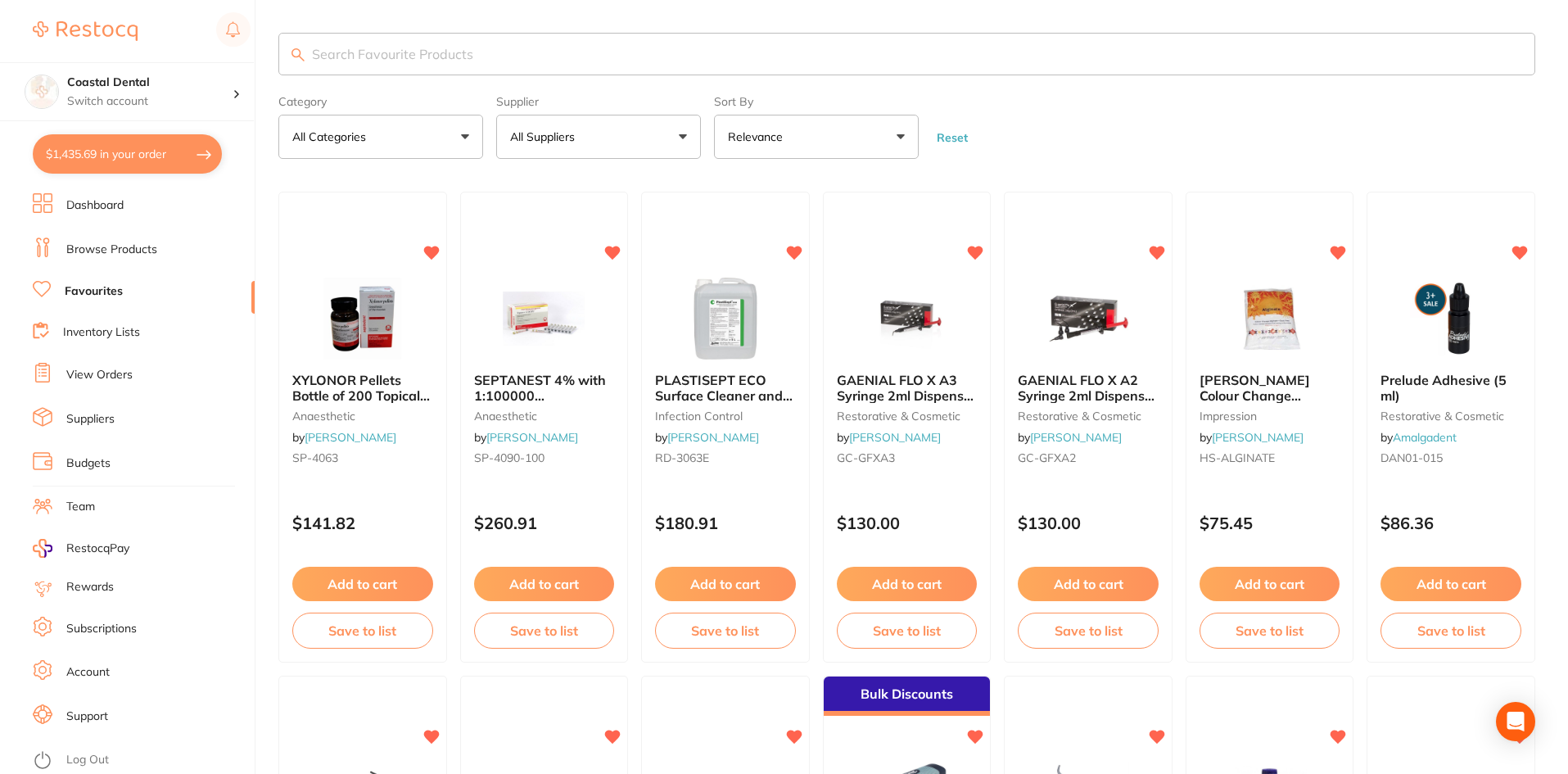
click at [325, 55] on input "search" at bounding box center [906, 54] width 1256 height 43
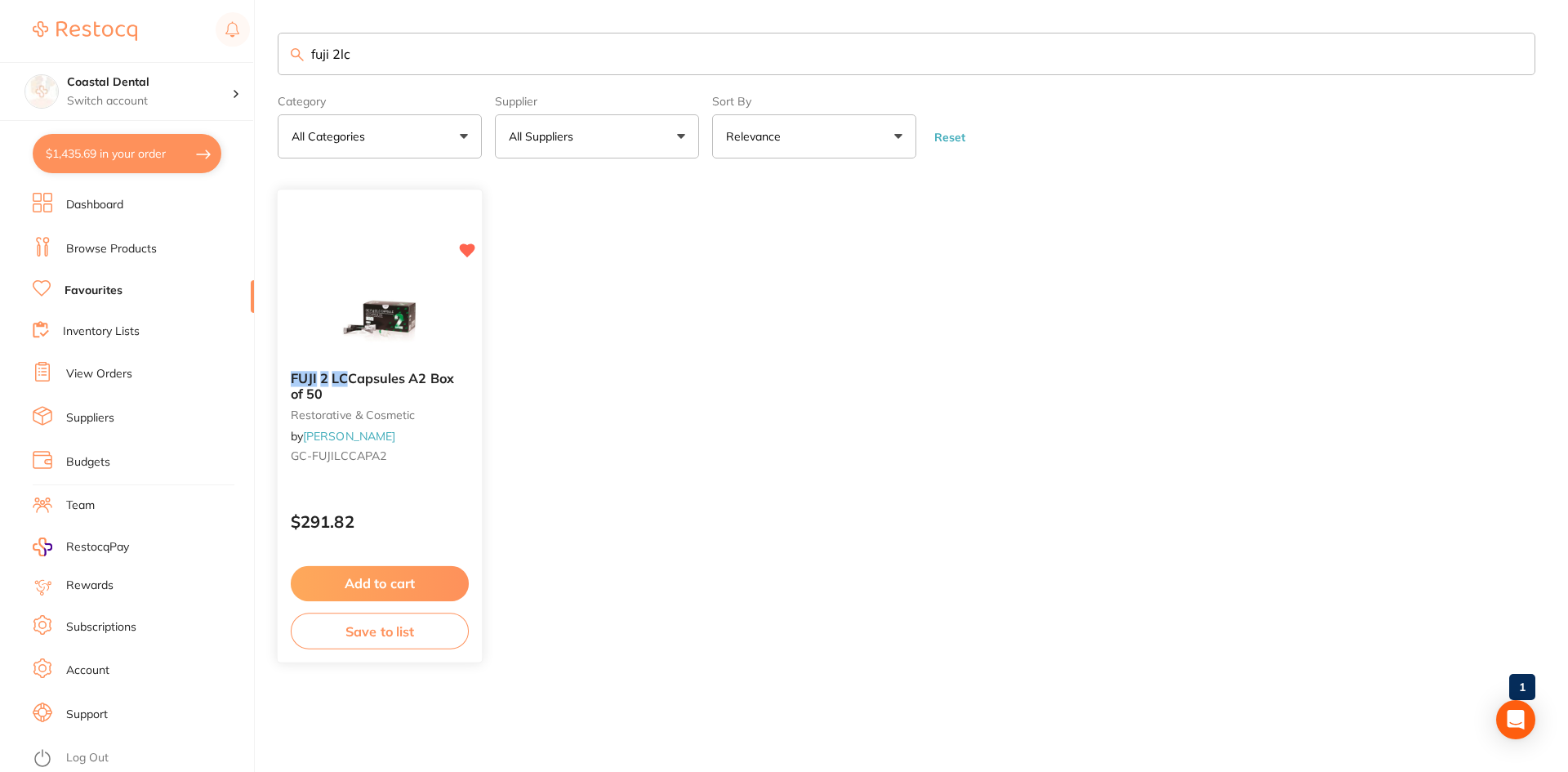
type input "fuji 2lc"
click at [437, 515] on p "$291.82" at bounding box center [379, 522] width 178 height 19
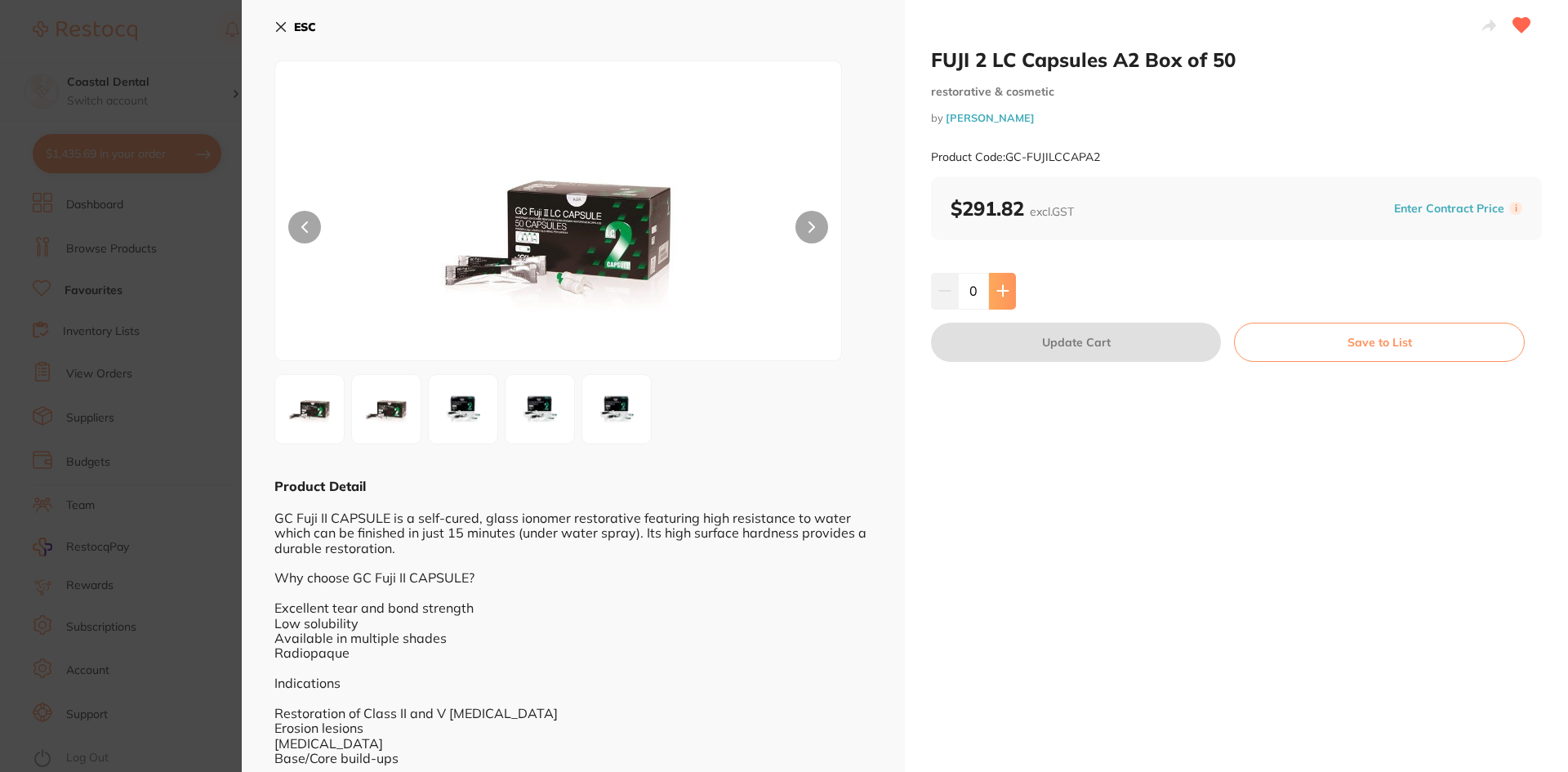
click at [1001, 292] on icon at bounding box center [1002, 290] width 10 height 10
type input "1"
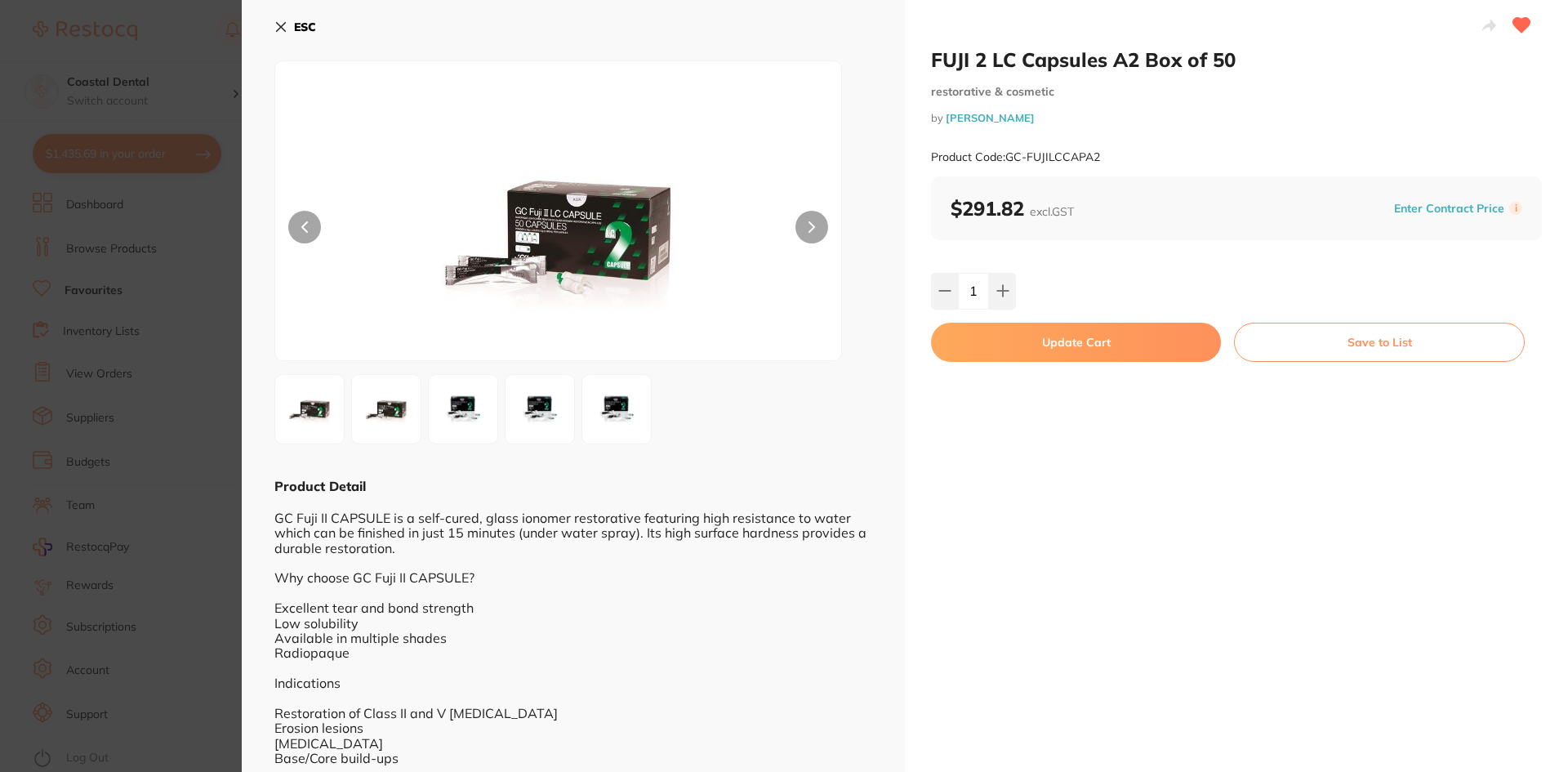
click at [1022, 352] on button "Update Cart" at bounding box center [1076, 342] width 289 height 39
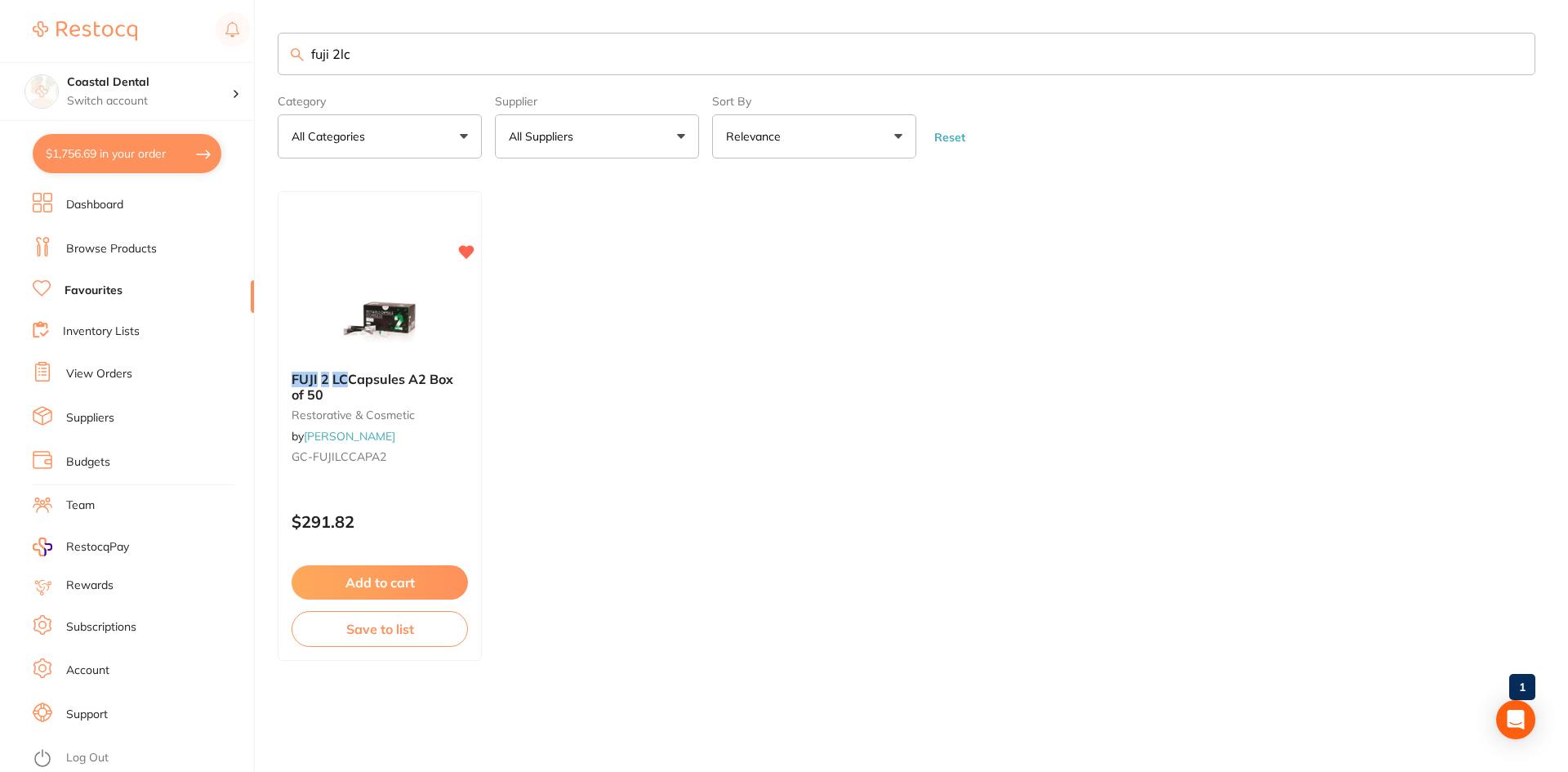
click at [384, 46] on input "fuji 2lc" at bounding box center [906, 54] width 1258 height 43
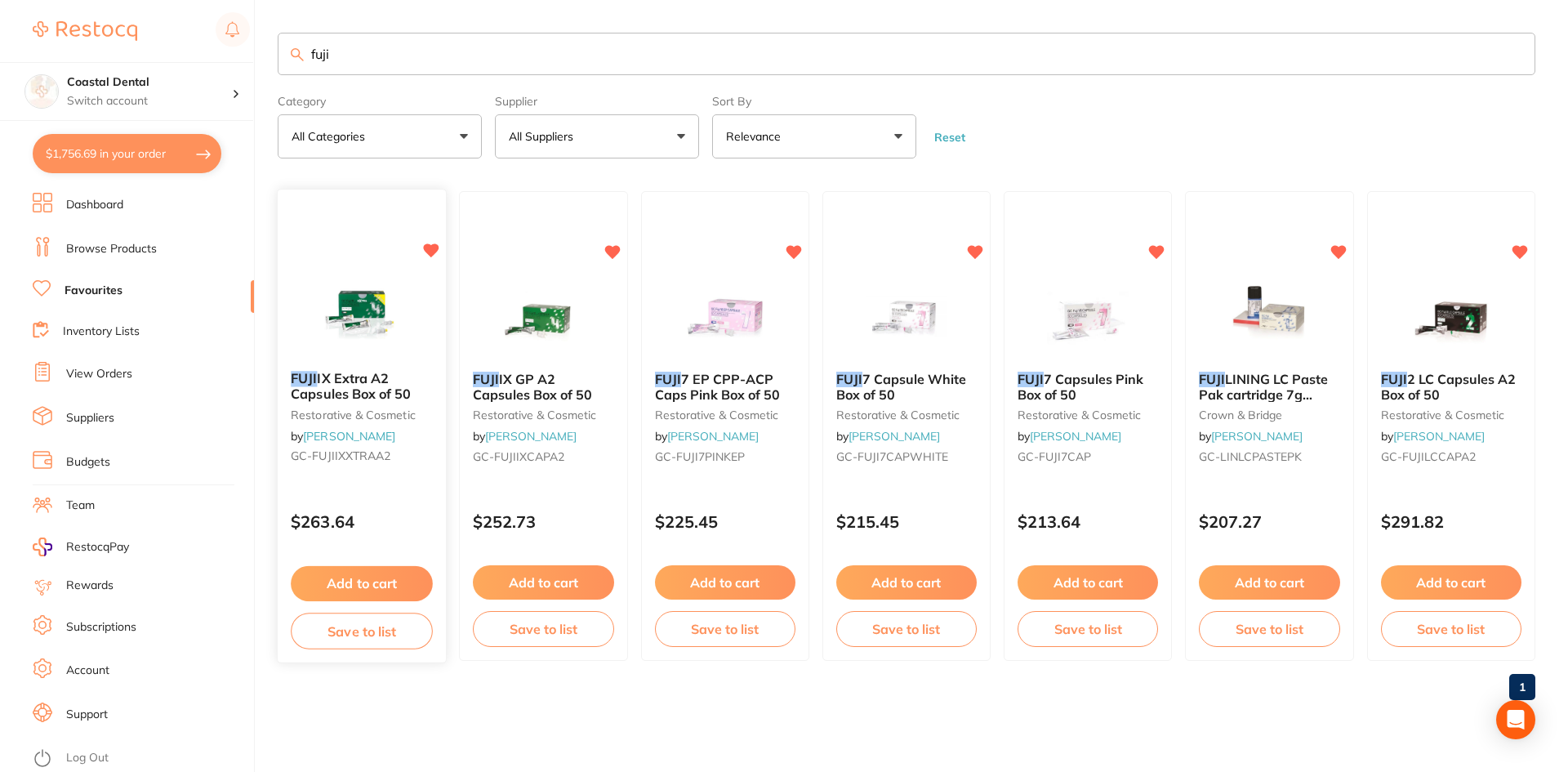
type input "fuji"
click at [418, 486] on div "FUJI IX Extra A2 Capsules Box of 50 restorative & cosmetic by Henry Schein Hala…" at bounding box center [361, 426] width 170 height 474
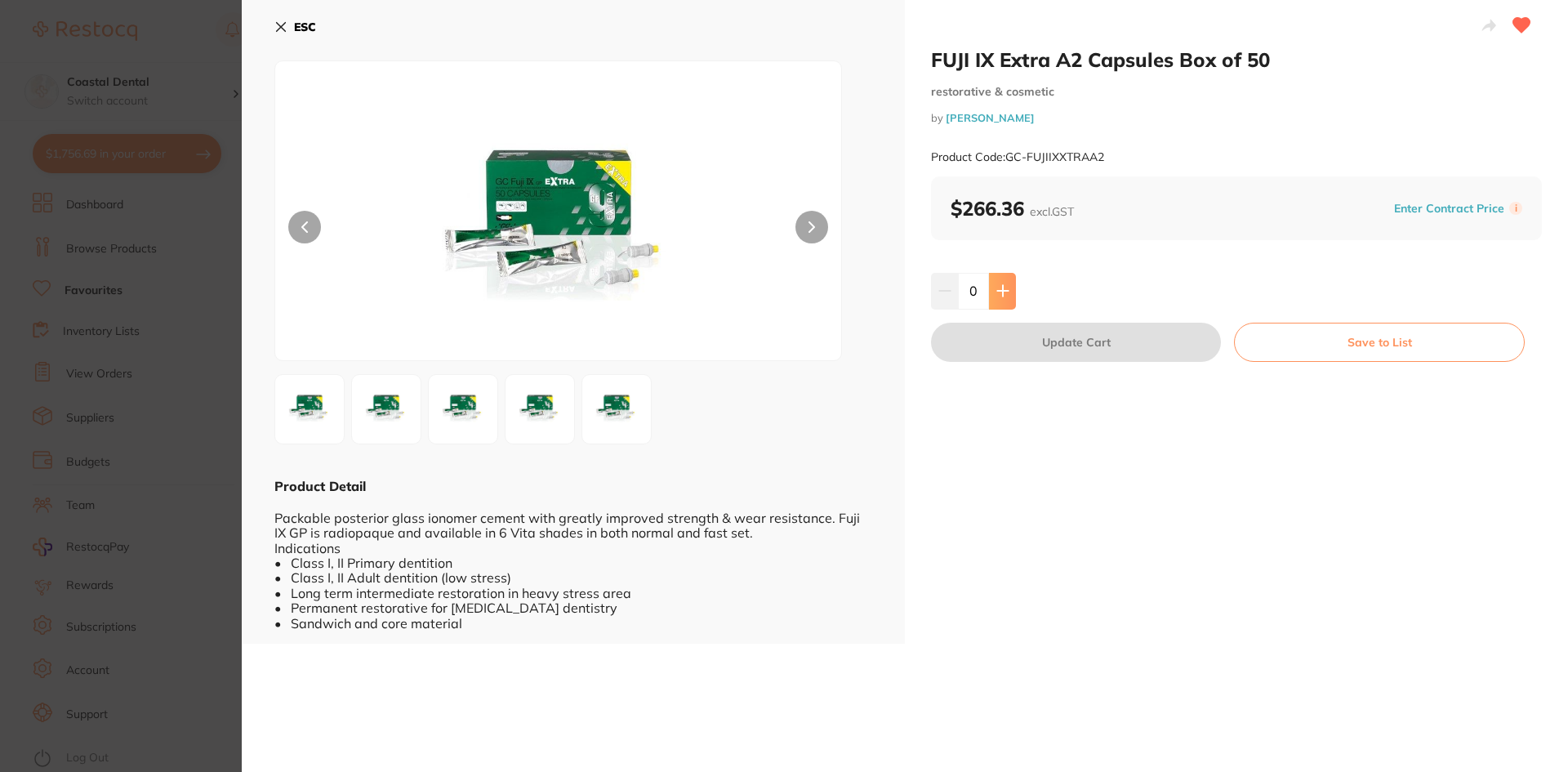
click at [1006, 297] on icon at bounding box center [1003, 290] width 13 height 13
type input "1"
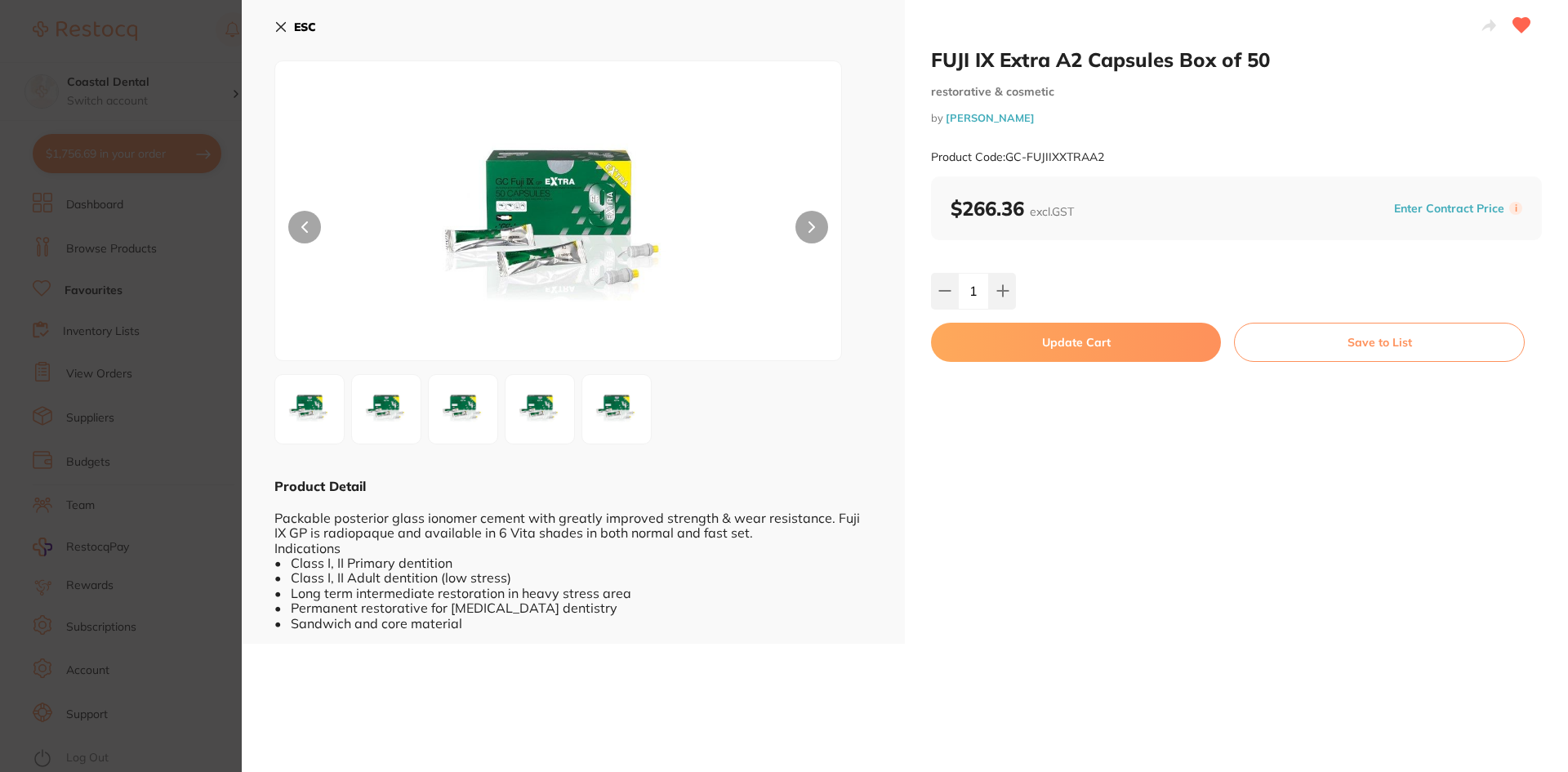
click at [276, 28] on icon at bounding box center [281, 27] width 13 height 13
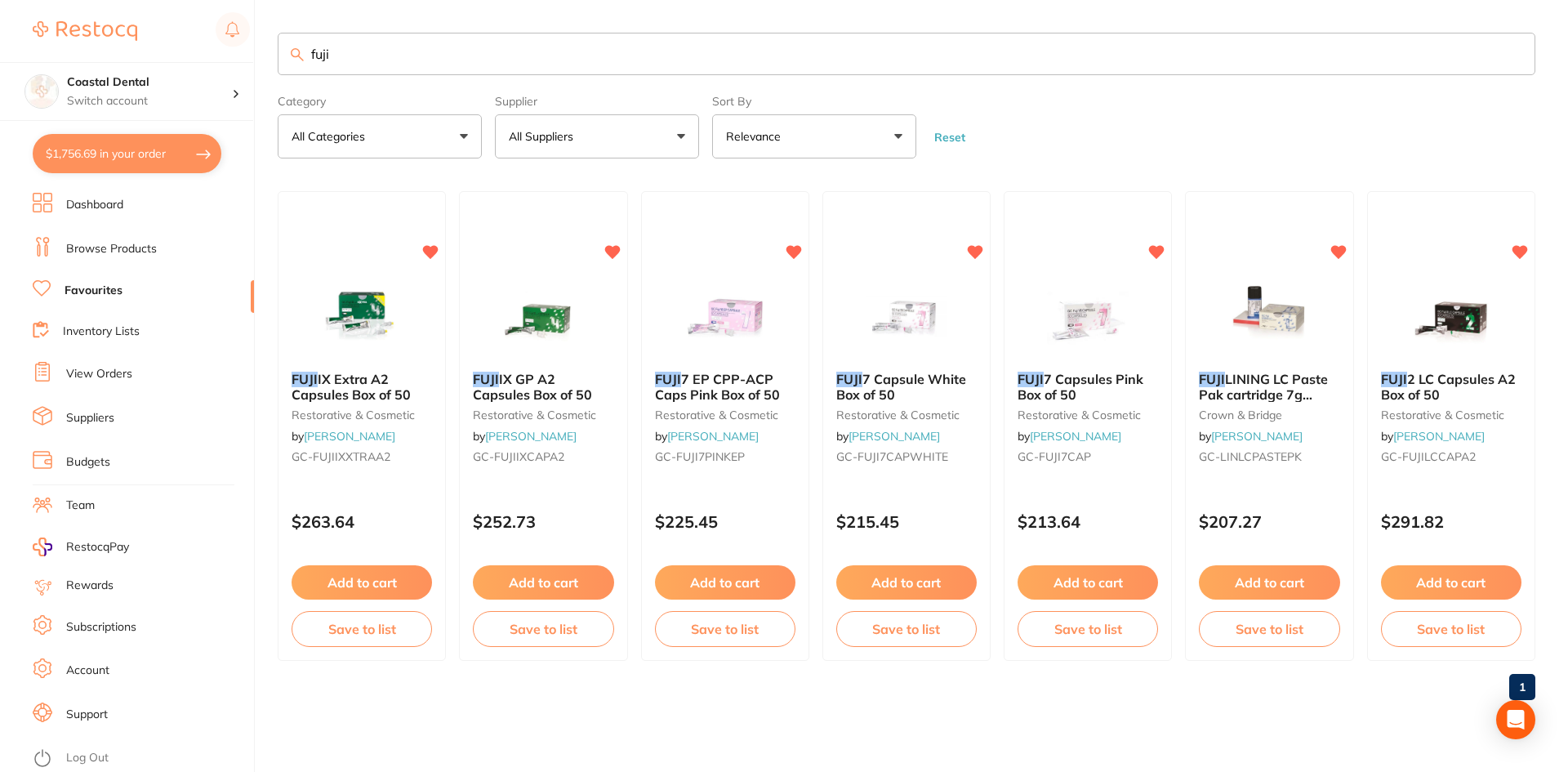
drag, startPoint x: 376, startPoint y: 46, endPoint x: 263, endPoint y: 48, distance: 113.0
click at [263, 48] on div "$1,756.69 Coastal Dental Switch account Coastal Dental Dental Sanctuary $1,756.…" at bounding box center [784, 386] width 1568 height 772
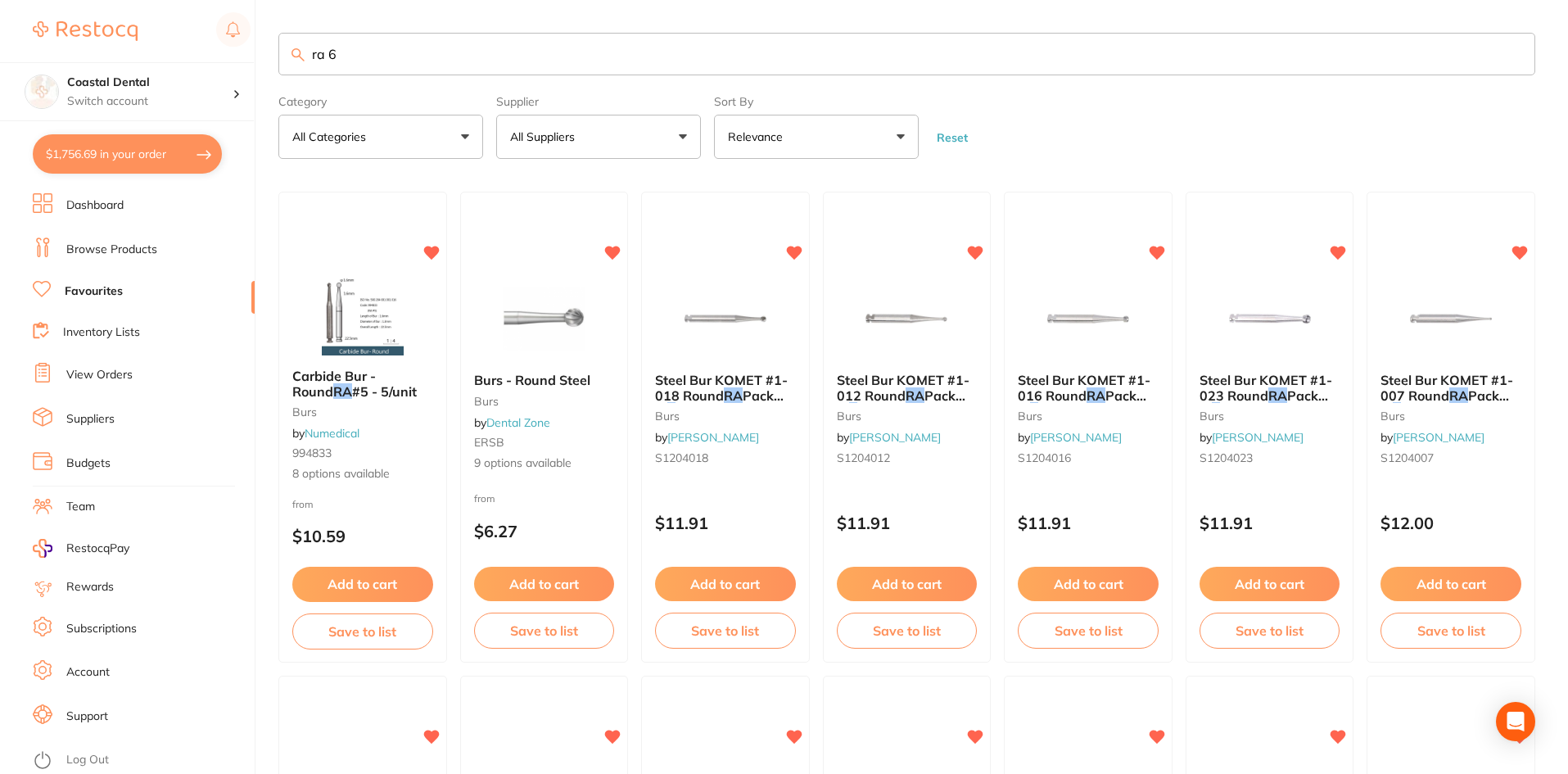
drag, startPoint x: 396, startPoint y: 55, endPoint x: 168, endPoint y: 47, distance: 228.1
click at [170, 47] on div "$1,756.69 Coastal Dental Switch account Coastal Dental Dental Sanctuary $1,756.…" at bounding box center [784, 387] width 1568 height 774
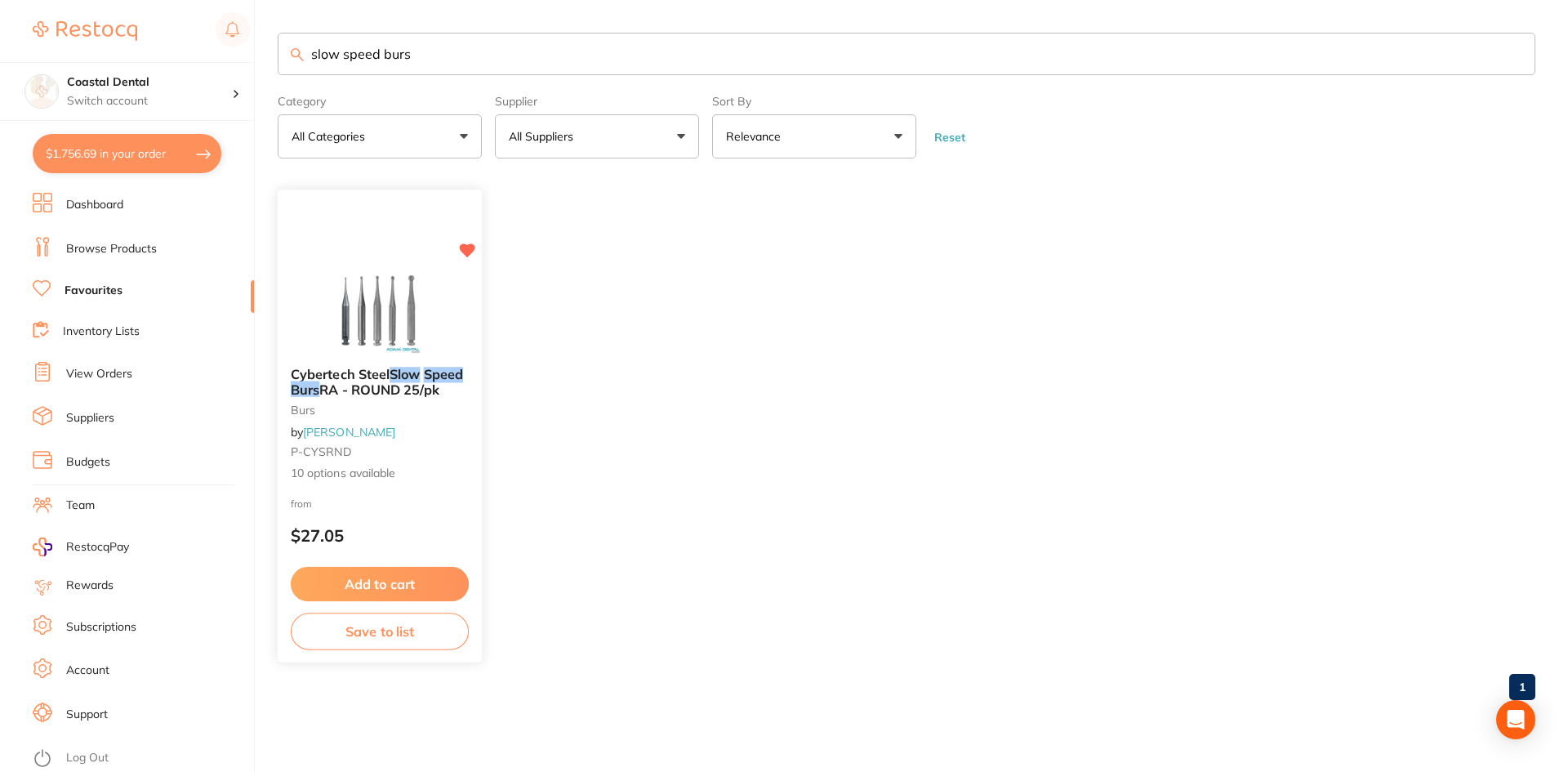
click at [399, 434] on div "Cybertech Steel Slow Speed Burs RA - ROUND 25/pk burs by Adam Dental P-CYSRND 1…" at bounding box center [379, 424] width 204 height 141
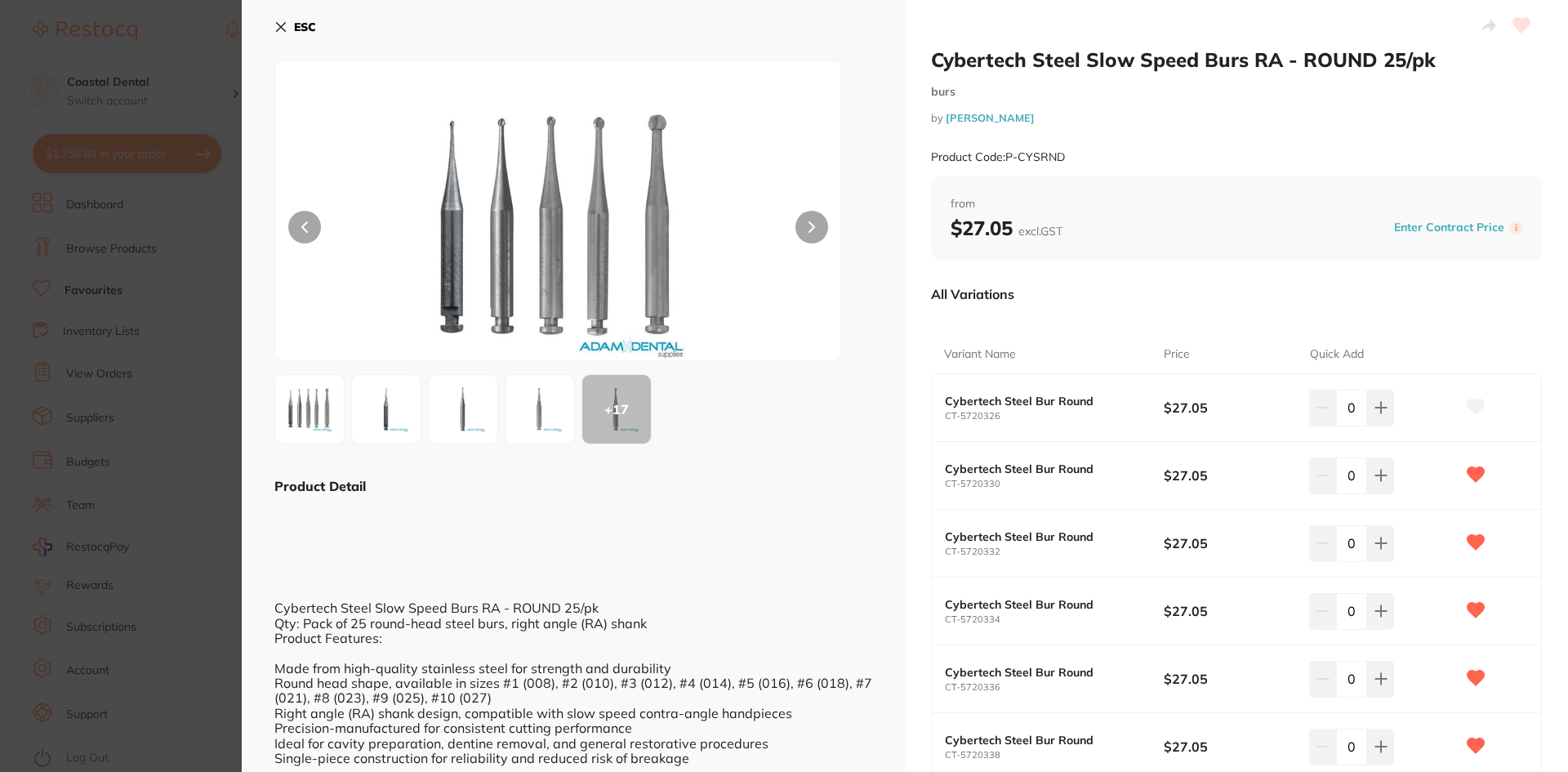
click at [317, 408] on img at bounding box center [309, 408] width 58 height 58
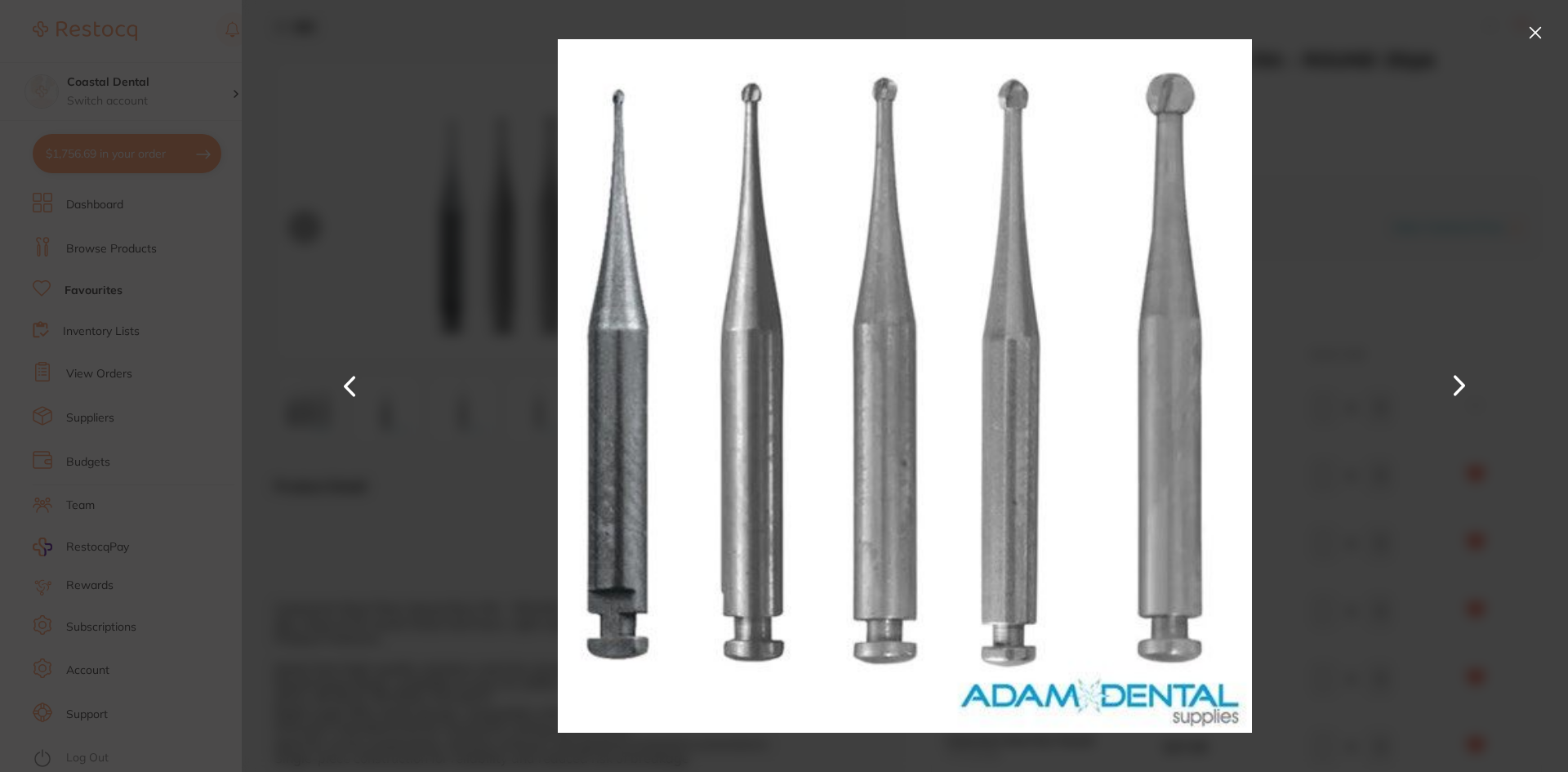
click at [1457, 384] on button at bounding box center [1459, 386] width 39 height 386
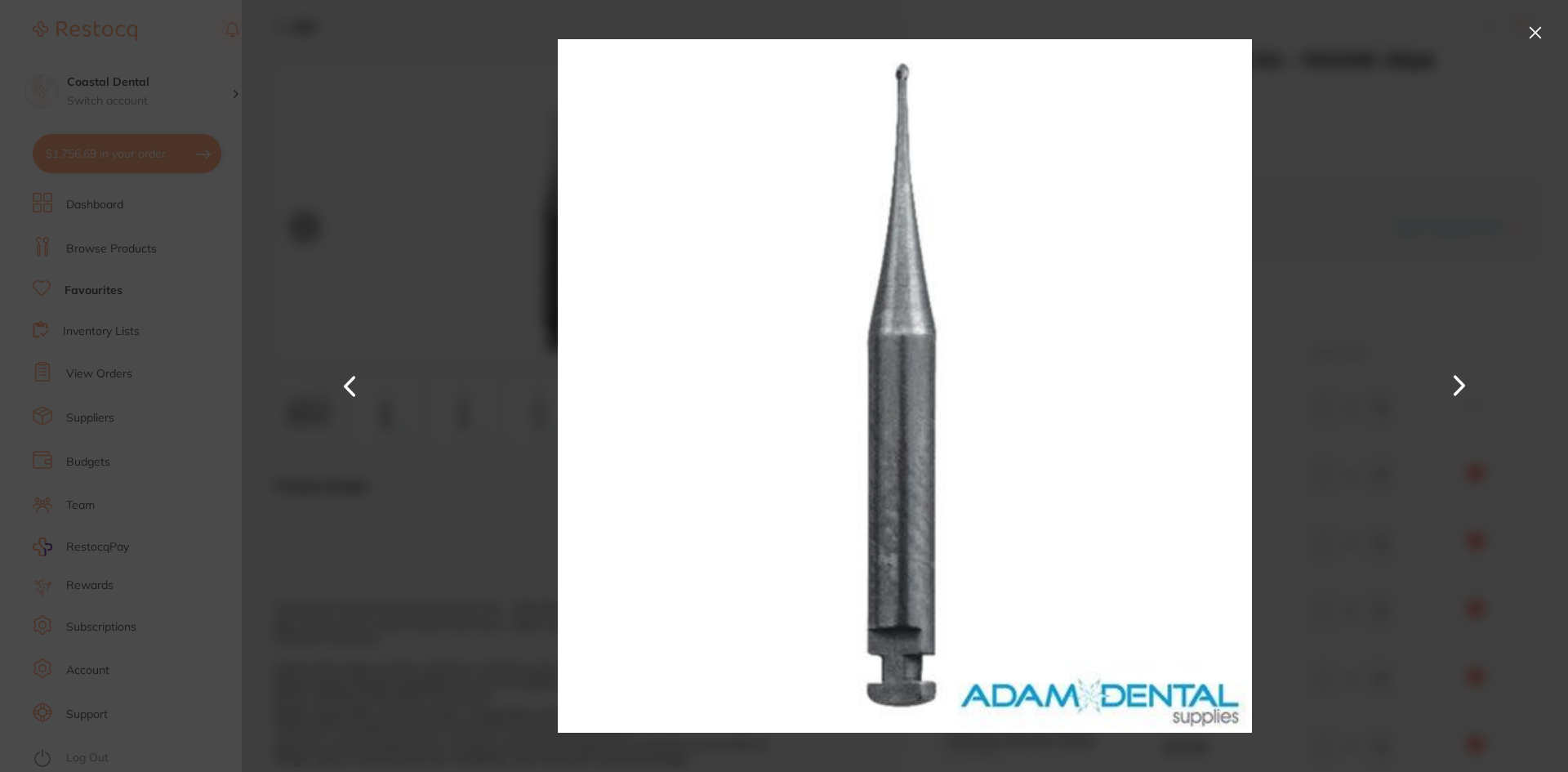
click at [1457, 384] on button at bounding box center [1459, 386] width 39 height 386
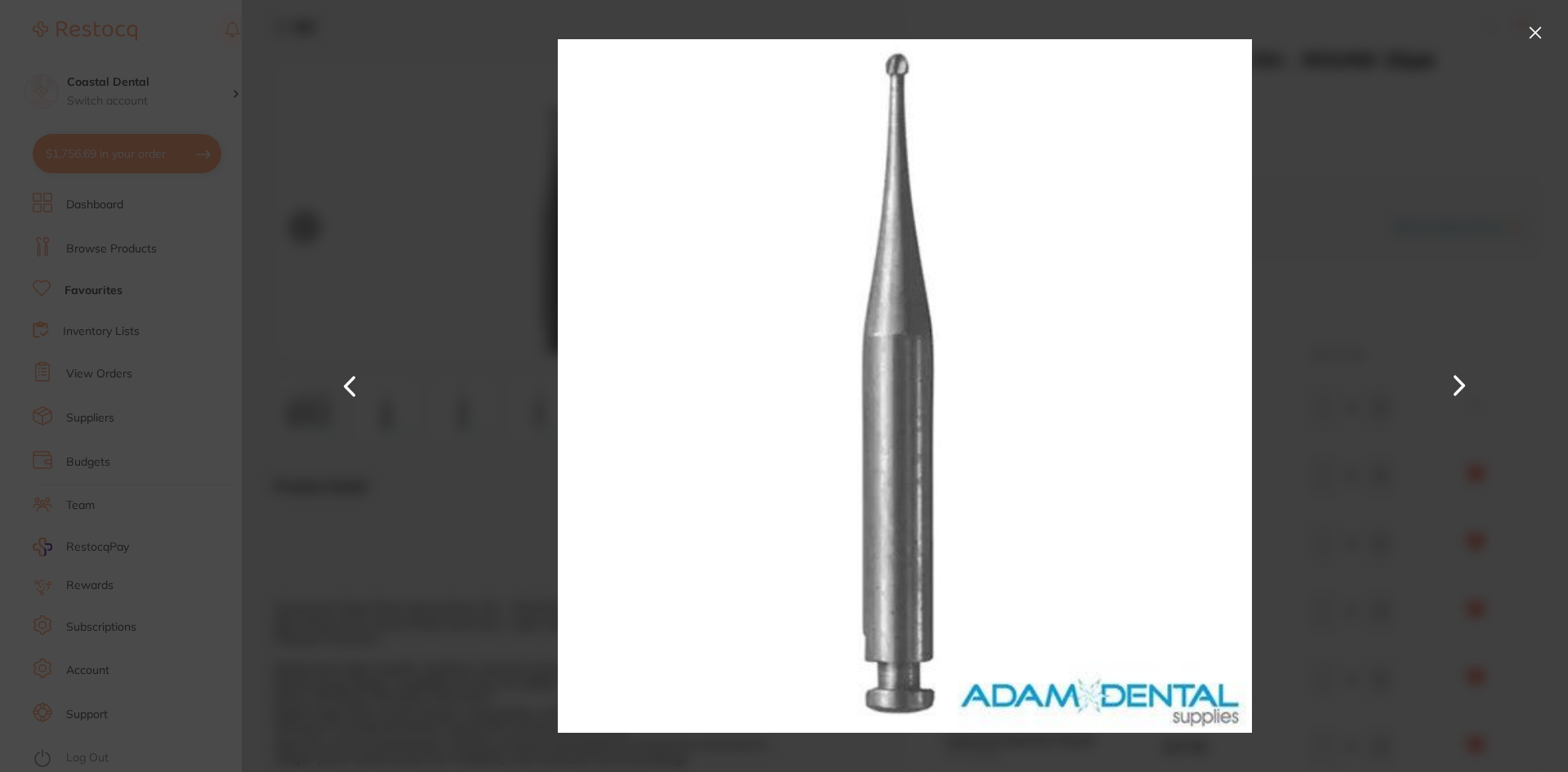
click at [1457, 384] on button at bounding box center [1459, 386] width 39 height 386
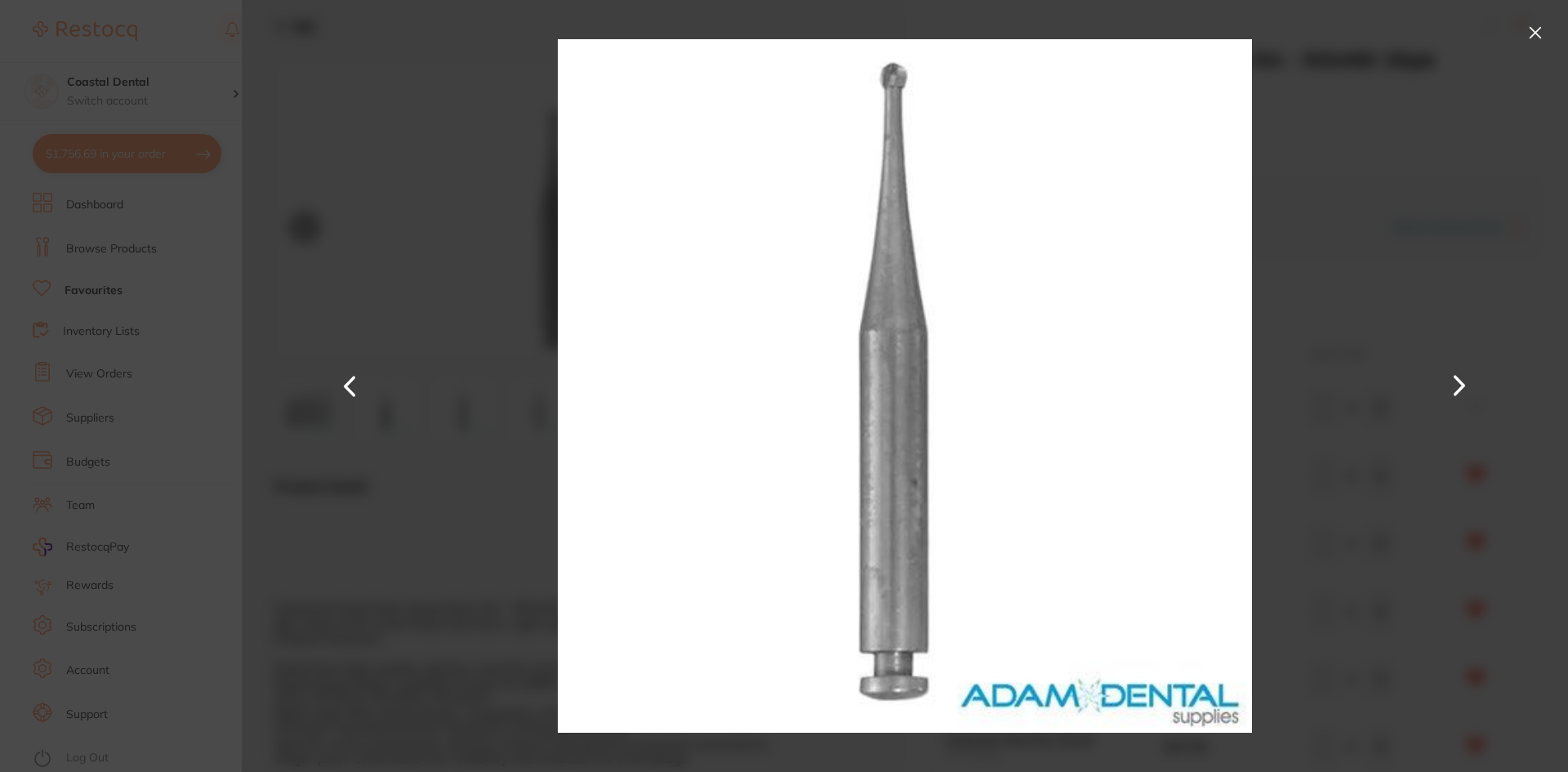
click at [1457, 384] on button at bounding box center [1459, 386] width 39 height 386
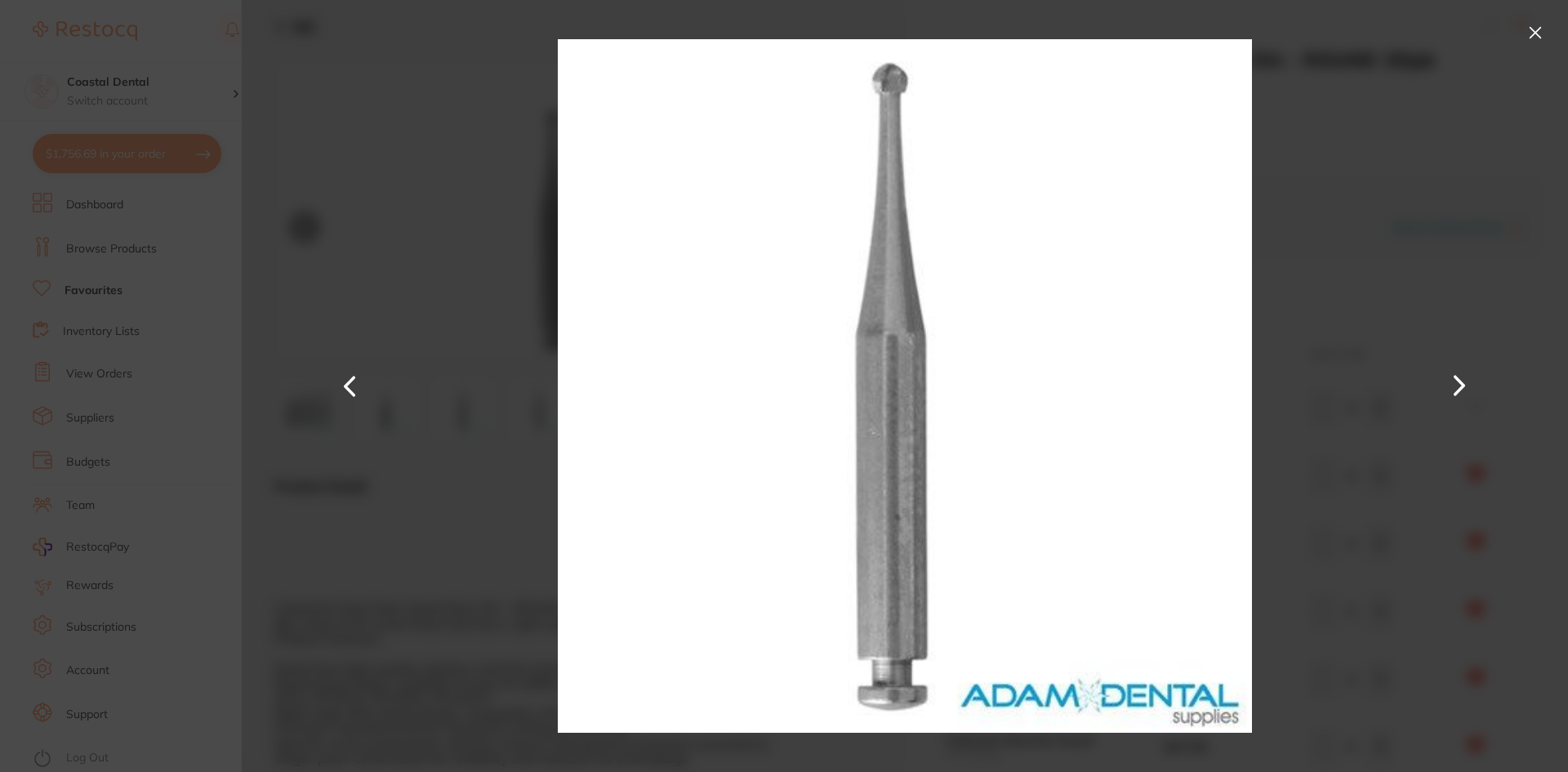
click at [1457, 384] on button at bounding box center [1459, 386] width 39 height 386
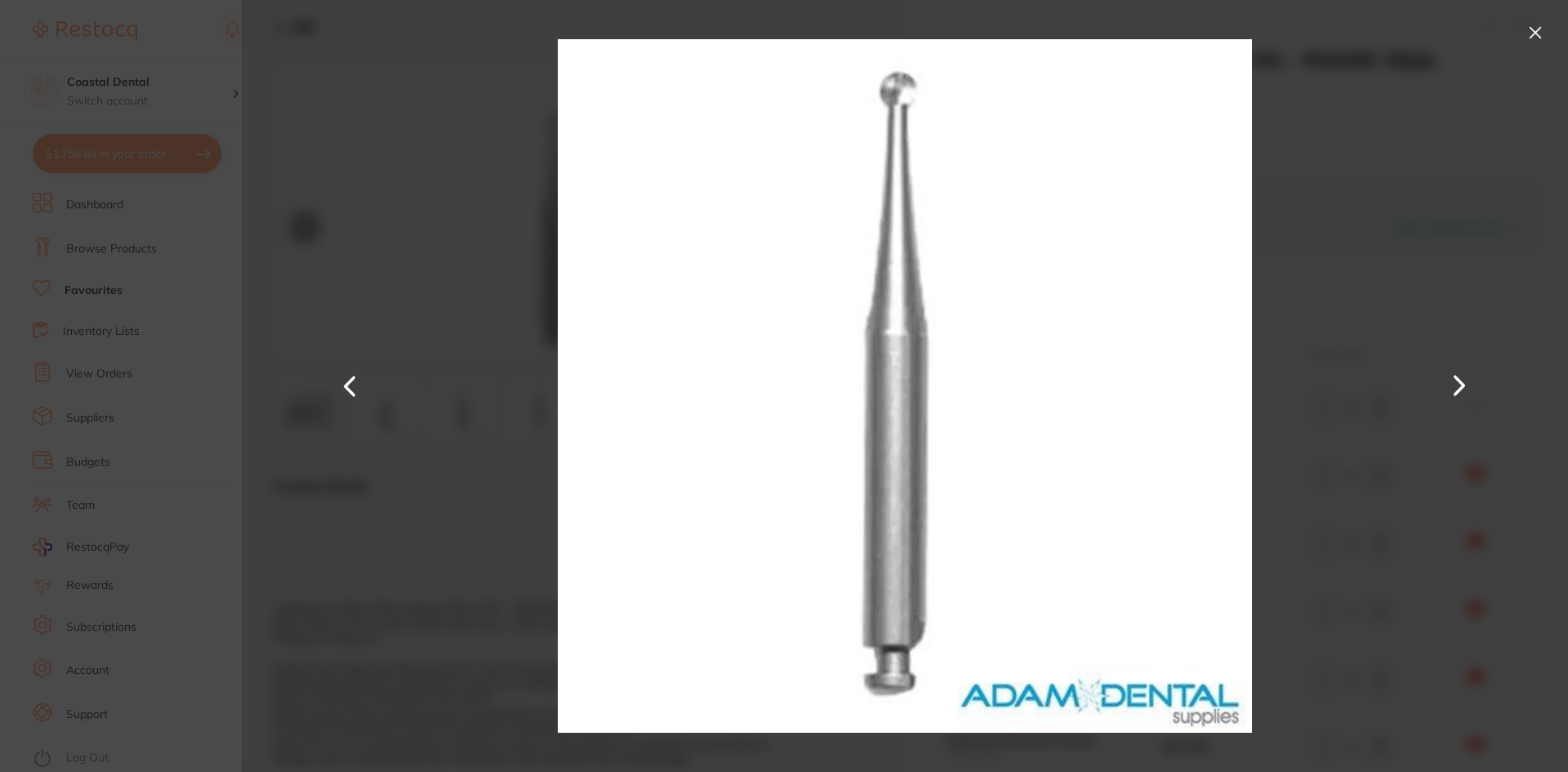
click at [1538, 34] on button at bounding box center [1536, 32] width 26 height 26
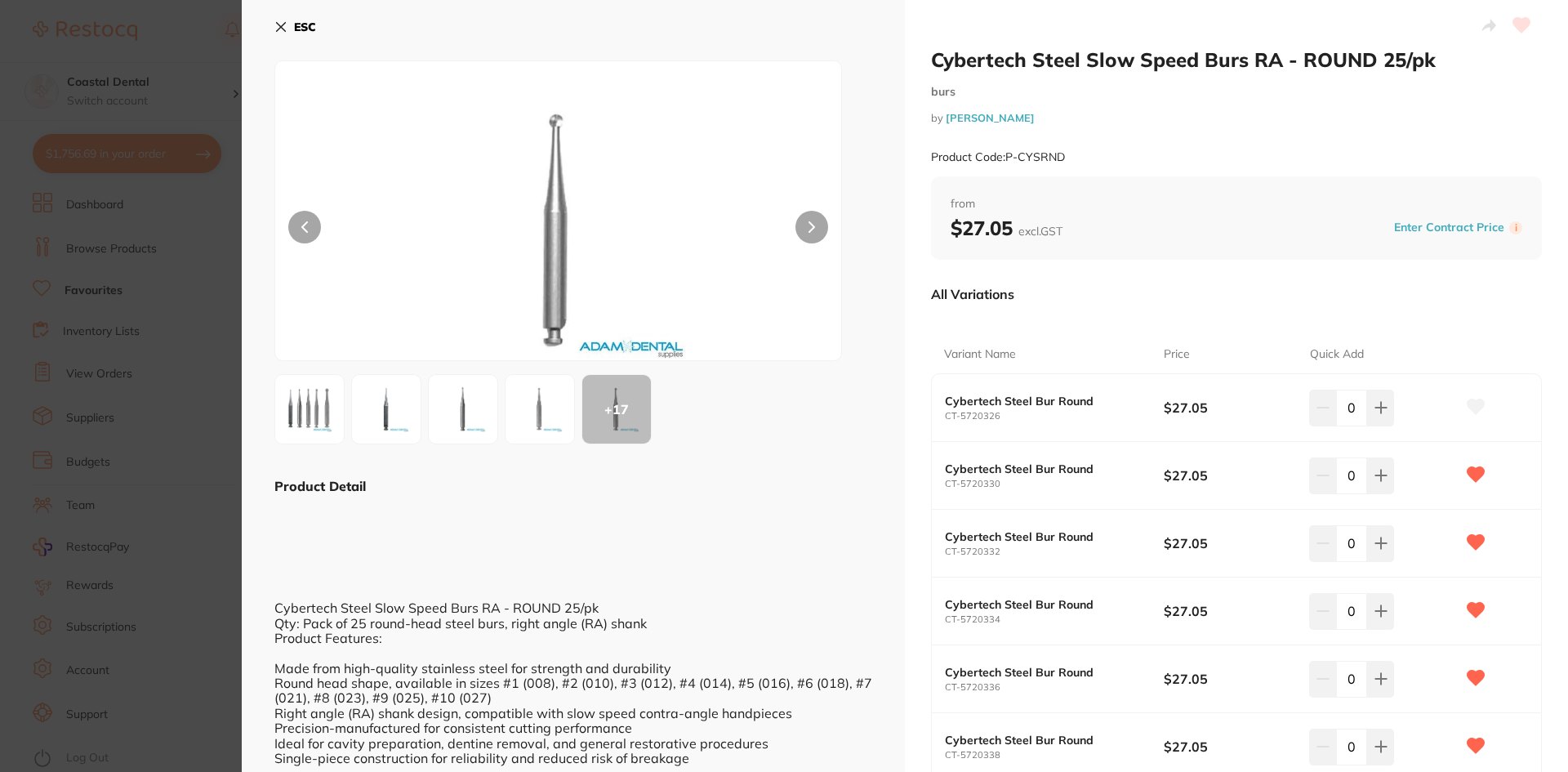
click at [277, 28] on icon at bounding box center [281, 27] width 13 height 13
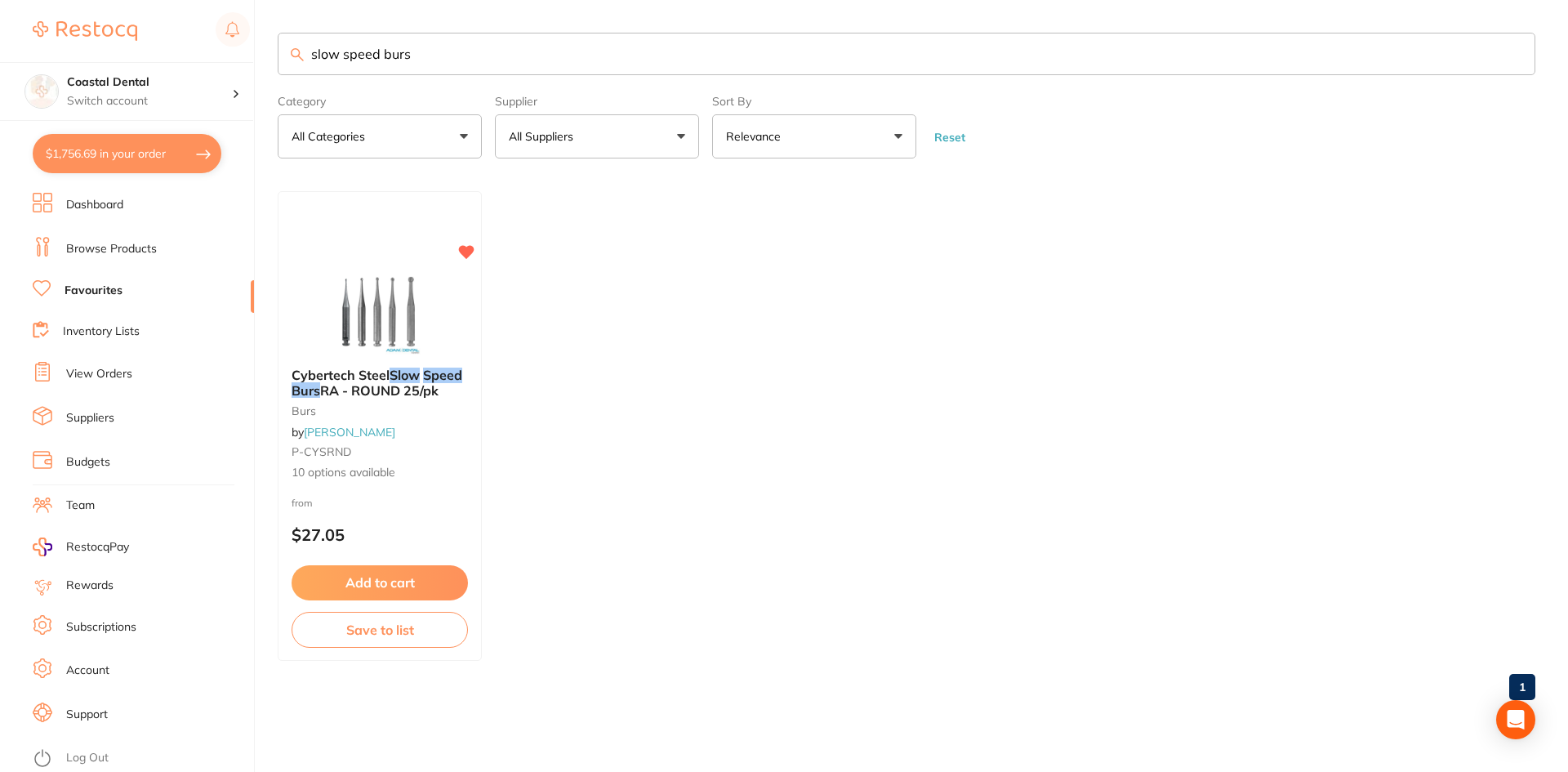
drag, startPoint x: 447, startPoint y: 57, endPoint x: 195, endPoint y: 48, distance: 252.2
click at [195, 49] on div "$1,756.69 Coastal Dental Switch account Coastal Dental Dental Sanctuary $1,756.…" at bounding box center [784, 386] width 1568 height 772
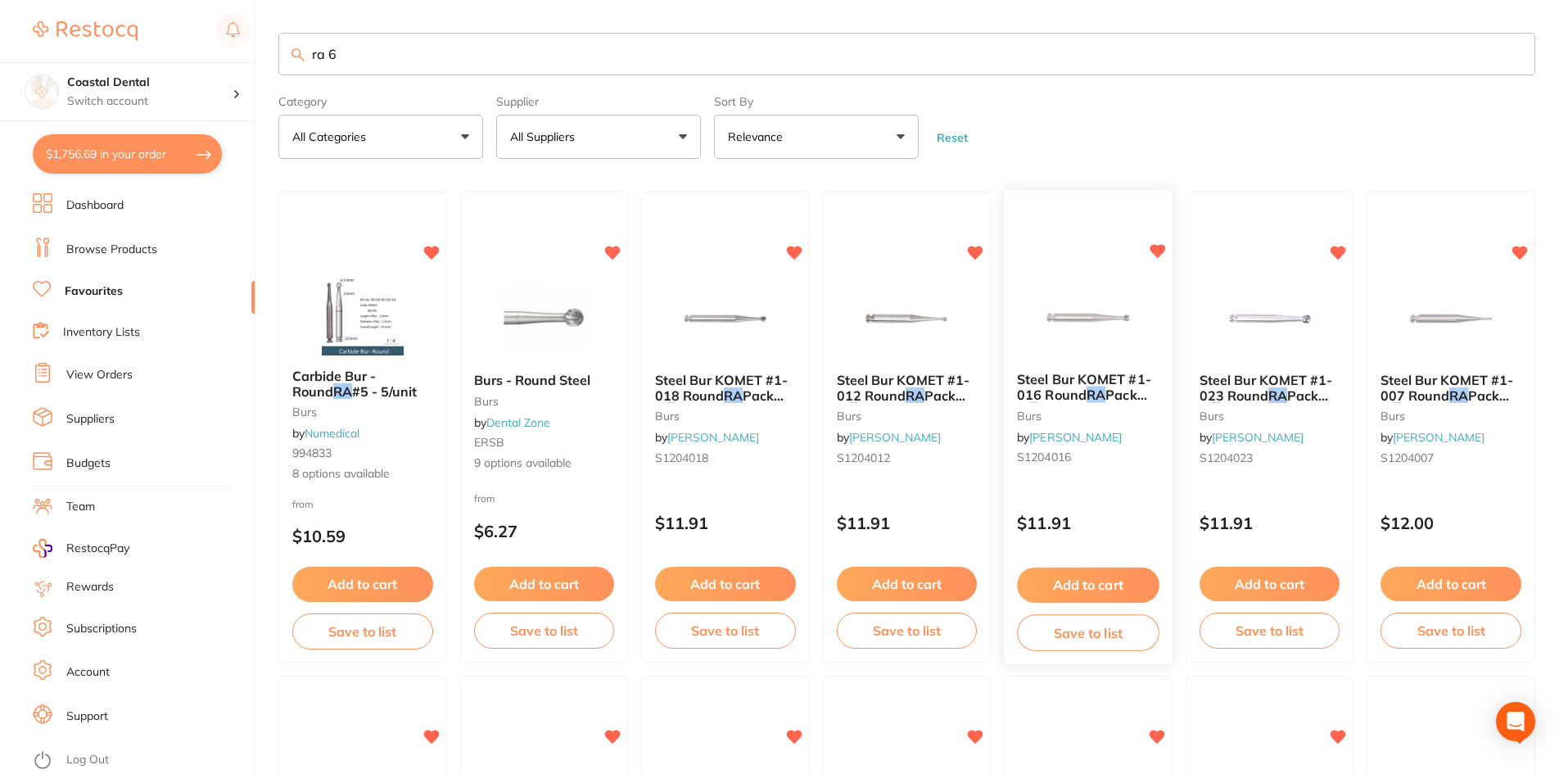
type input "ra 6"
click at [1092, 487] on div "Steel Bur KOMET #1-016 Round RA Pack of 6 burs by Henry Schein Halas S1204016 $…" at bounding box center [1087, 427] width 170 height 475
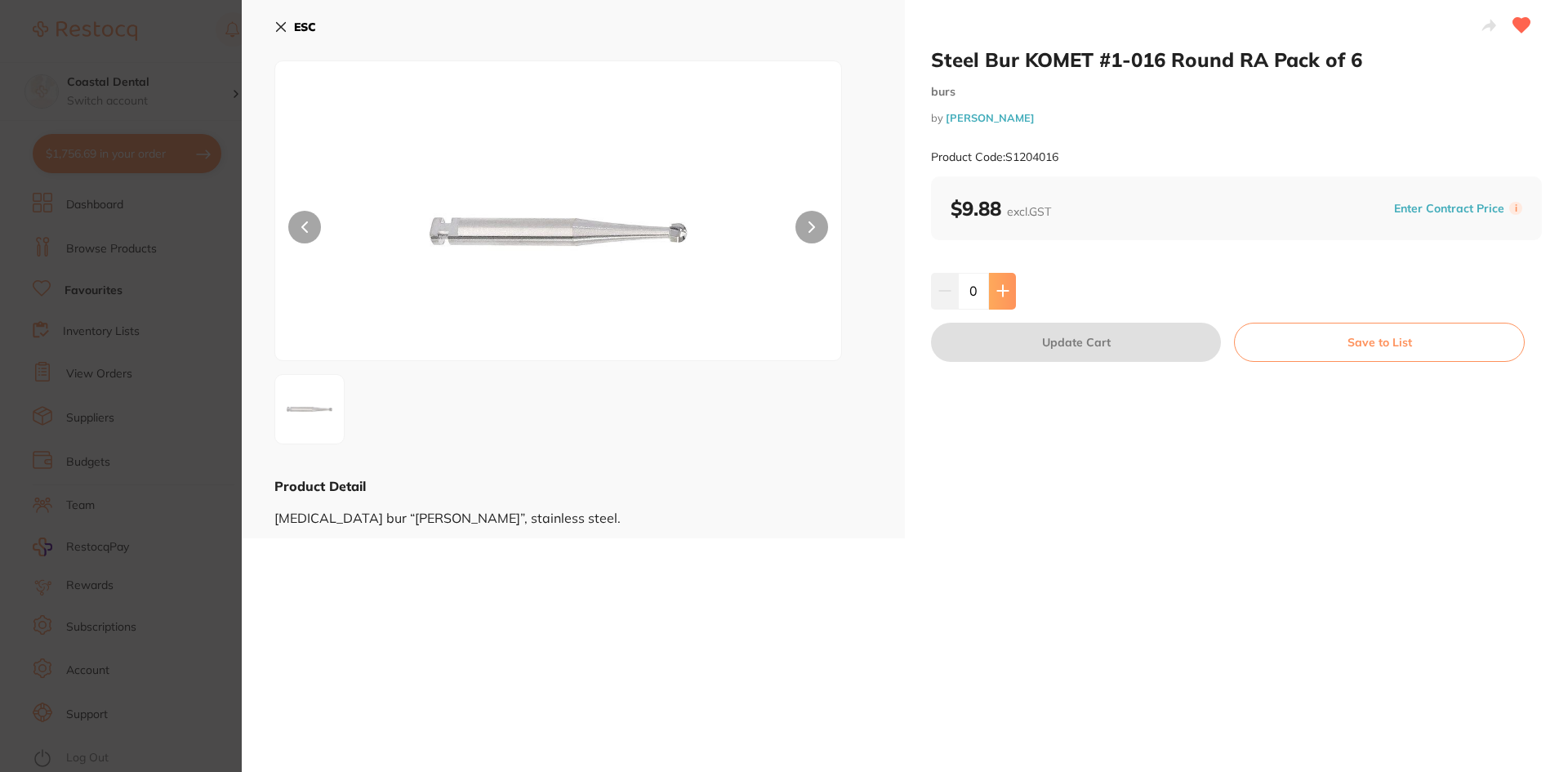
click at [1003, 296] on icon at bounding box center [1003, 290] width 13 height 13
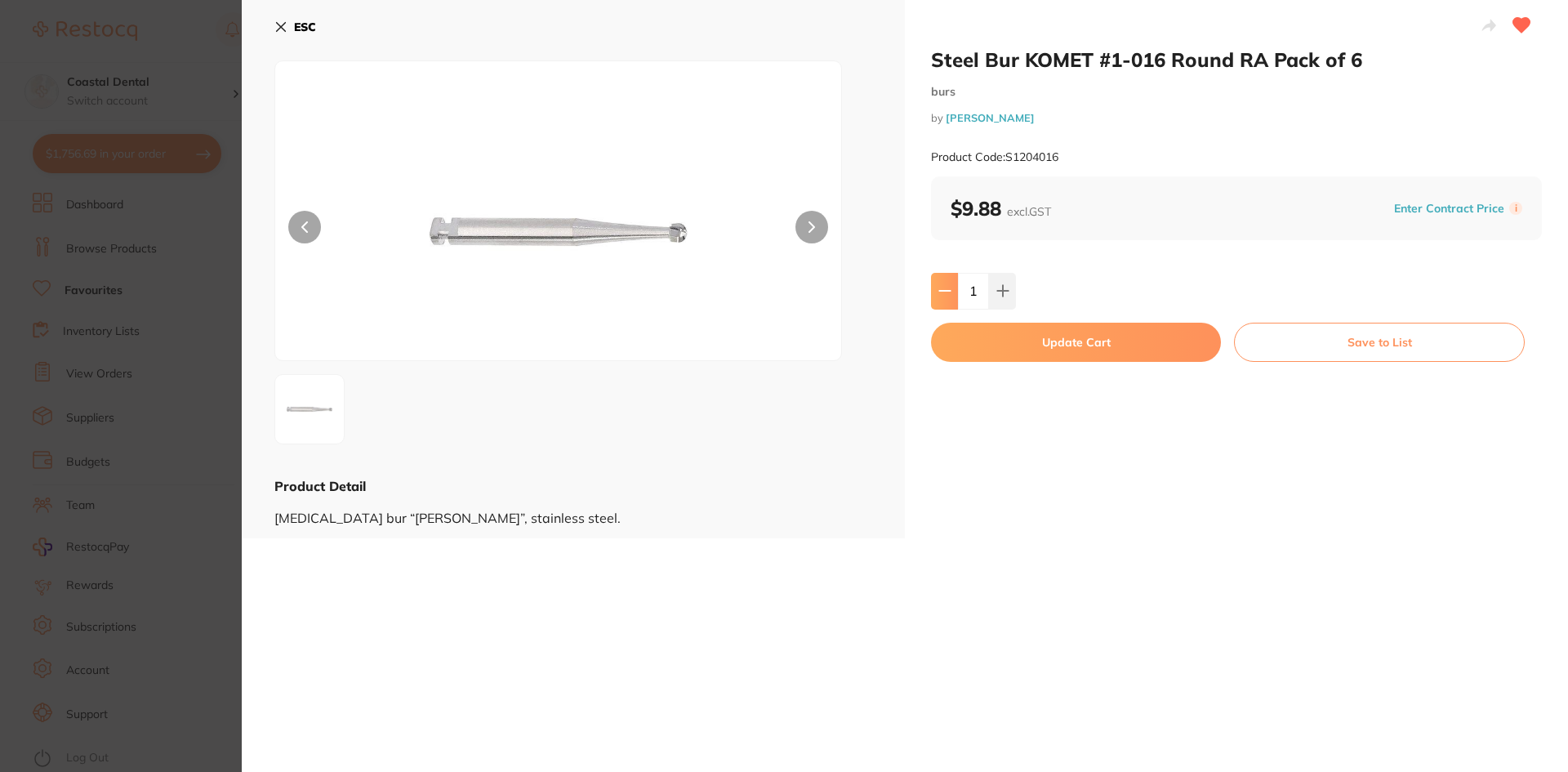
click at [934, 293] on button at bounding box center [945, 290] width 27 height 36
type input "0"
click at [278, 30] on icon at bounding box center [281, 28] width 9 height 9
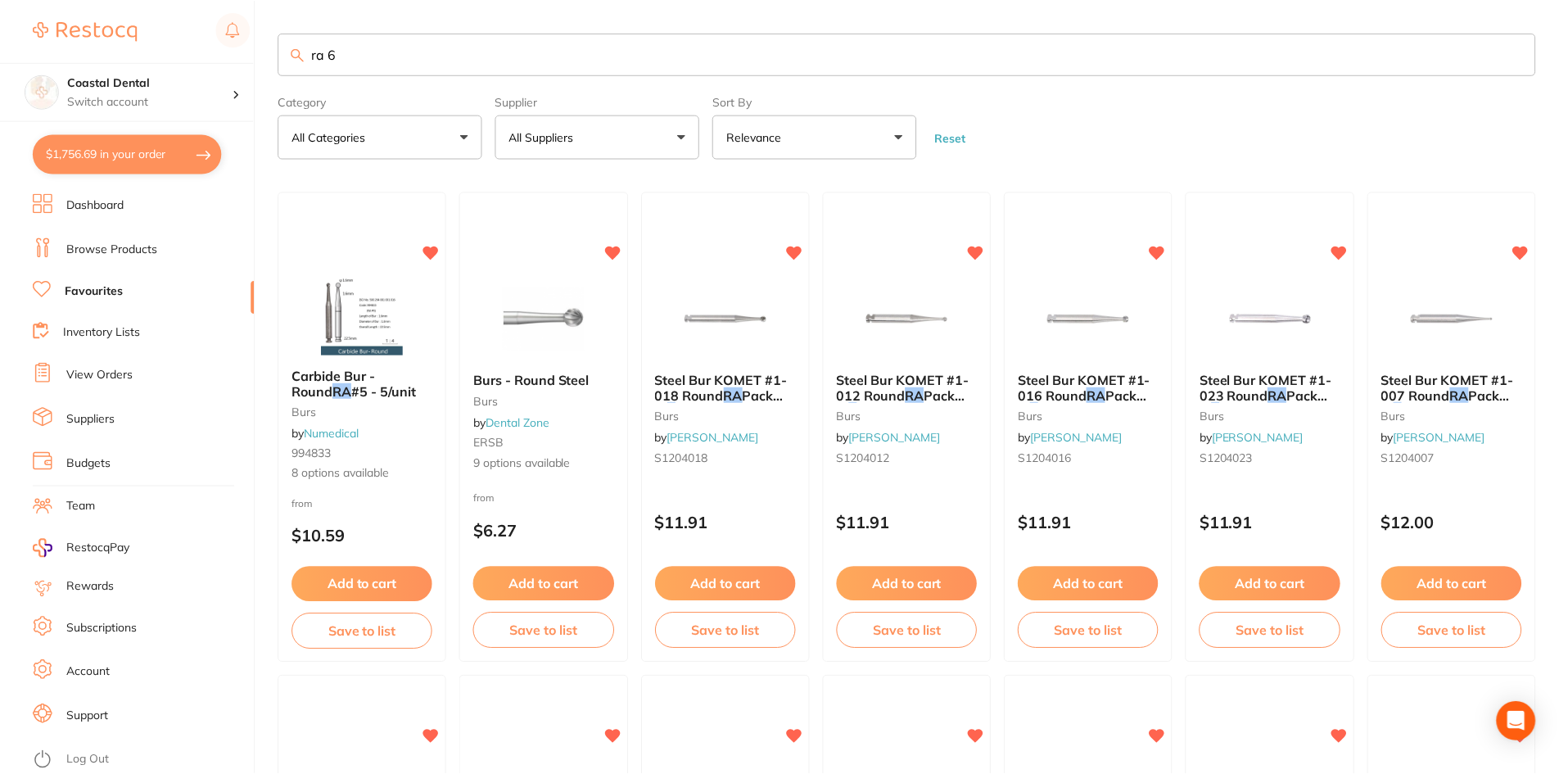
scroll to position [1, 0]
click at [595, 434] on small "ERSB" at bounding box center [544, 441] width 141 height 13
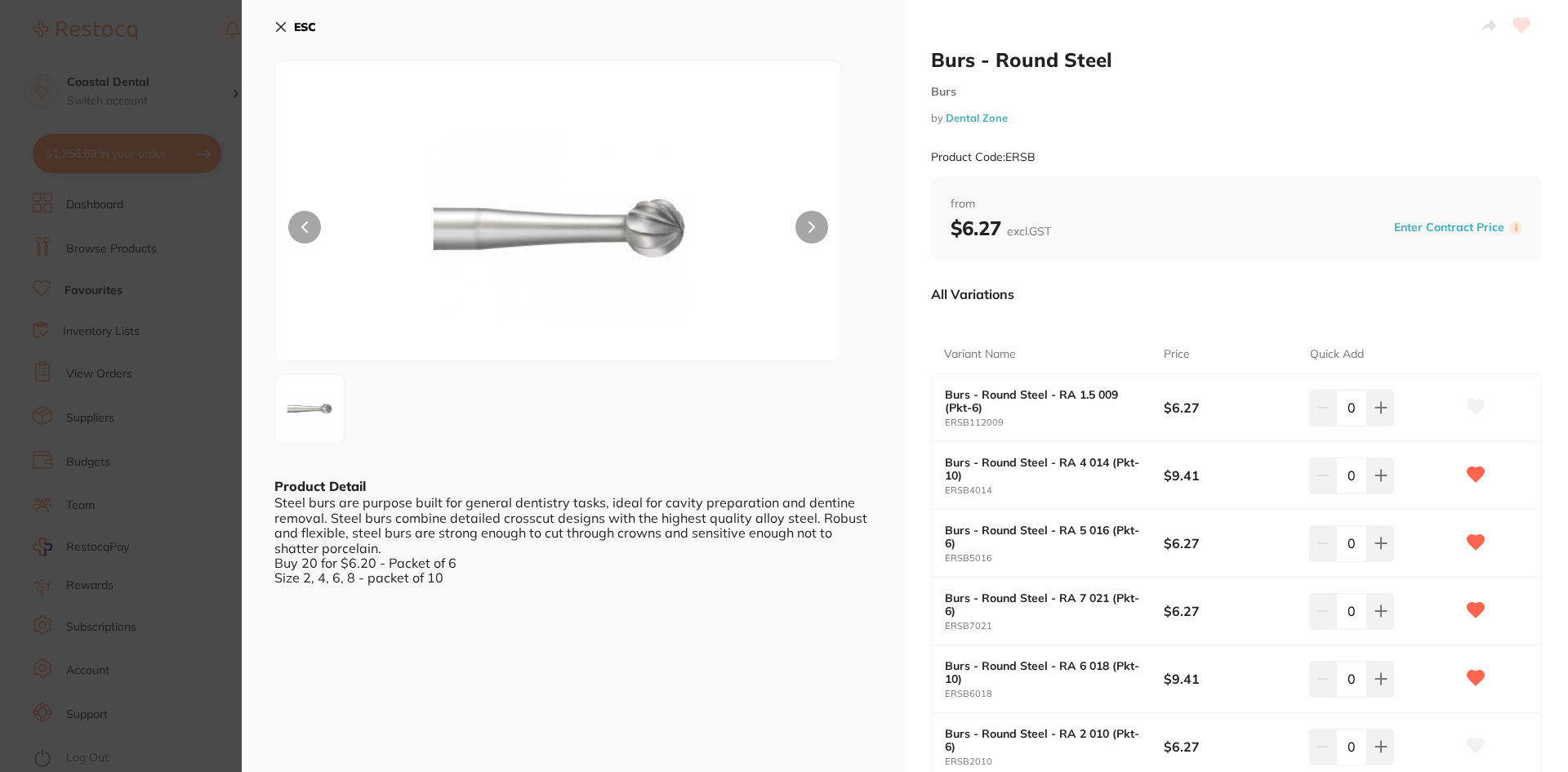
click at [279, 28] on icon at bounding box center [281, 28] width 9 height 9
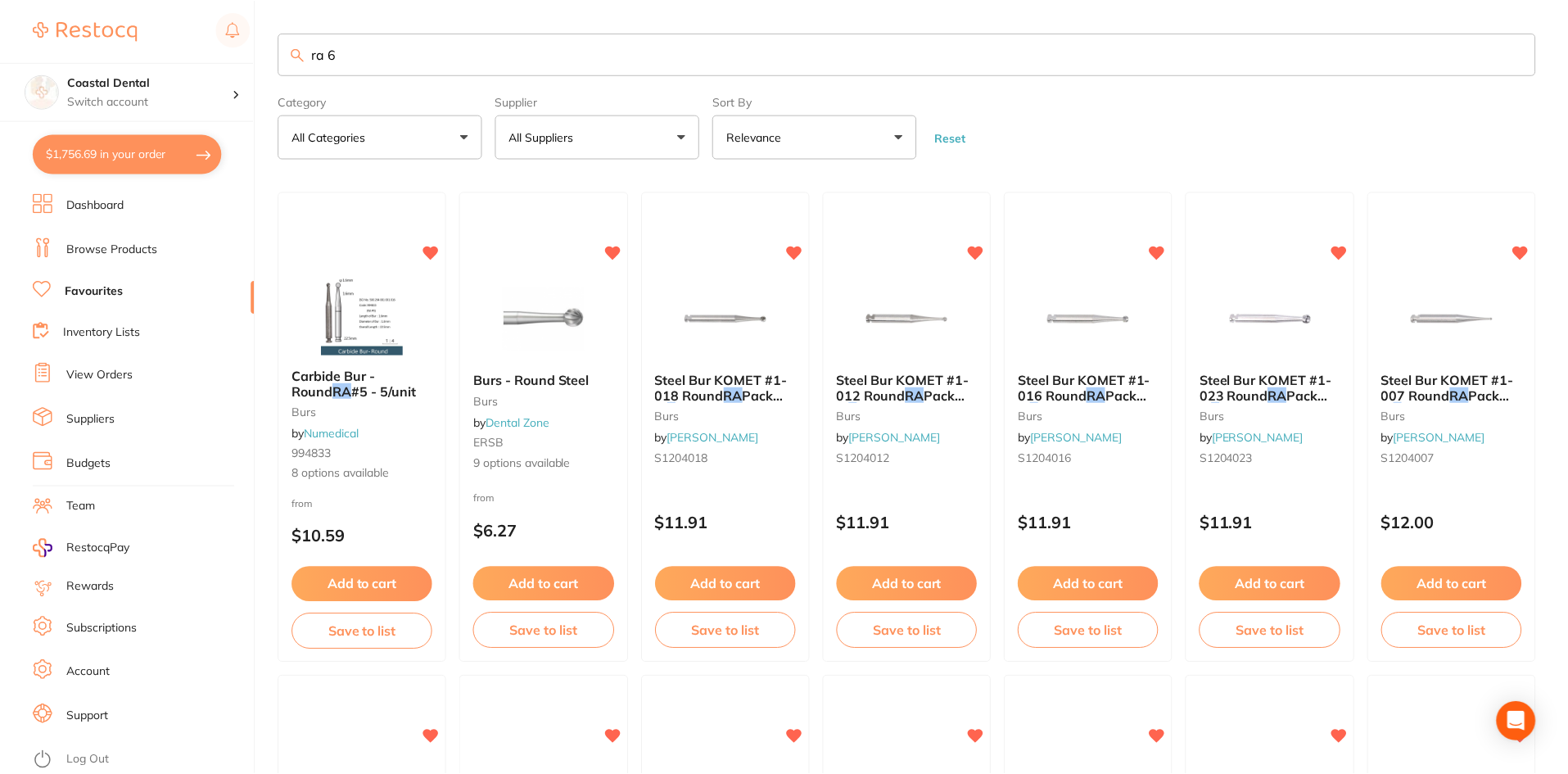
scroll to position [1, 0]
click at [352, 51] on input "ra 6" at bounding box center [906, 53] width 1256 height 43
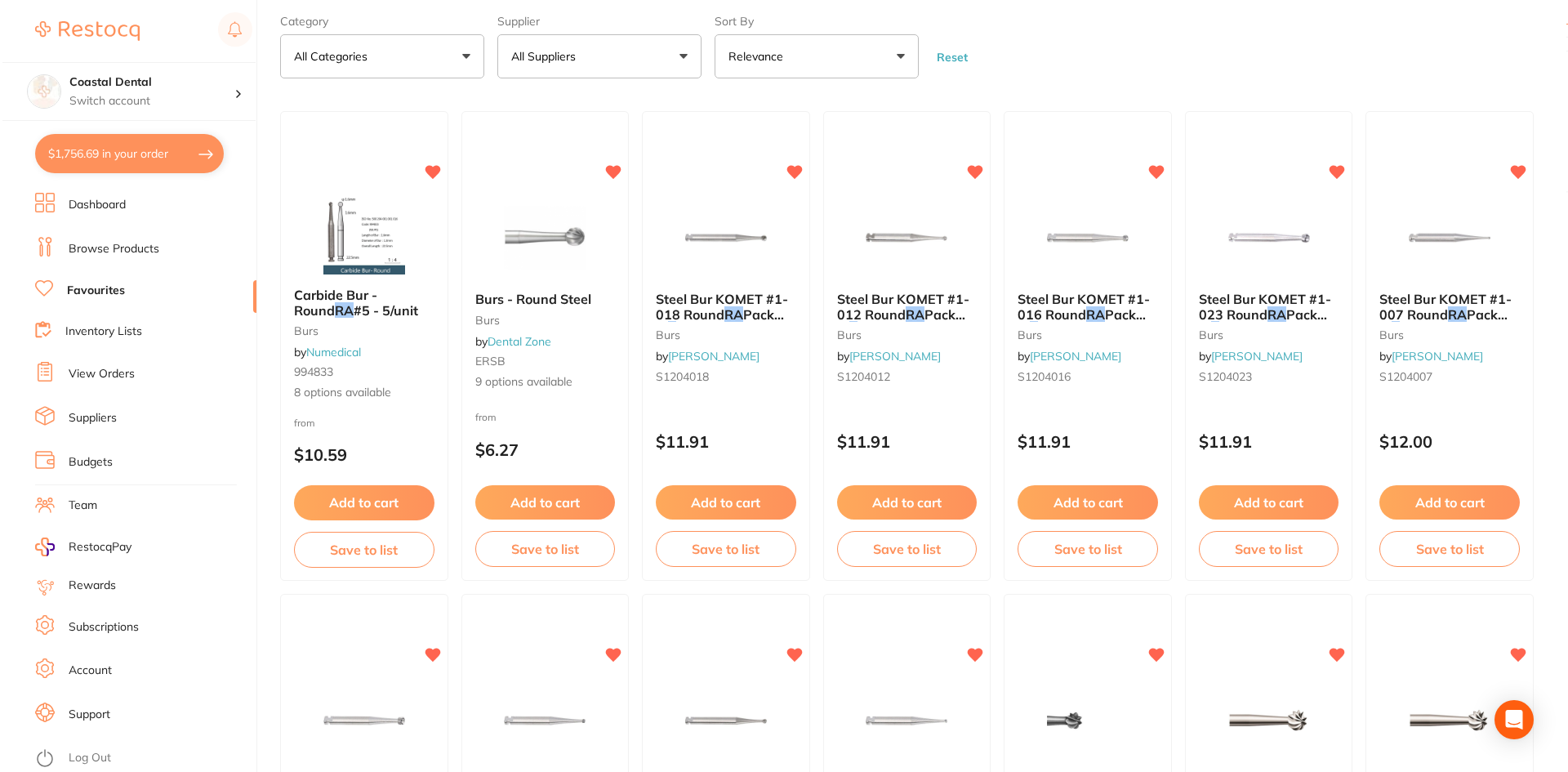
scroll to position [0, 0]
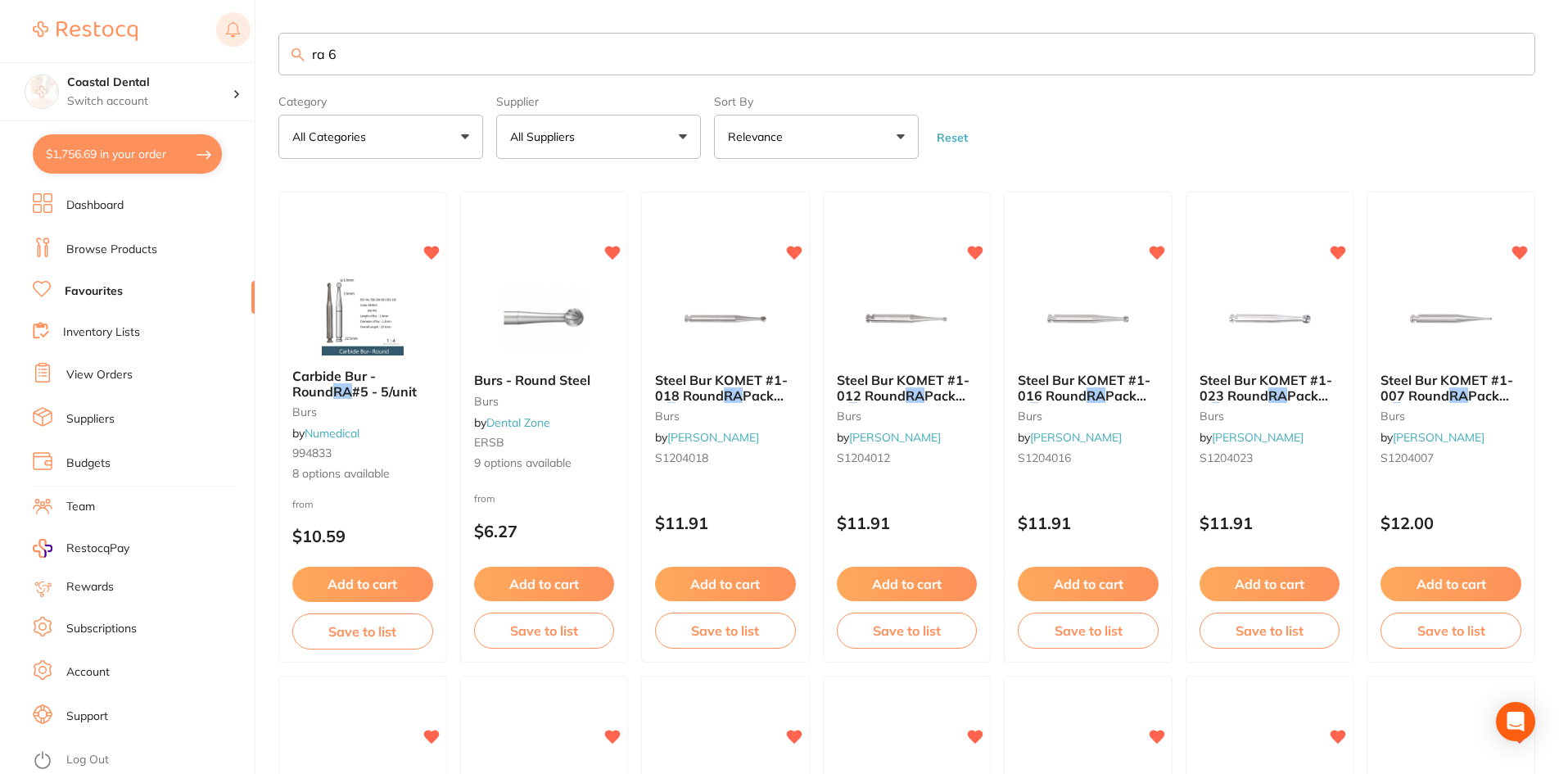
drag, startPoint x: 371, startPoint y: 60, endPoint x: 246, endPoint y: 50, distance: 125.4
click at [242, 51] on div "$1,756.69 Coastal Dental Switch account Coastal Dental Dental Sanctuary $1,756.…" at bounding box center [784, 387] width 1568 height 774
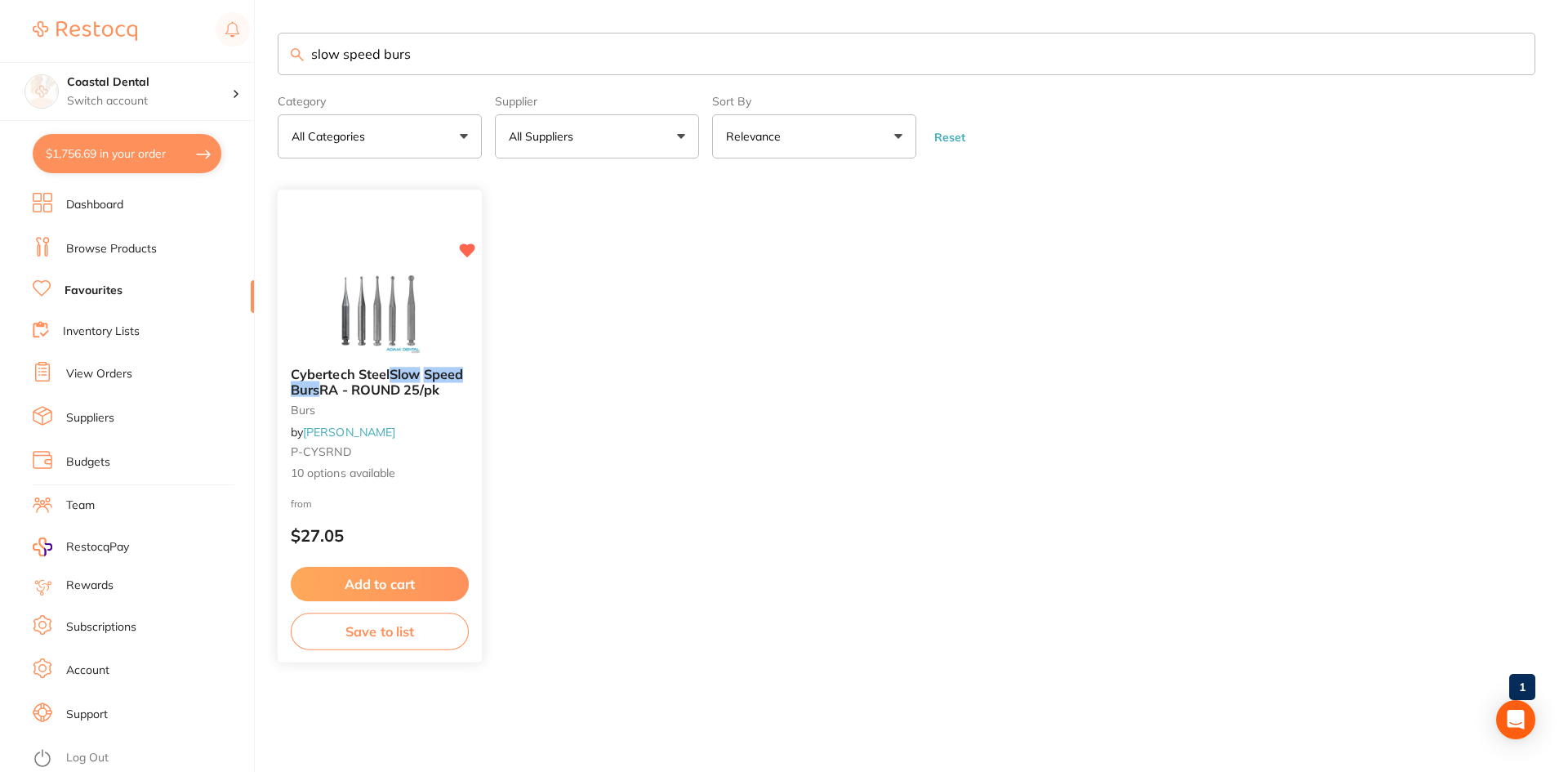
type input "slow speed burs"
click at [434, 454] on small "P-CYSRND" at bounding box center [379, 453] width 178 height 13
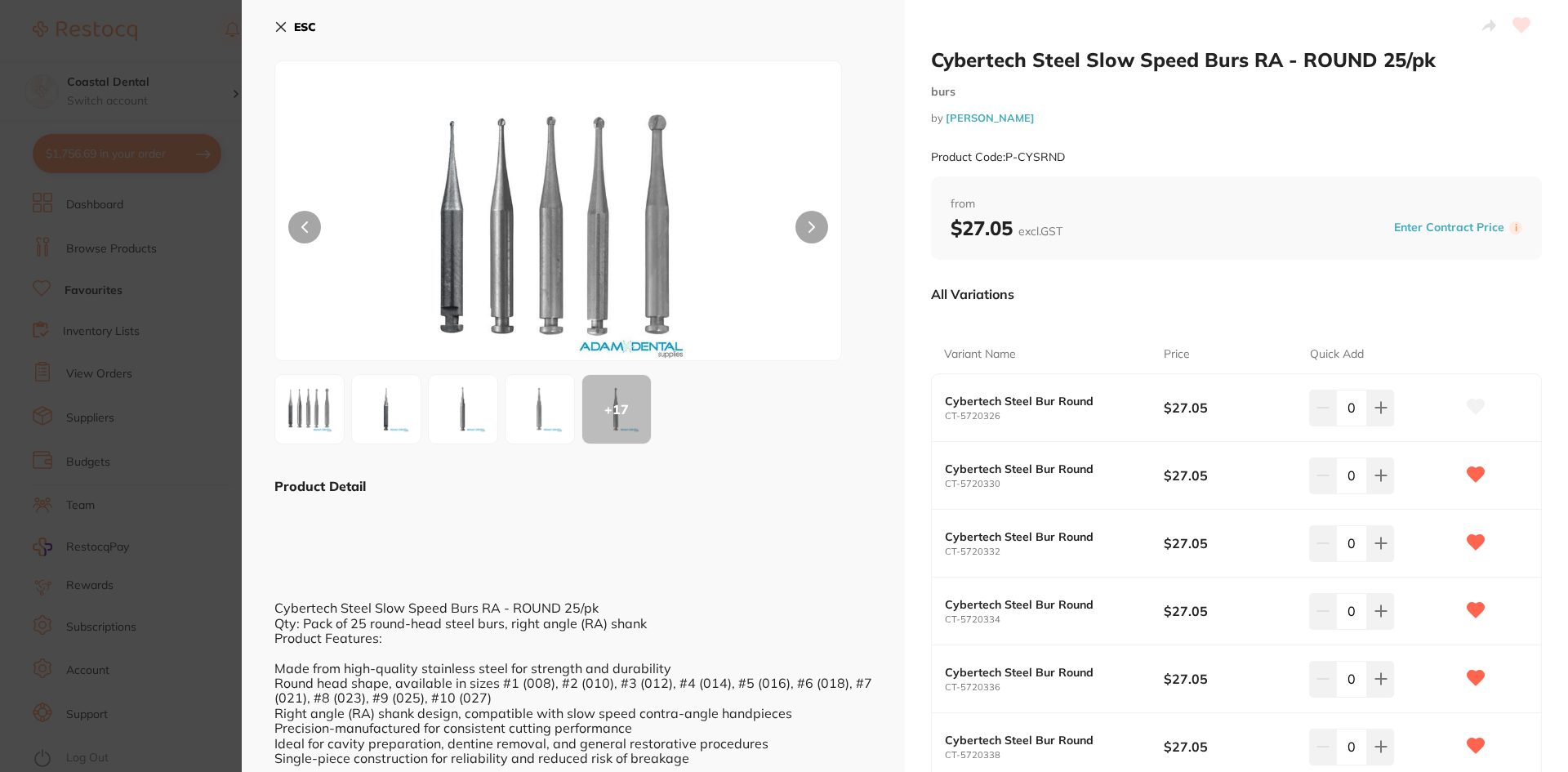
click at [282, 26] on icon at bounding box center [281, 28] width 9 height 9
